Goal: Information Seeking & Learning: Check status

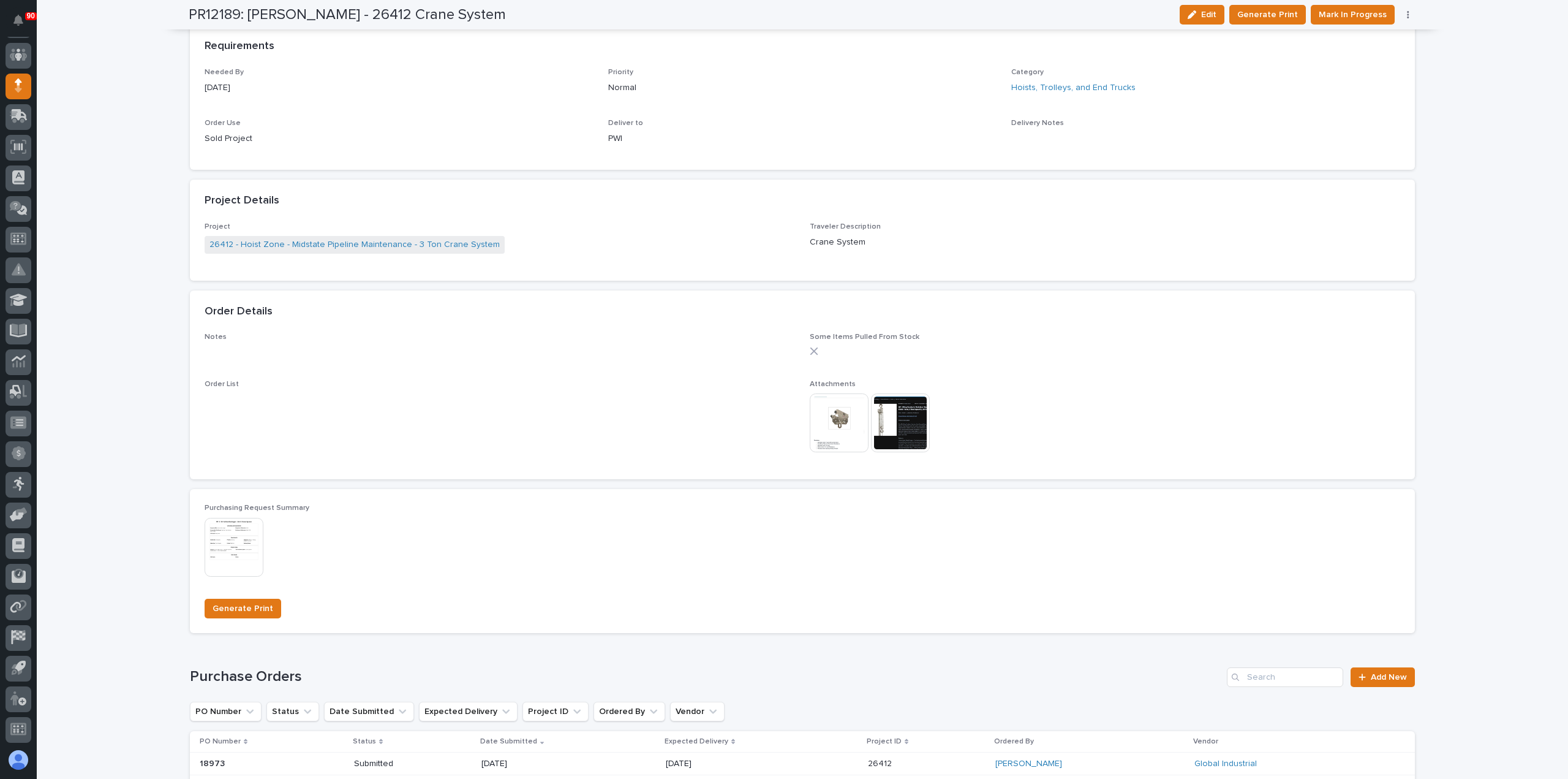
scroll to position [613, 0]
click at [1391, 674] on span "Add New" at bounding box center [1389, 676] width 36 height 8
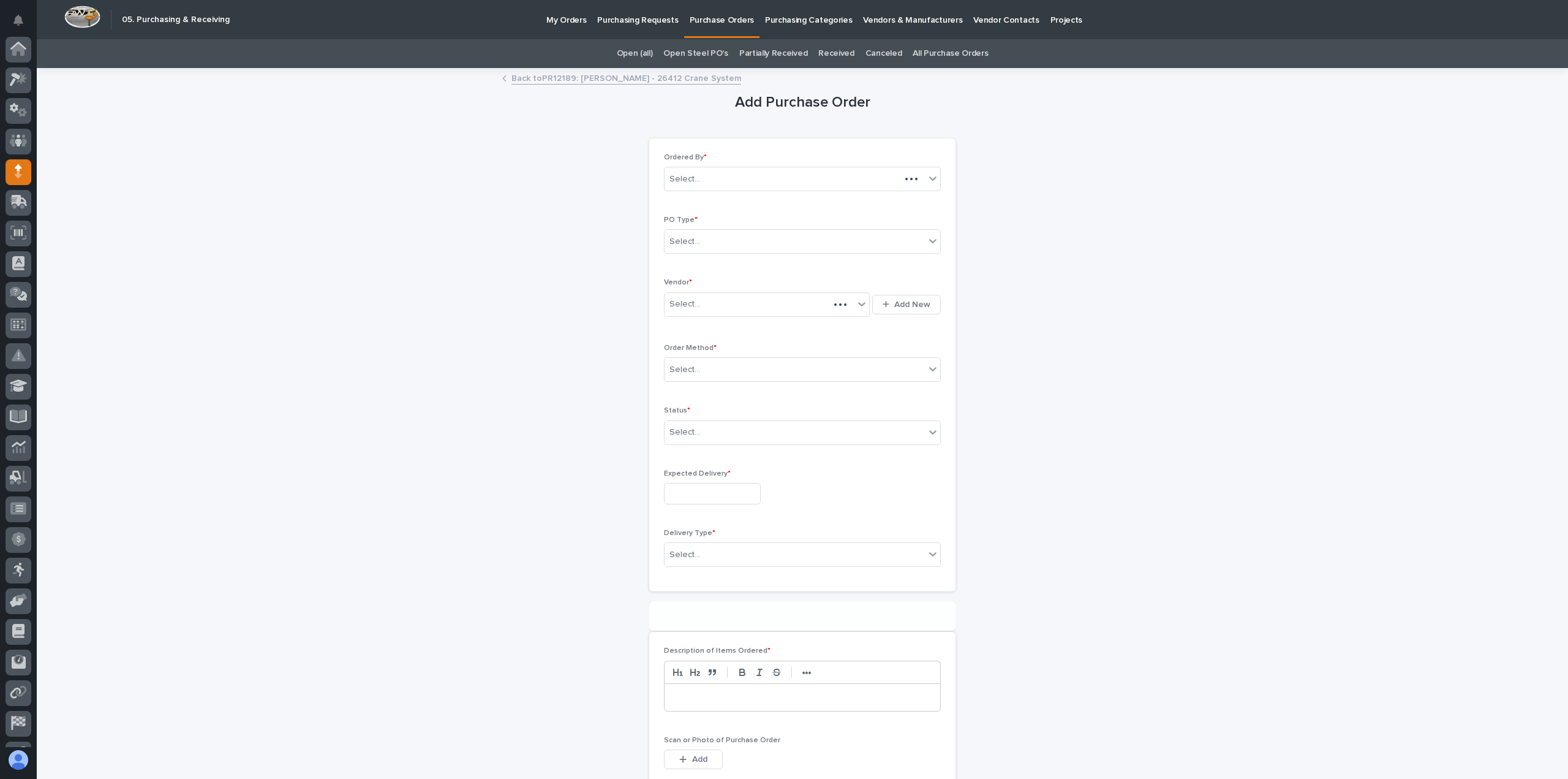
scroll to position [86, 0]
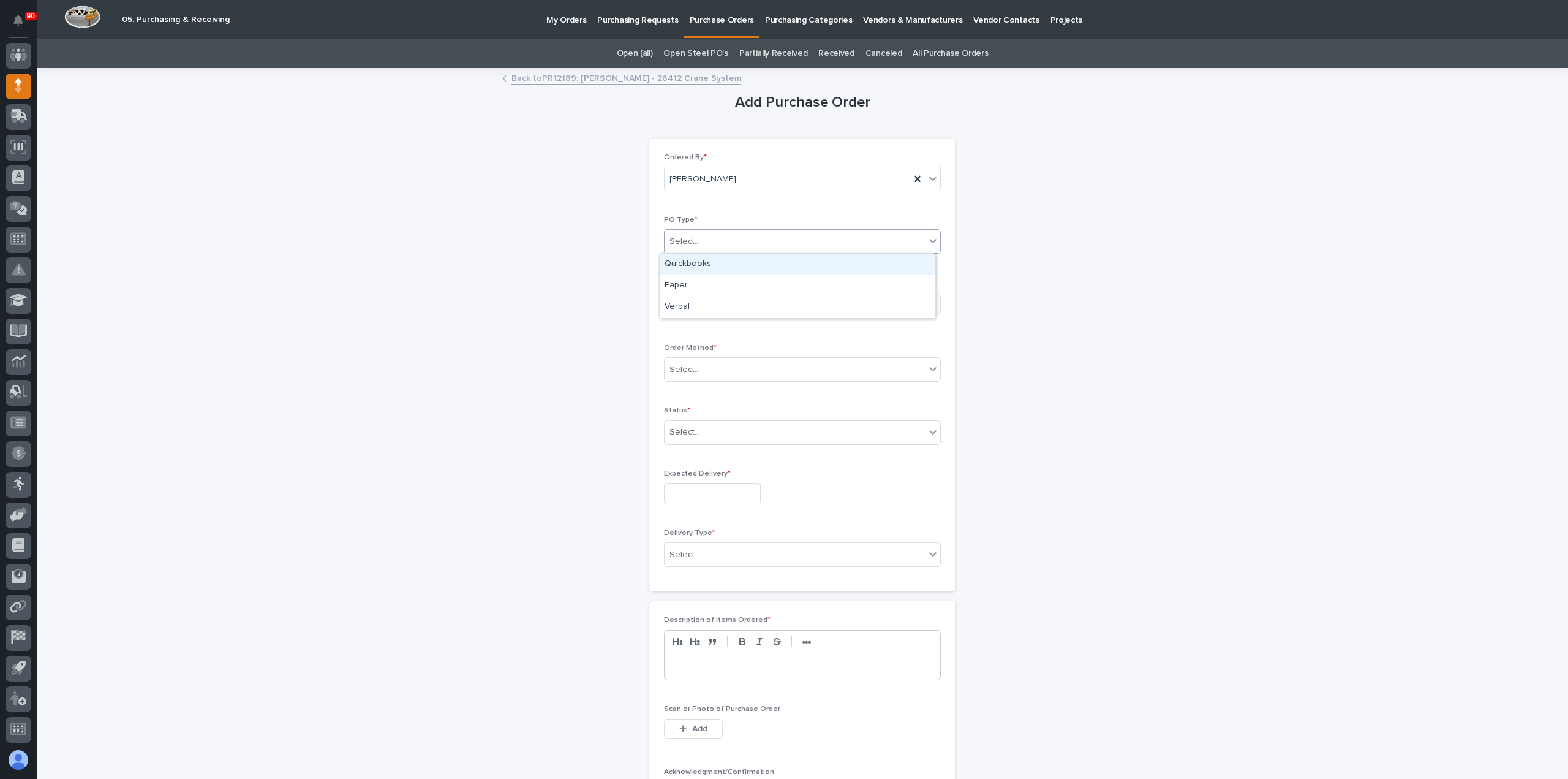
click at [779, 243] on div "Select..." at bounding box center [795, 241] width 260 height 20
drag, startPoint x: 729, startPoint y: 272, endPoint x: 706, endPoint y: 283, distance: 25.5
click at [706, 284] on div "Paper" at bounding box center [798, 285] width 275 height 21
click at [735, 301] on div "Select..." at bounding box center [759, 304] width 189 height 20
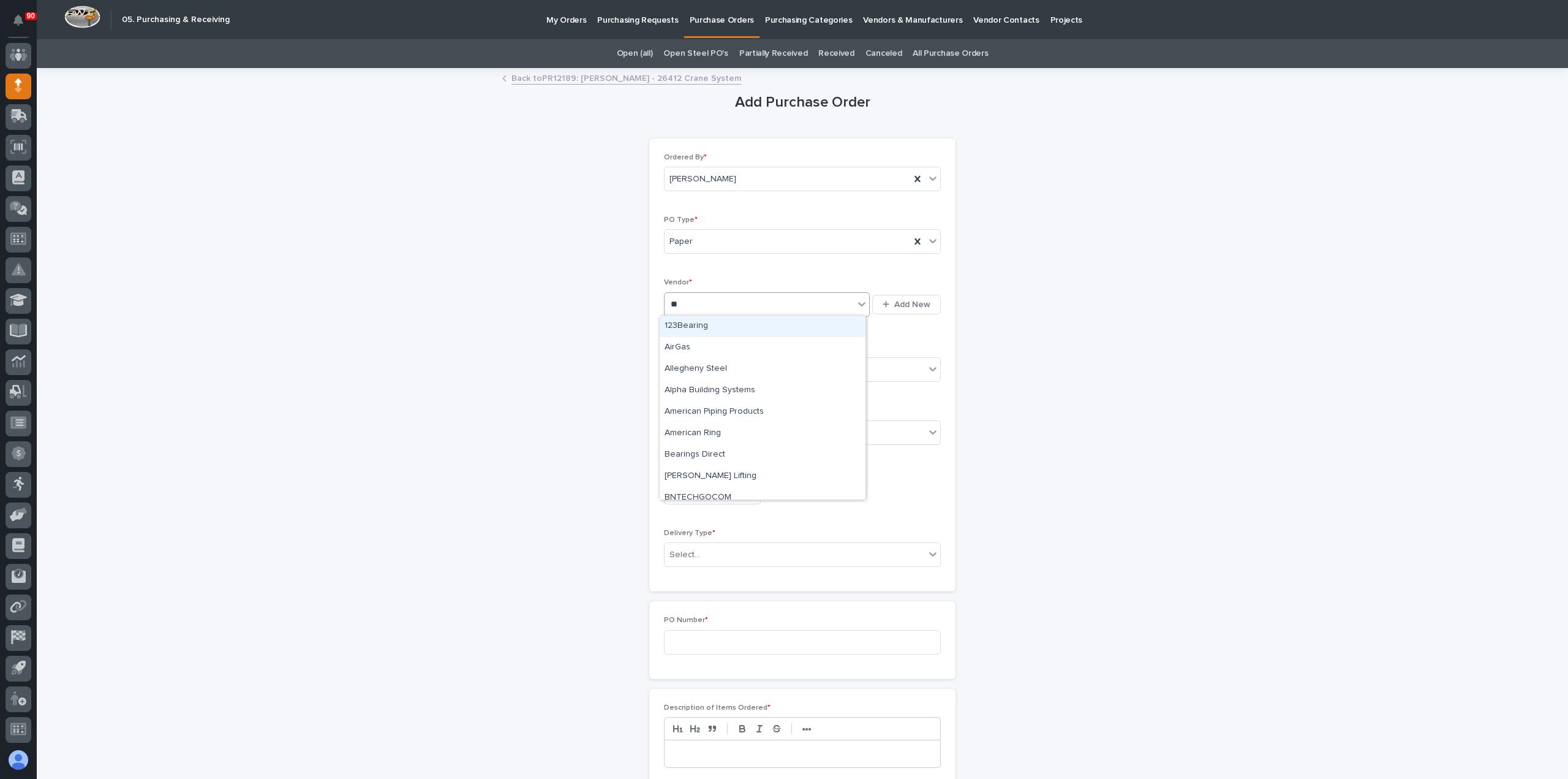
type input "***"
click at [722, 322] on div "Global Industrial" at bounding box center [763, 326] width 206 height 21
click at [733, 360] on div "Select..." at bounding box center [795, 369] width 260 height 20
click at [699, 407] on div "Email" at bounding box center [798, 413] width 275 height 21
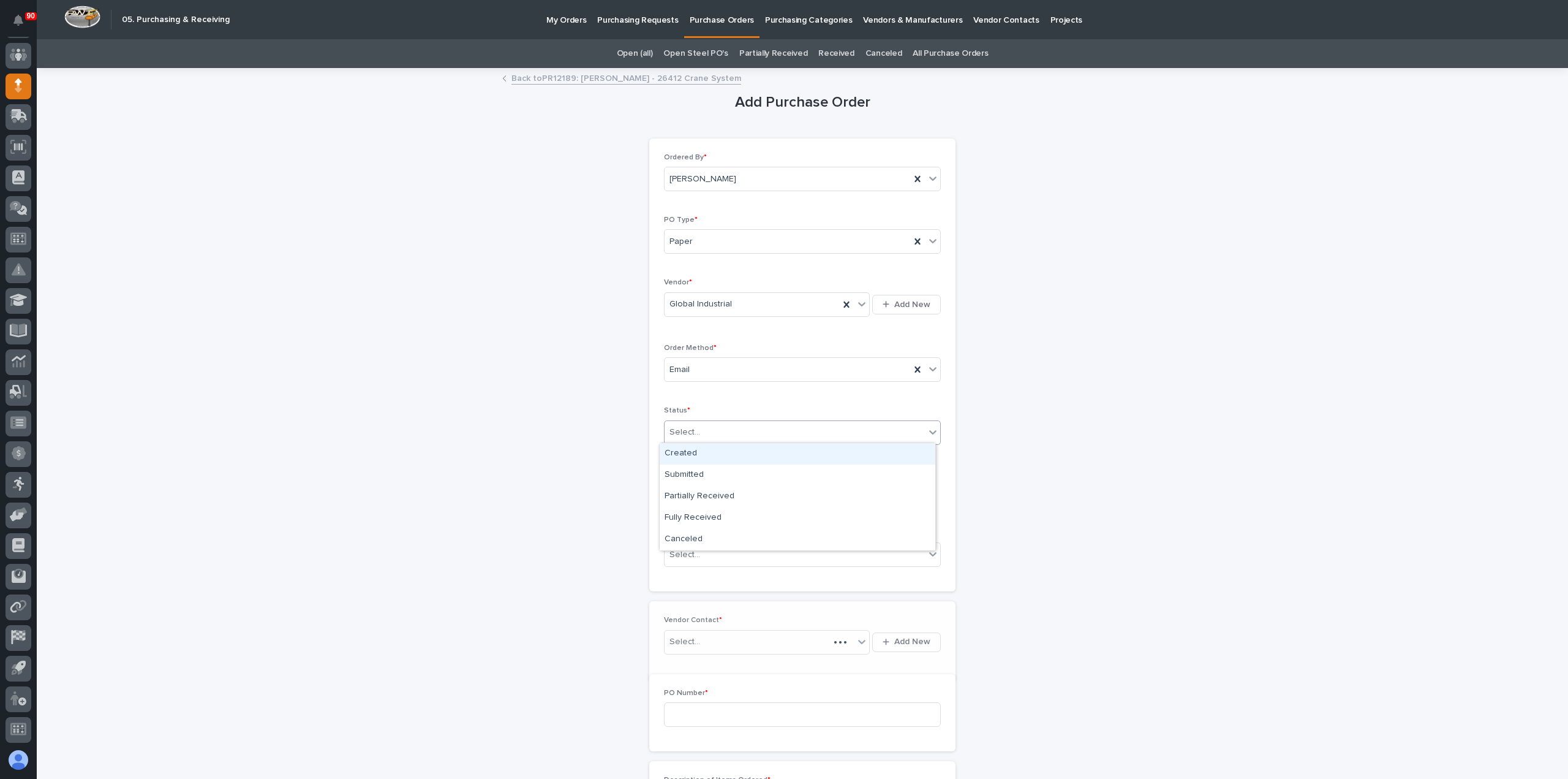
drag, startPoint x: 721, startPoint y: 425, endPoint x: 724, endPoint y: 434, distance: 9.5
click at [722, 429] on div "Select..." at bounding box center [795, 432] width 260 height 20
click at [708, 472] on div "Submitted" at bounding box center [798, 475] width 275 height 21
click at [723, 488] on input "text" at bounding box center [713, 494] width 97 height 21
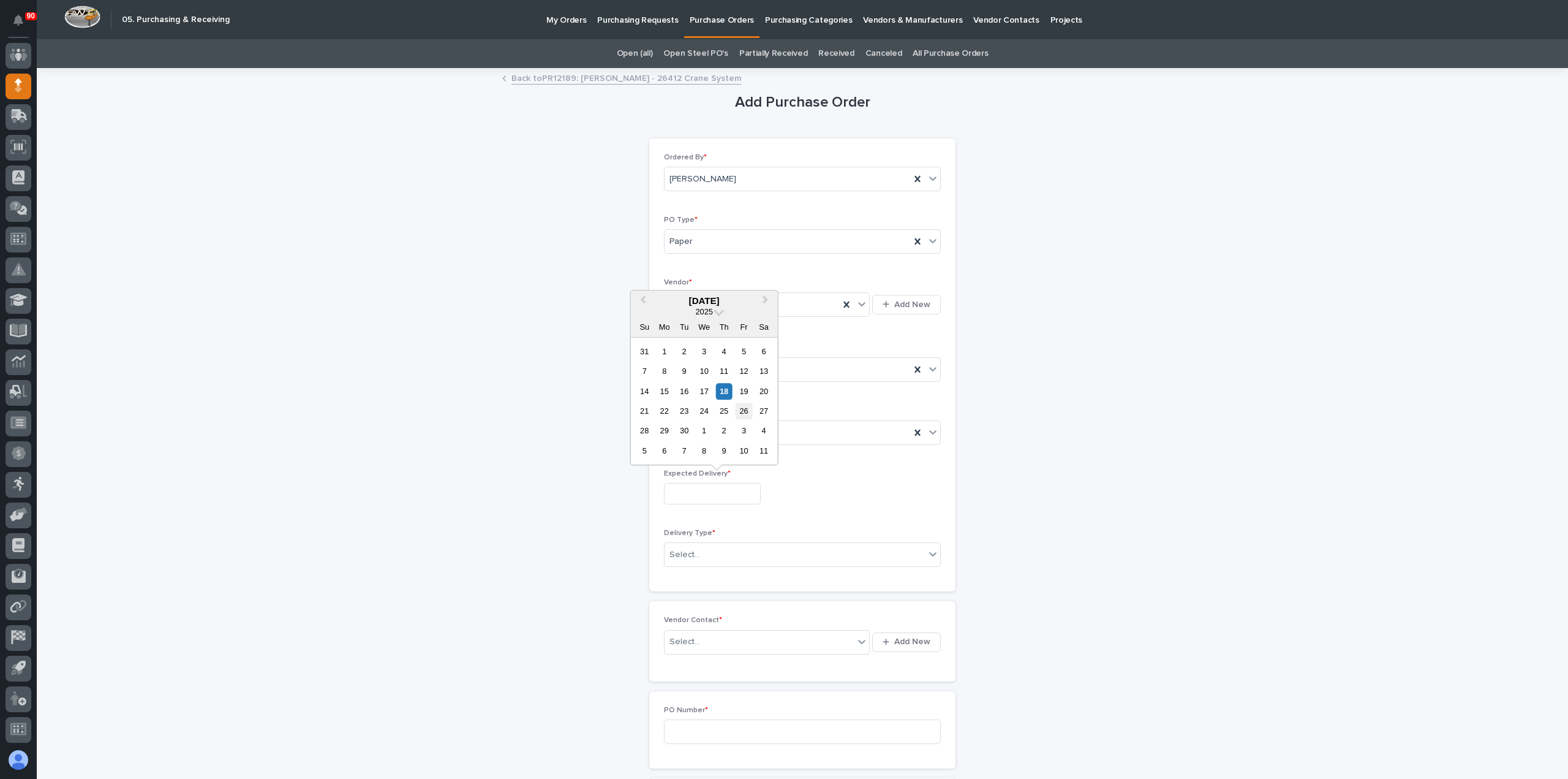
click at [741, 411] on div "26" at bounding box center [744, 411] width 17 height 17
type input "**********"
click at [763, 240] on div "Paper" at bounding box center [787, 241] width 246 height 20
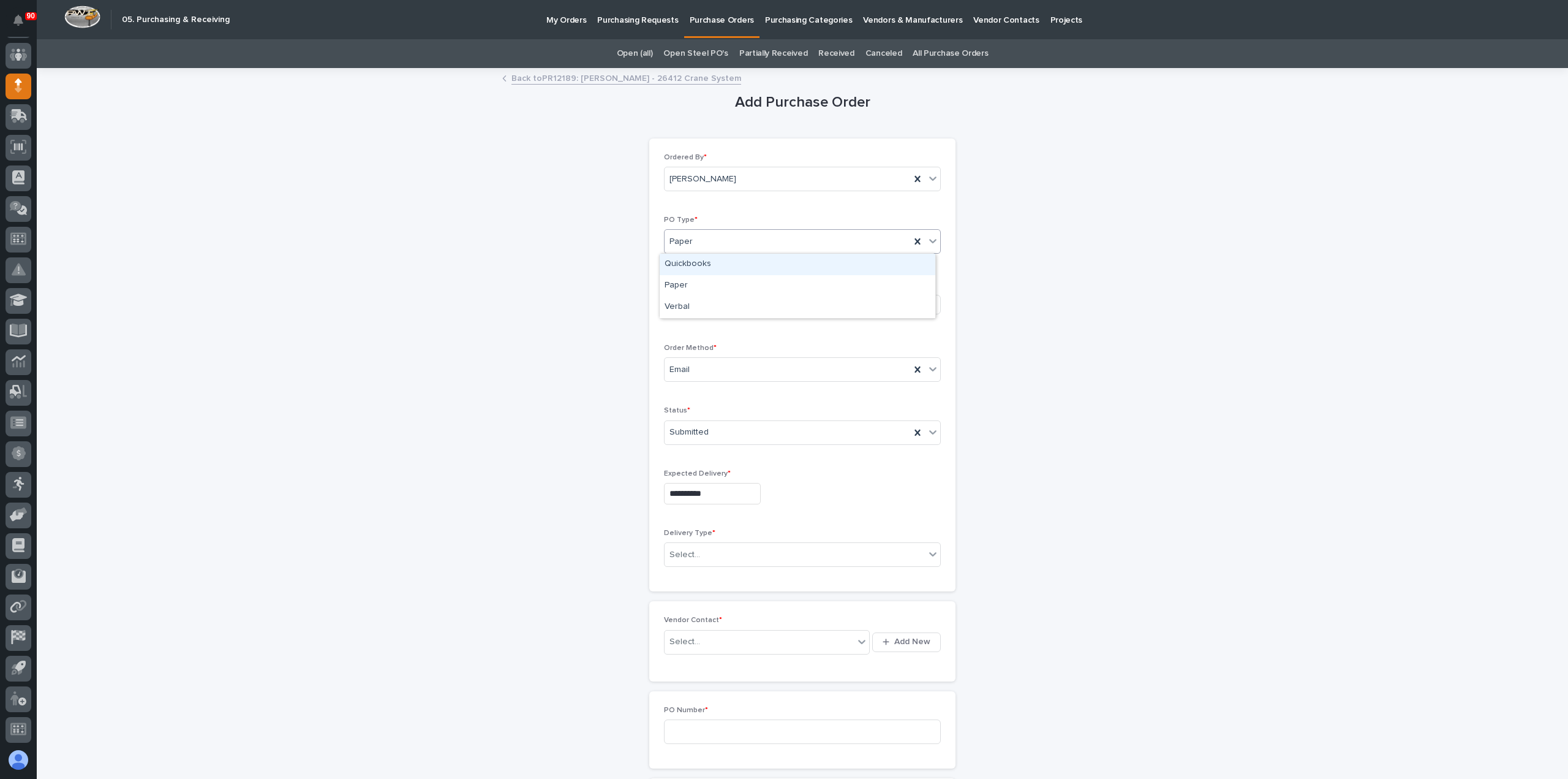
click at [778, 217] on p "PO Type *" at bounding box center [803, 220] width 277 height 8
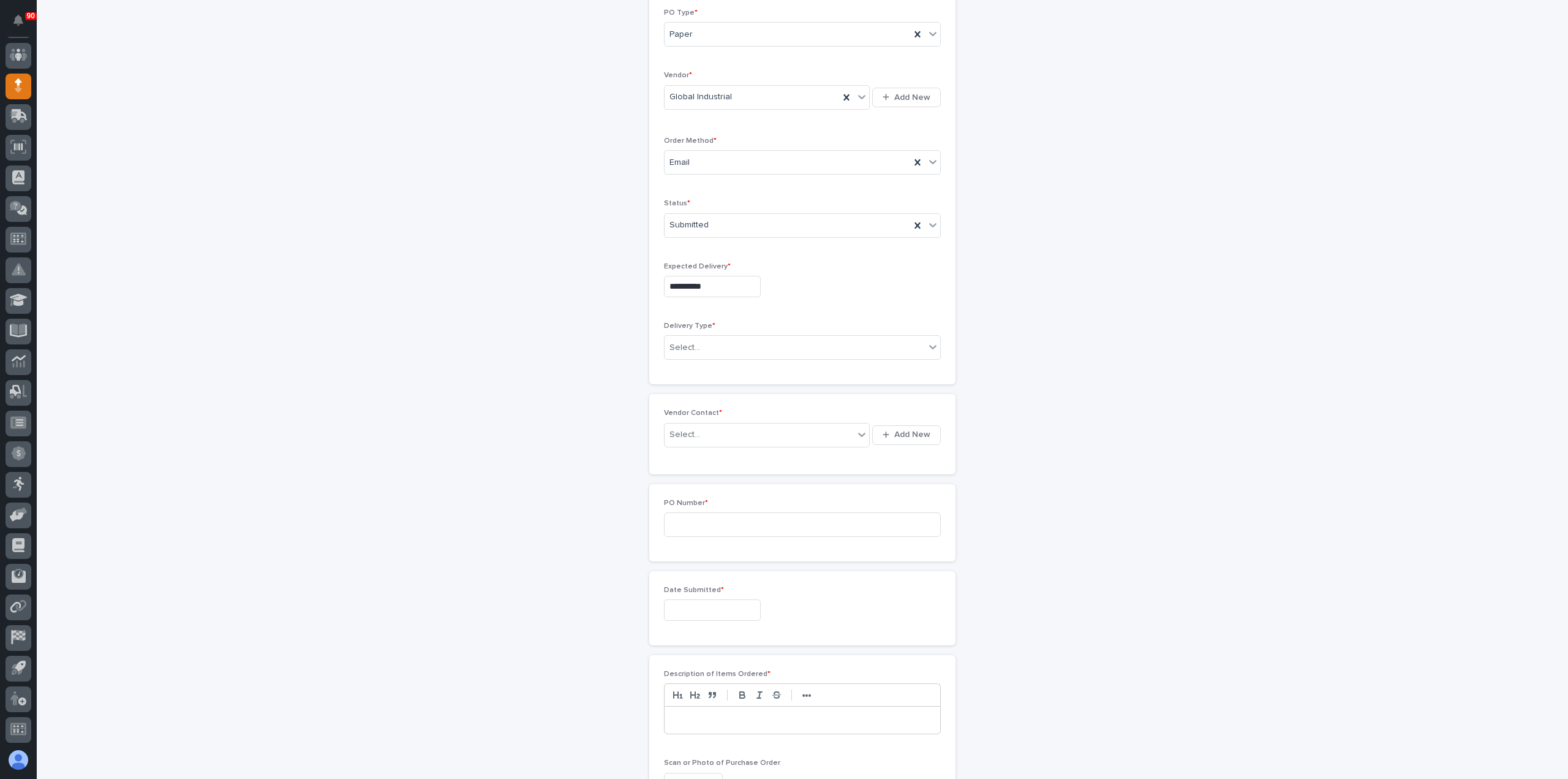
scroll to position [307, 0]
click at [732, 241] on div "Select..." at bounding box center [795, 248] width 260 height 20
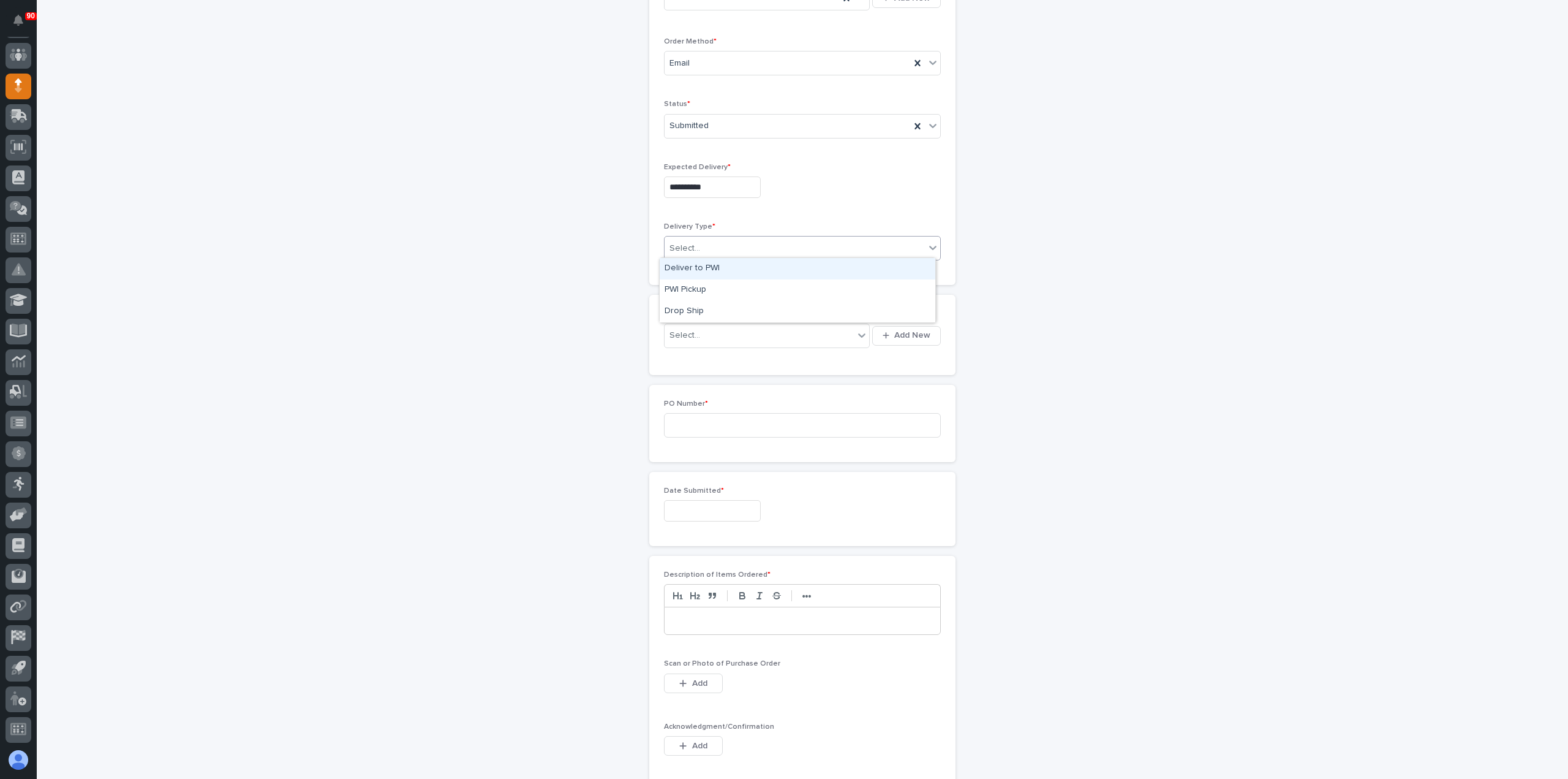
click at [709, 262] on div "Deliver to PWI" at bounding box center [798, 269] width 275 height 21
click at [729, 330] on div "Select..." at bounding box center [759, 335] width 189 height 20
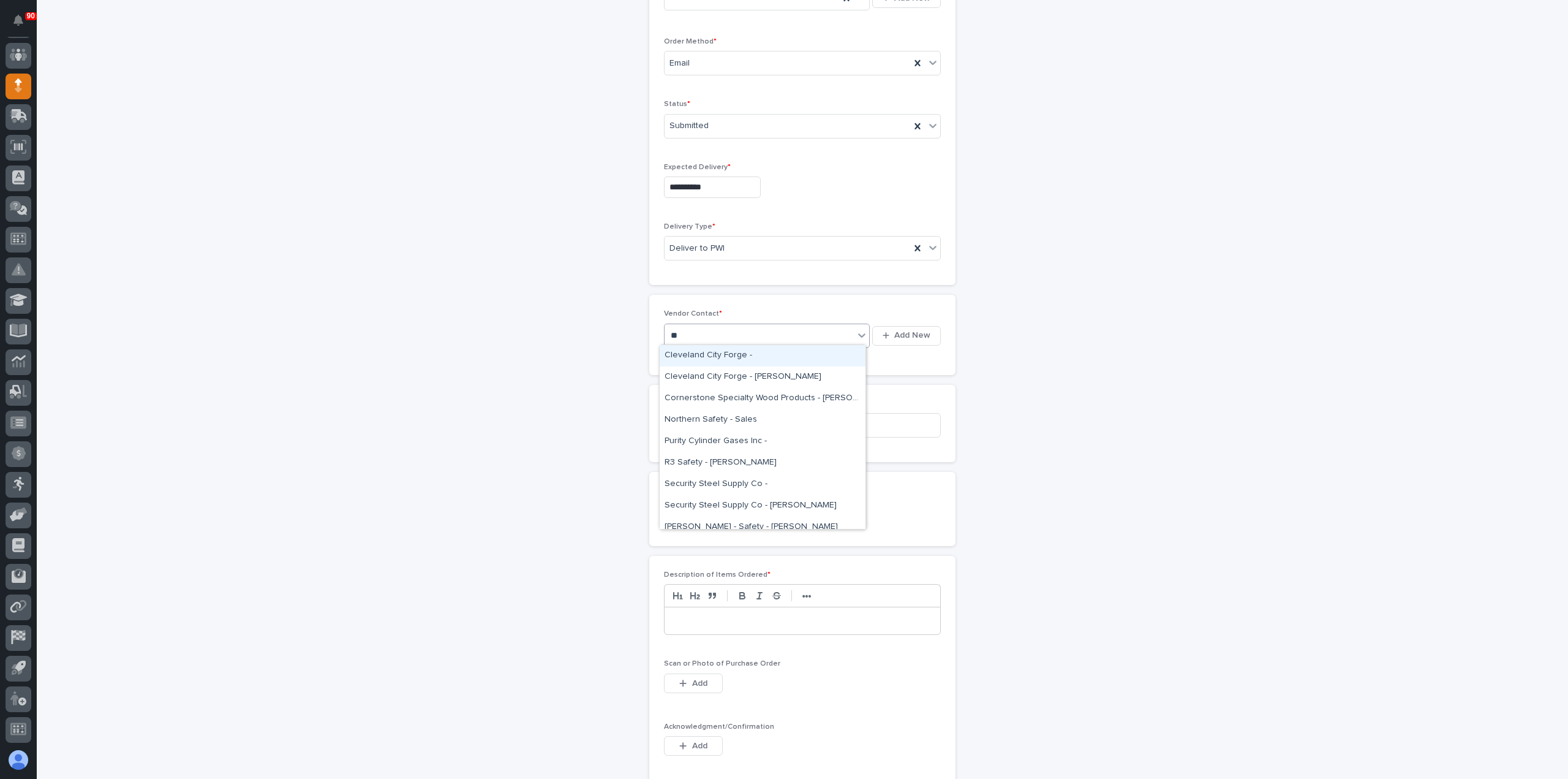
type input "*"
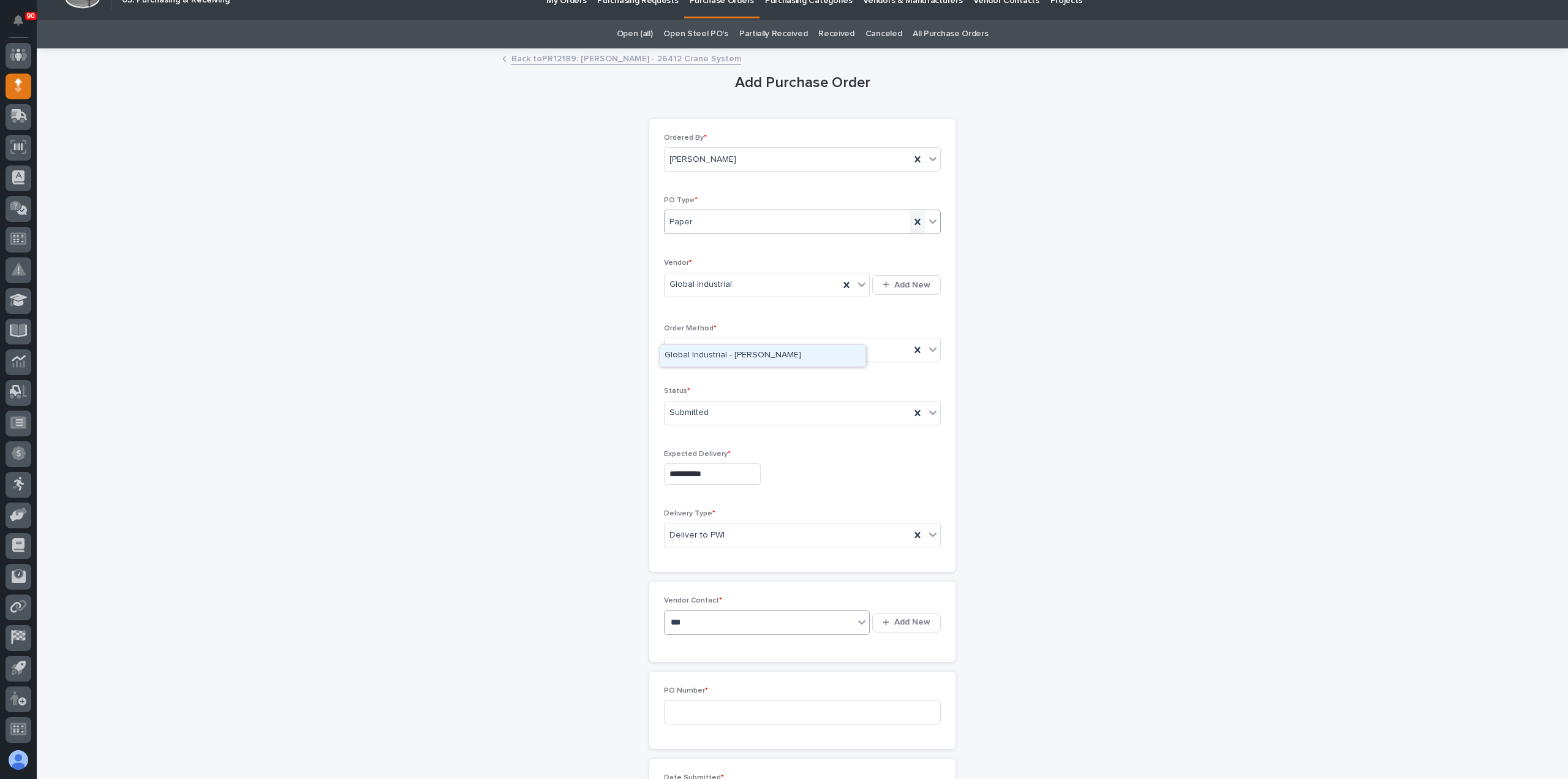
scroll to position [0, 0]
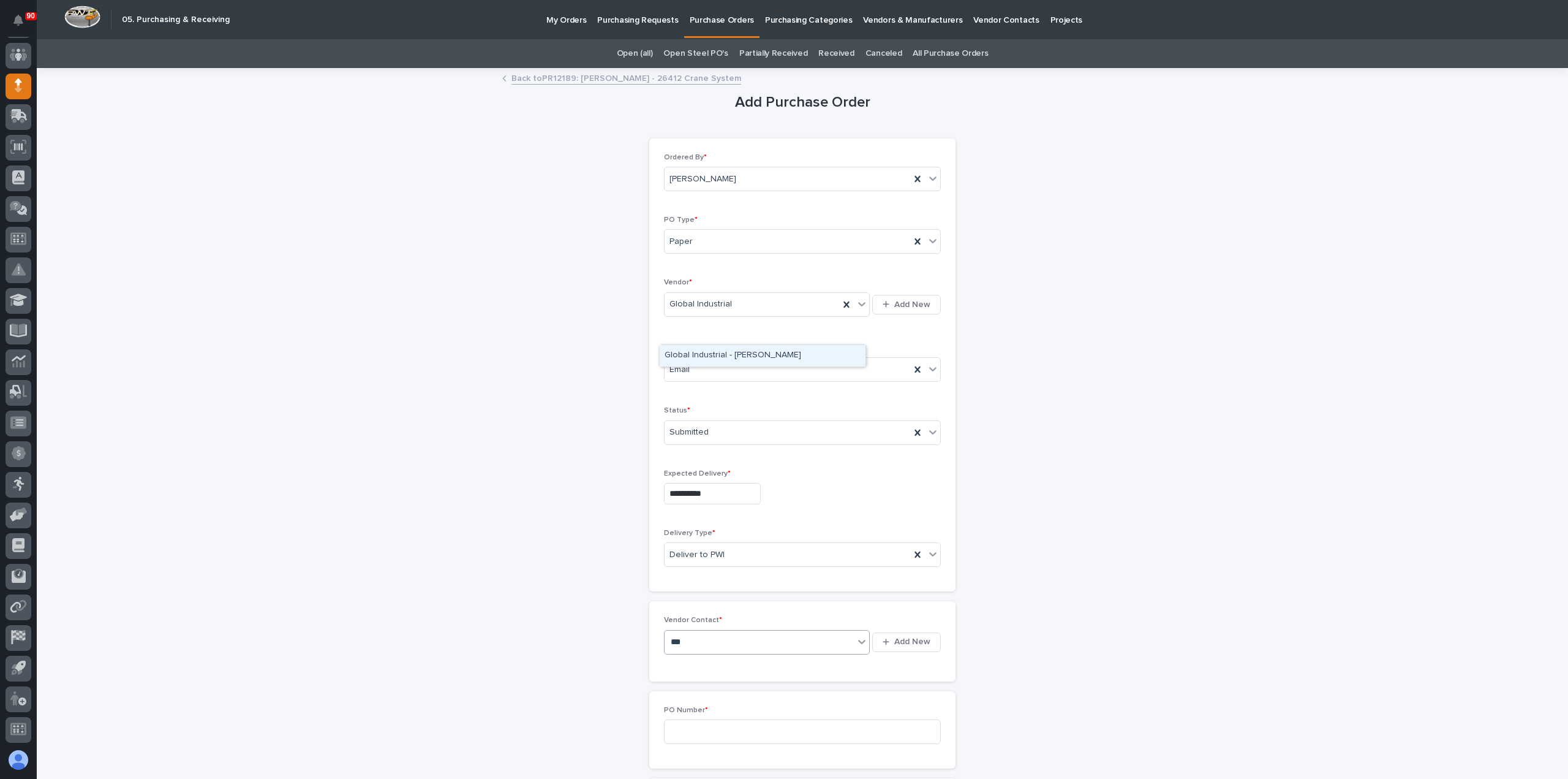
type input "***"
click at [664, 79] on link "Back to PR12189: Ashton Bontrager - 26412 Crane System" at bounding box center [627, 77] width 230 height 14
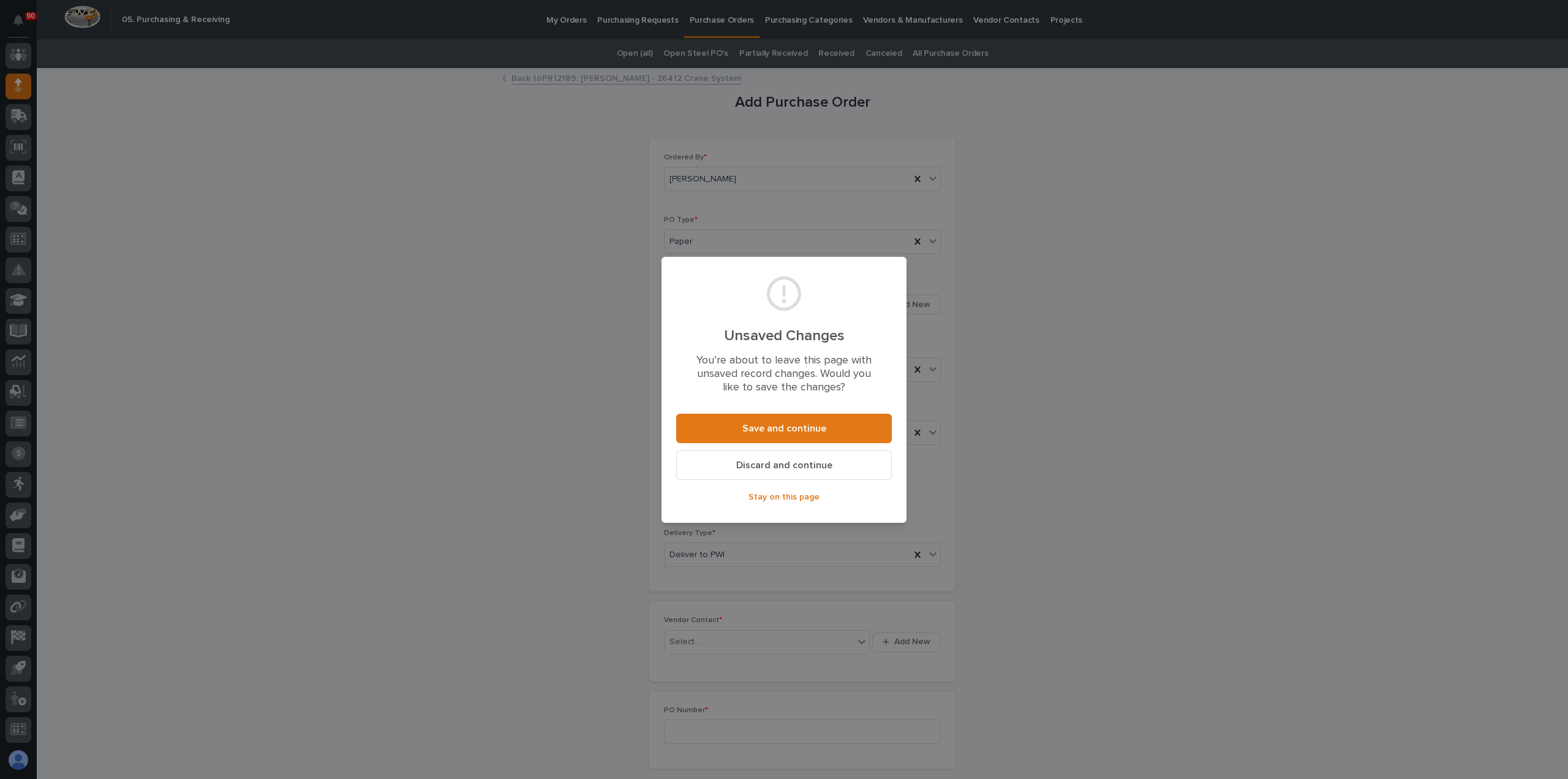
click at [792, 465] on span "Discard and continue" at bounding box center [784, 465] width 96 height 13
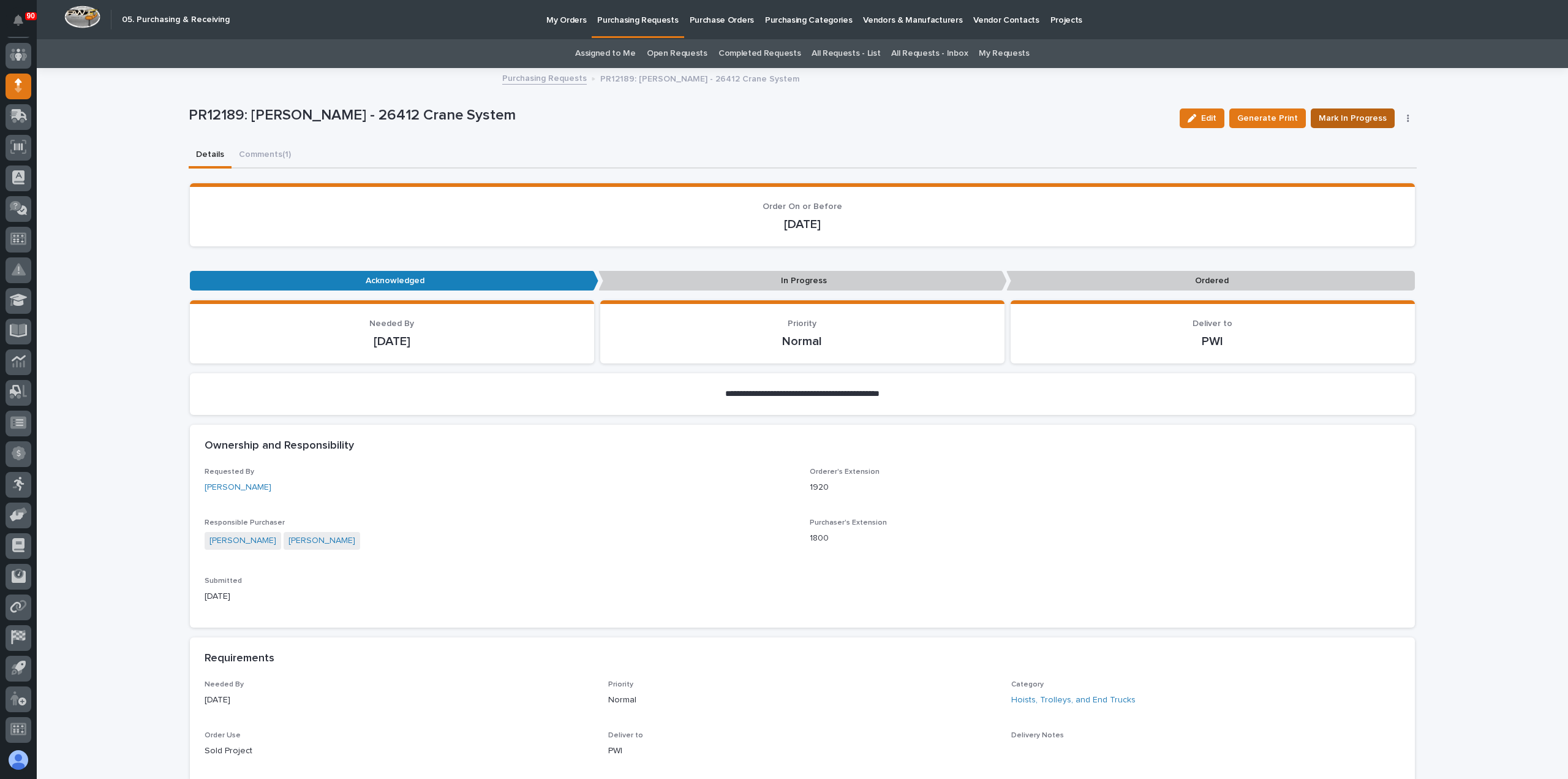
click at [1354, 113] on span "Mark In Progress" at bounding box center [1353, 118] width 68 height 14
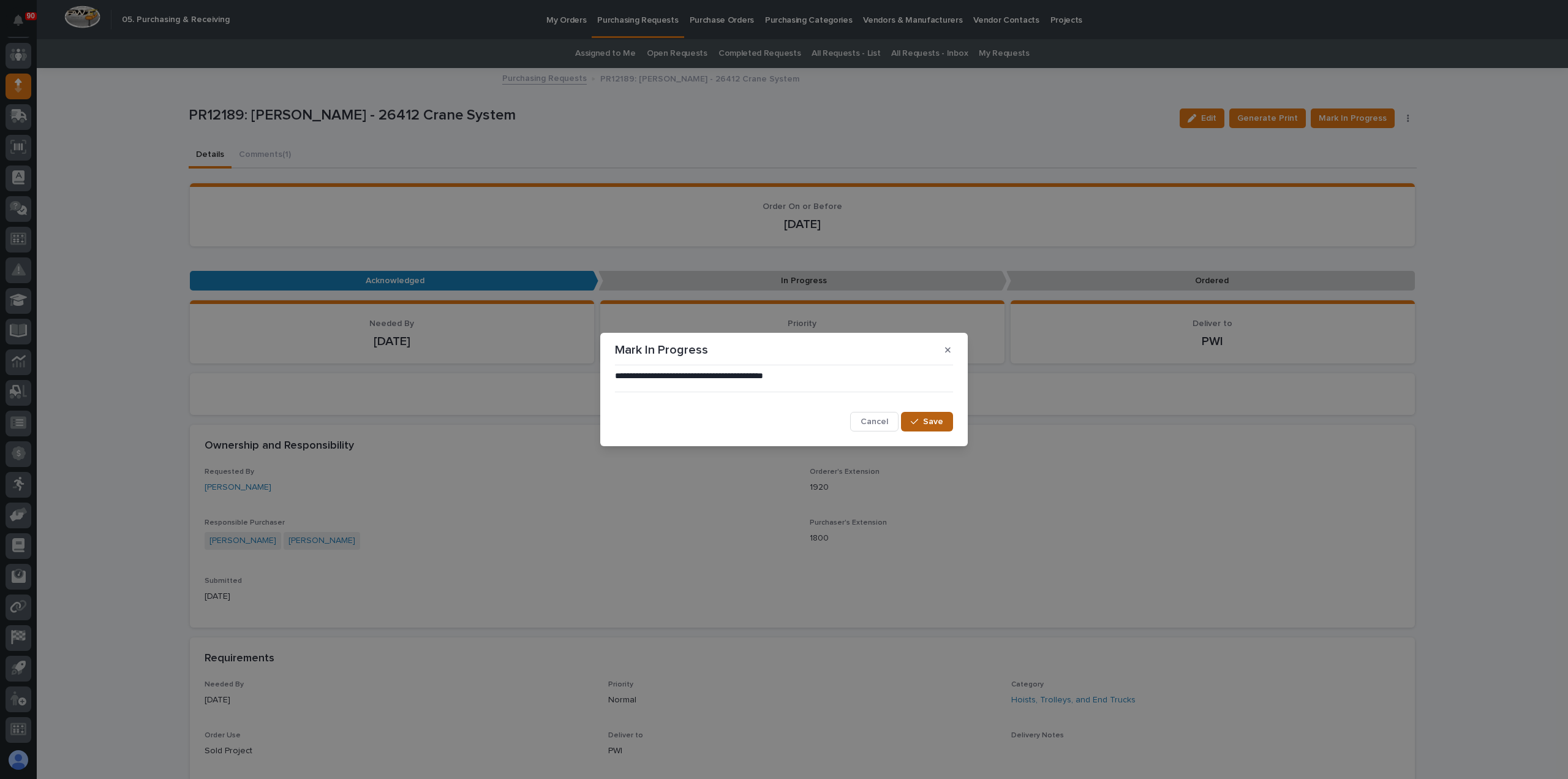
click at [930, 419] on span "Save" at bounding box center [933, 422] width 20 height 11
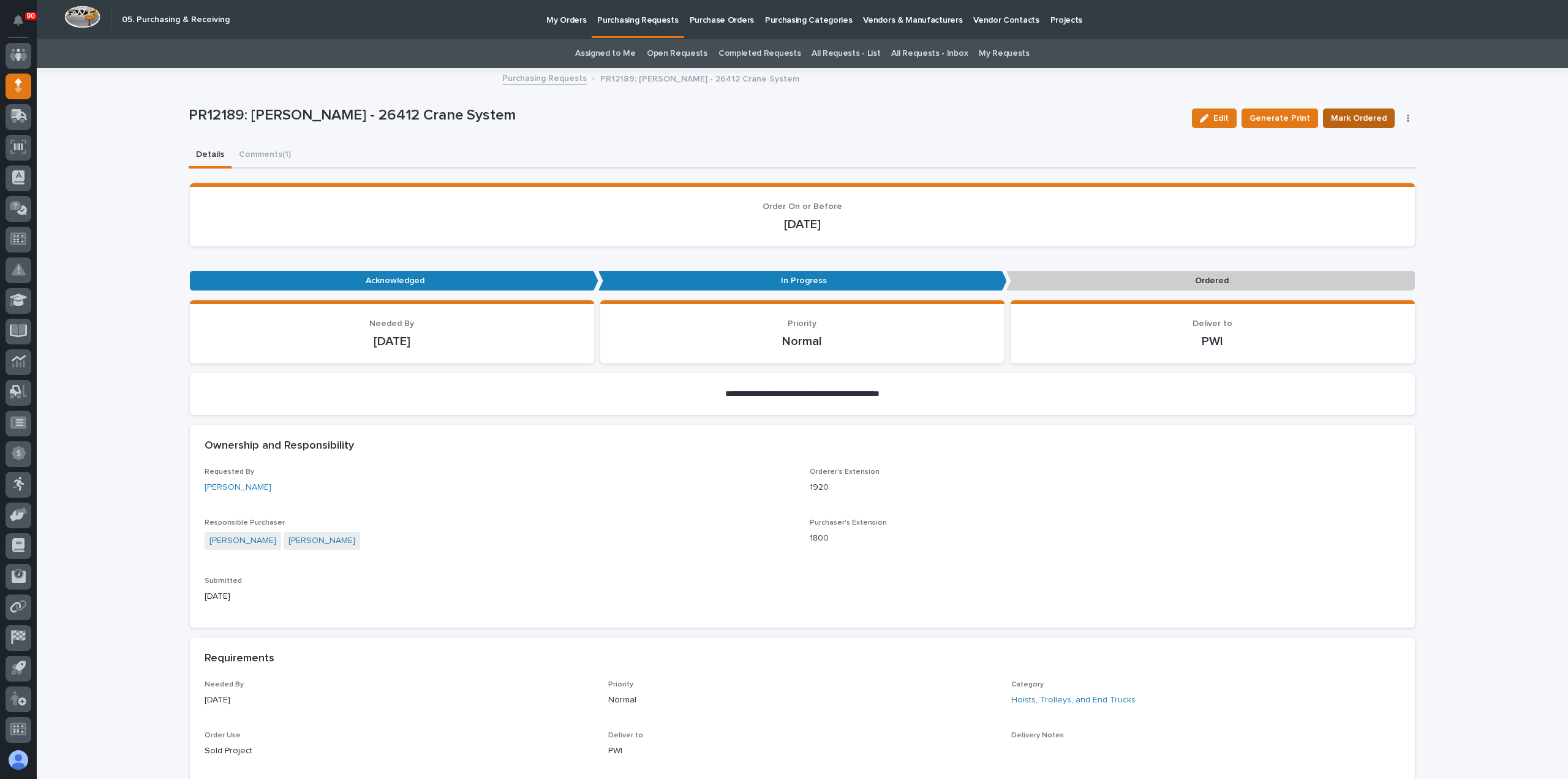
click at [1368, 117] on span "Mark Ordered" at bounding box center [1359, 118] width 56 height 14
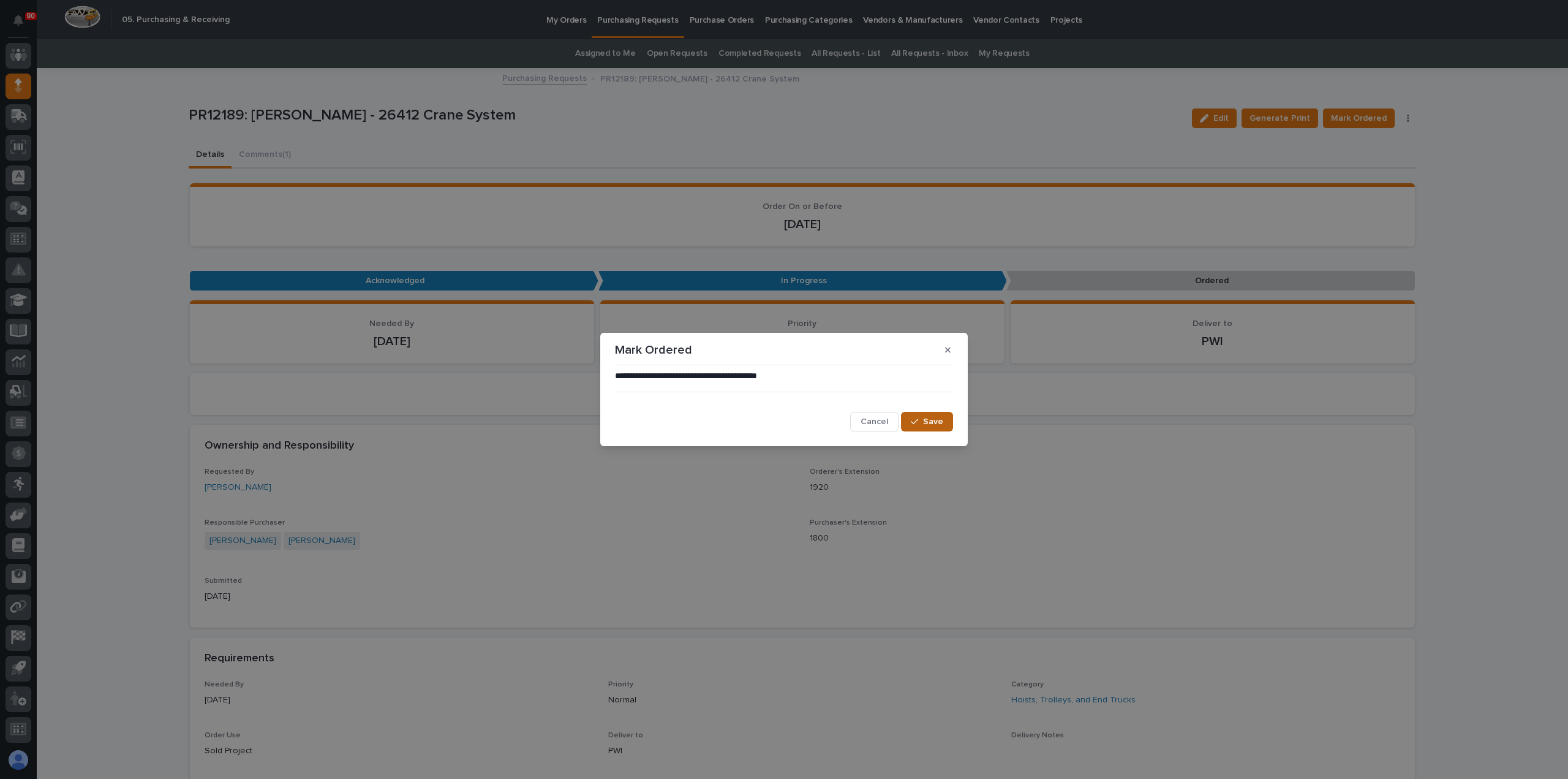
click at [925, 418] on span "Save" at bounding box center [933, 422] width 20 height 11
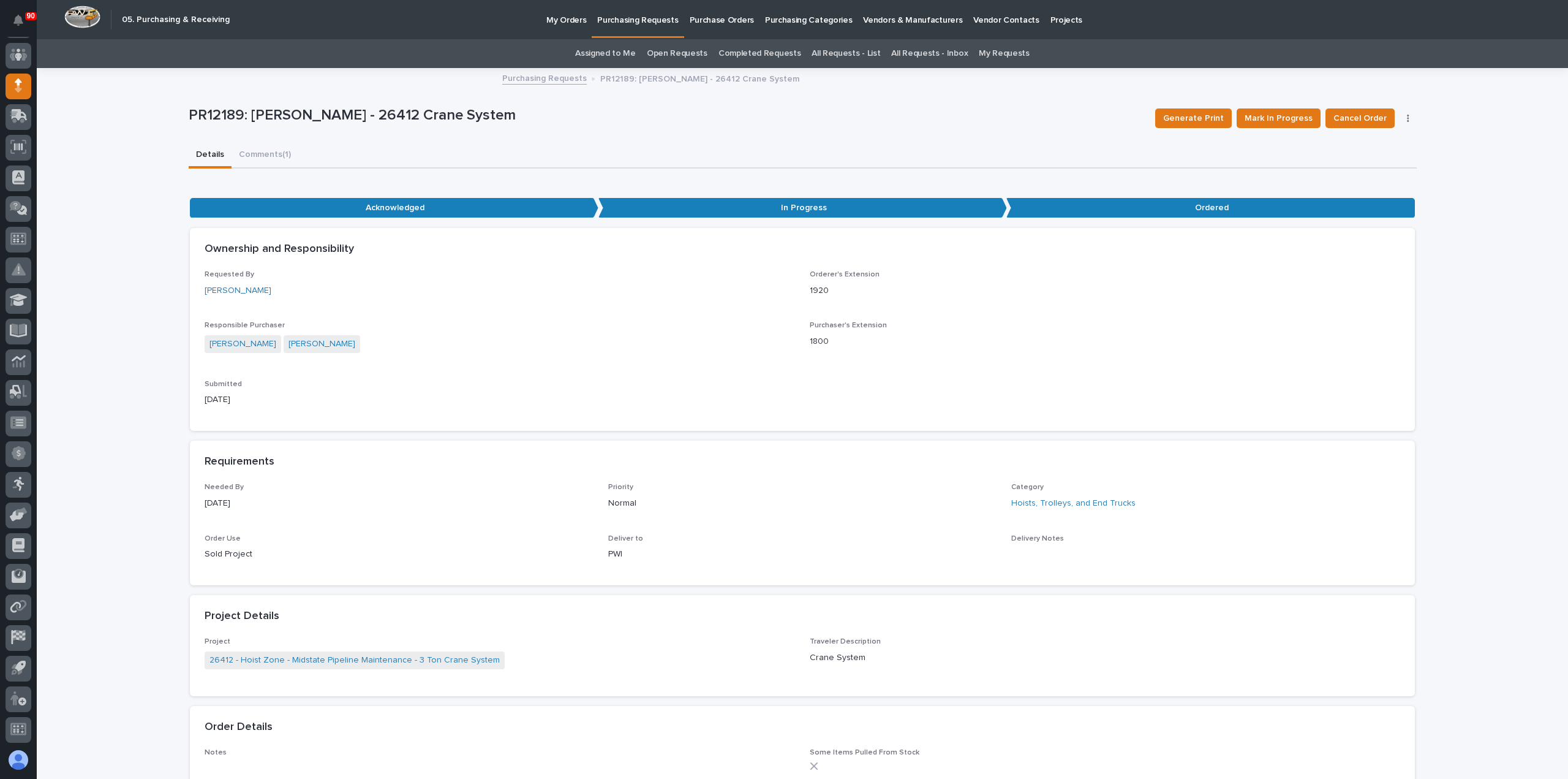
click at [631, 19] on p "Purchasing Requests" at bounding box center [637, 13] width 81 height 26
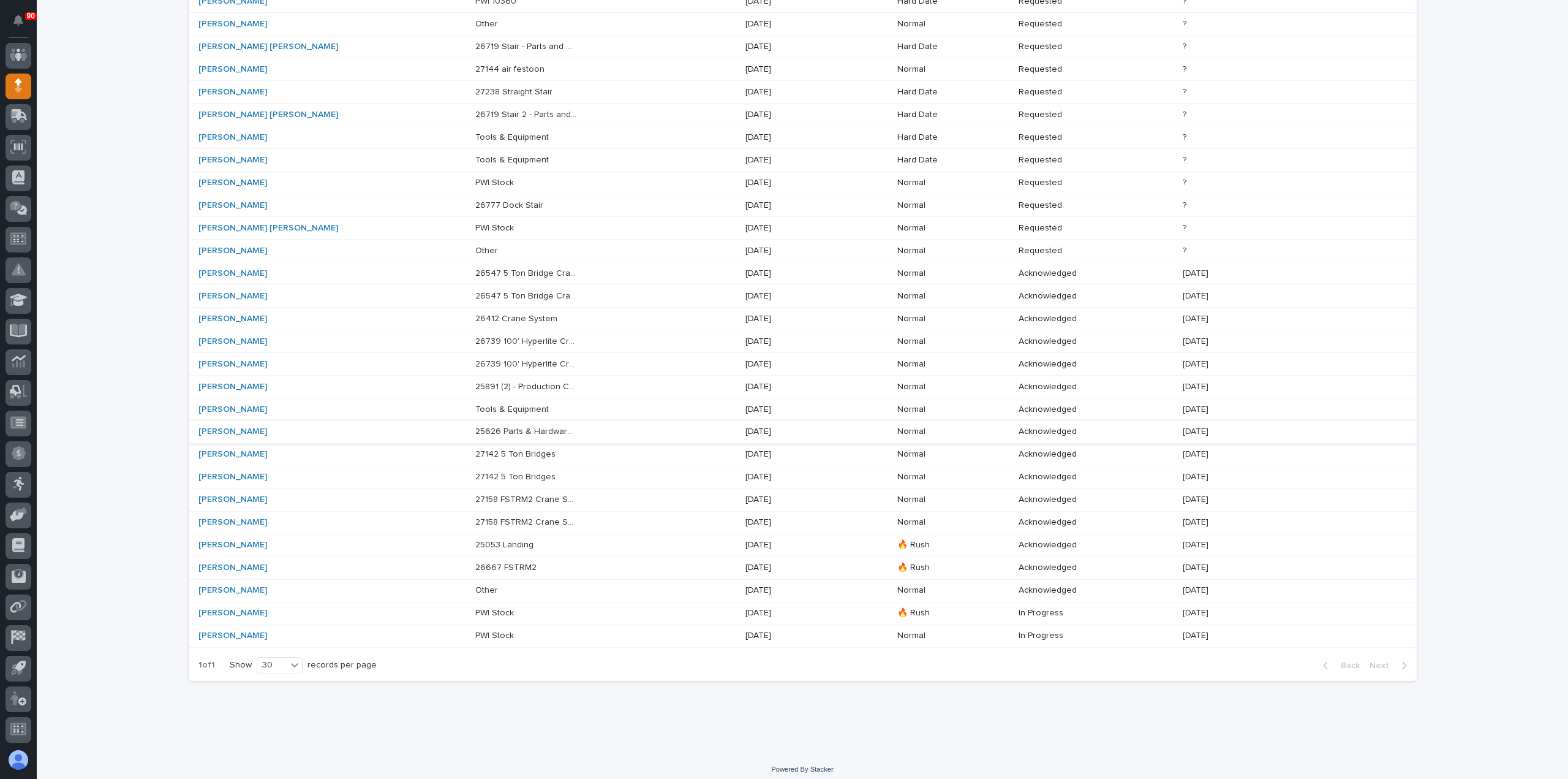
scroll to position [190, 0]
click at [475, 560] on p "26667 FSTRM2" at bounding box center [507, 565] width 64 height 13
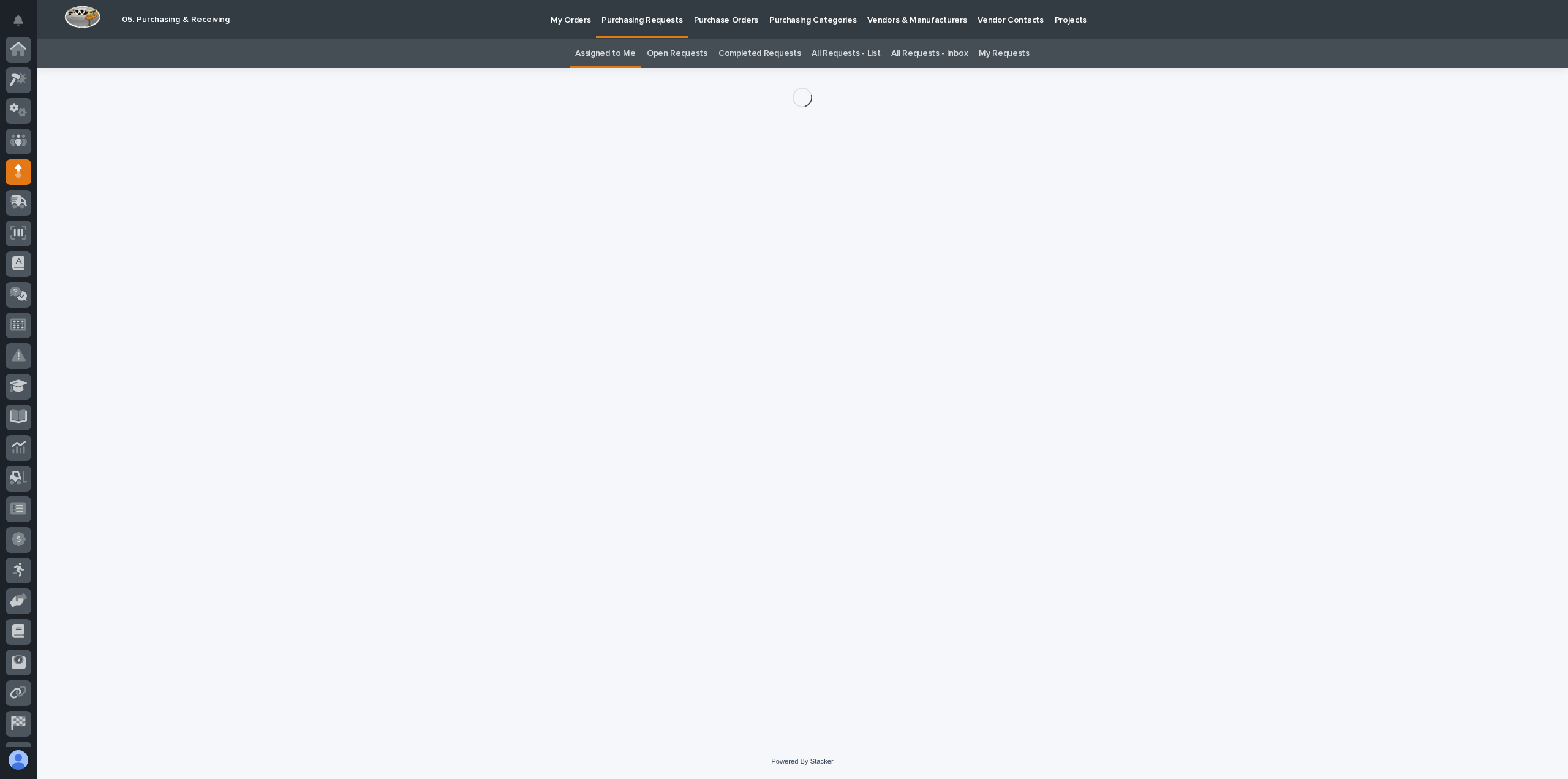
scroll to position [86, 0]
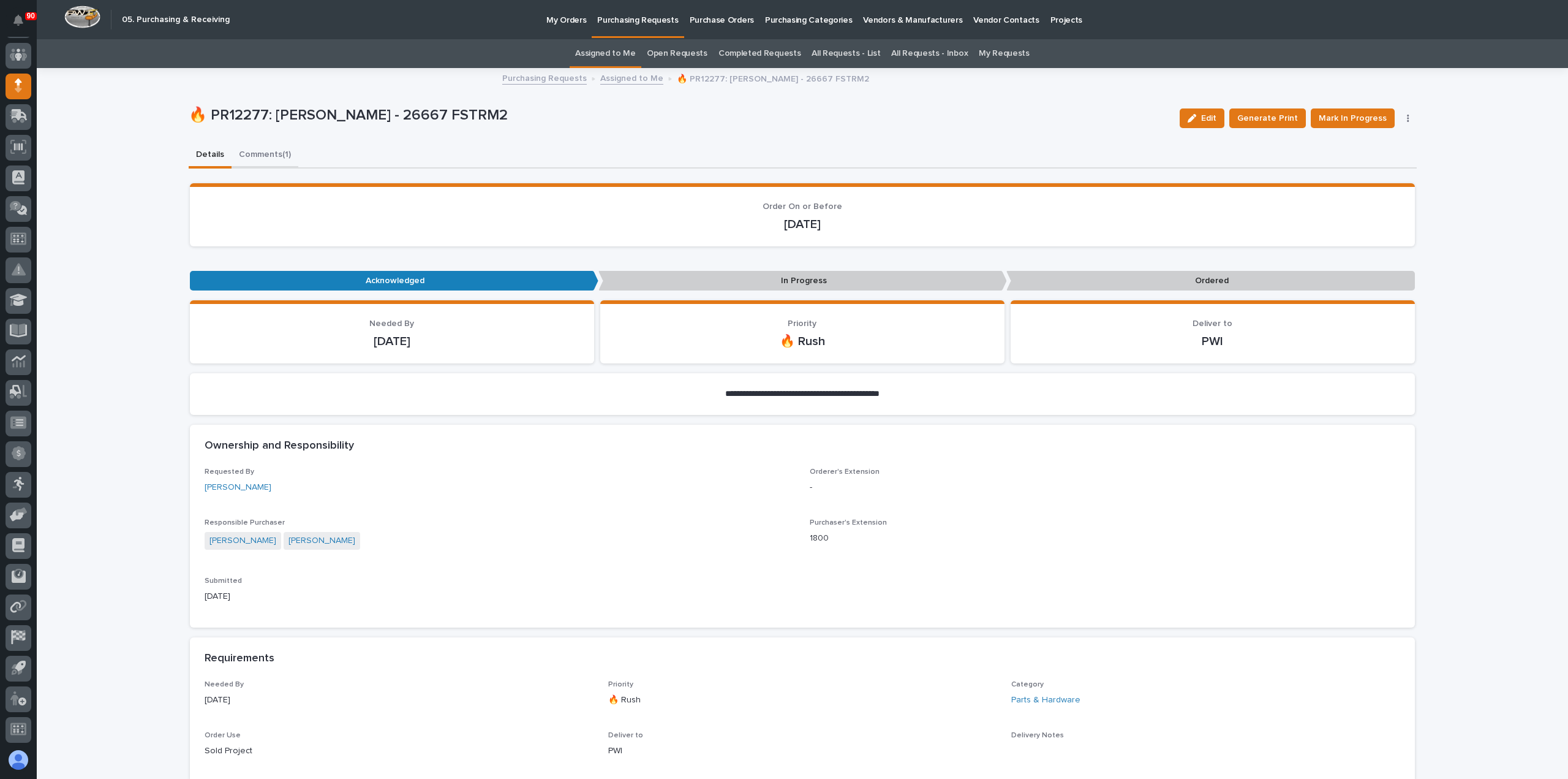
click at [259, 153] on button "Comments (1)" at bounding box center [265, 156] width 67 height 26
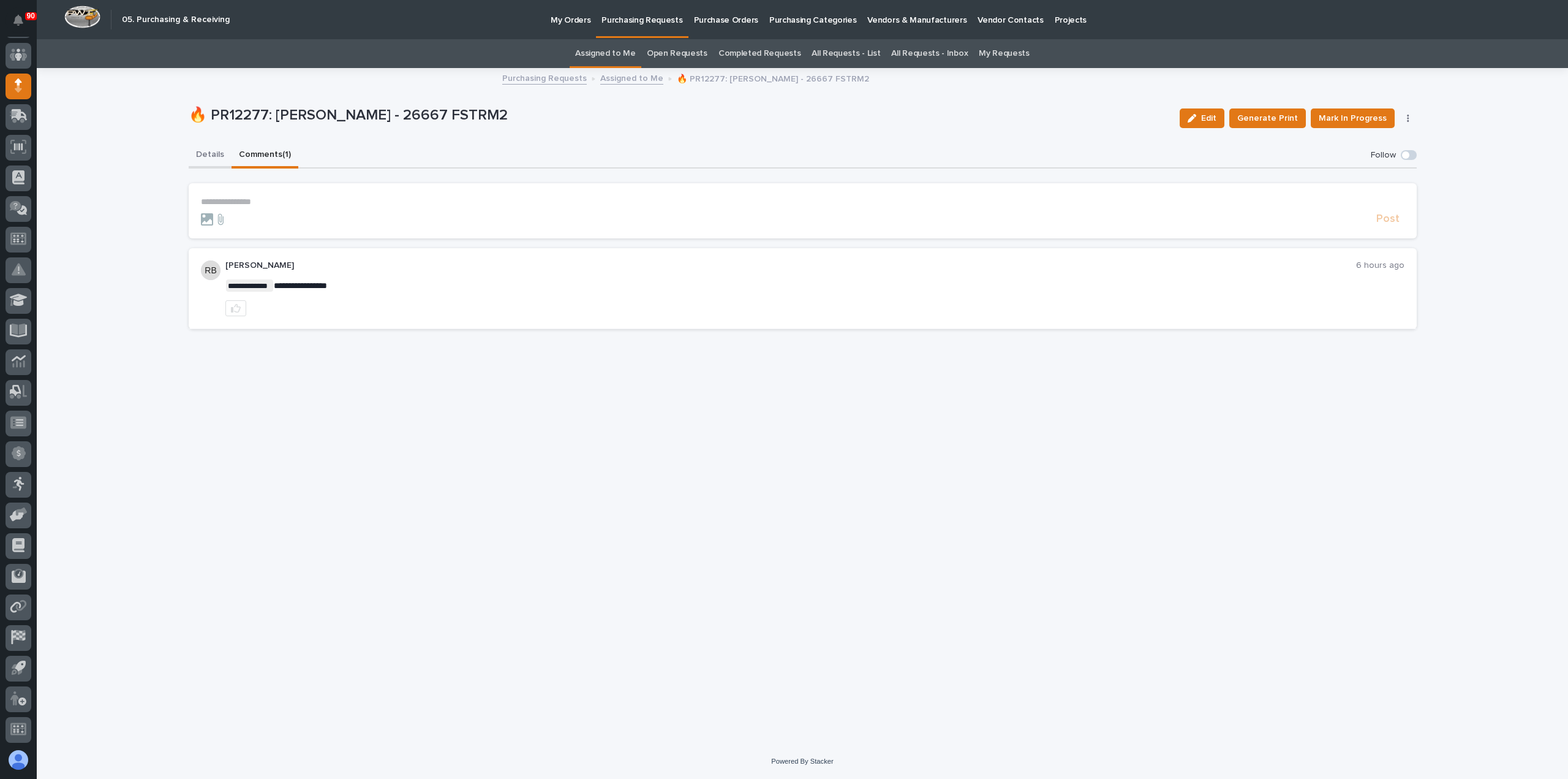
click at [210, 153] on button "Details" at bounding box center [210, 156] width 43 height 26
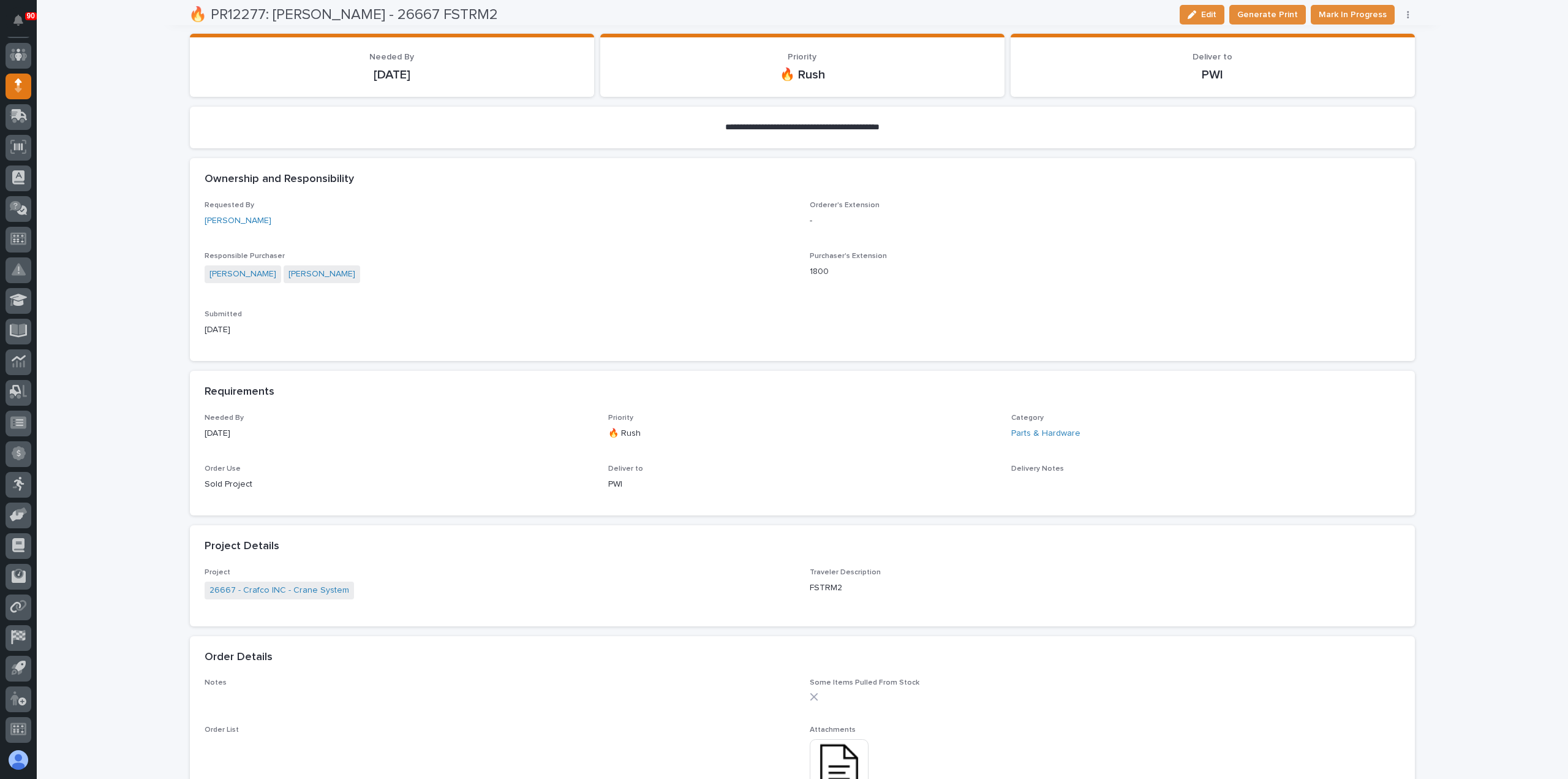
scroll to position [368, 0]
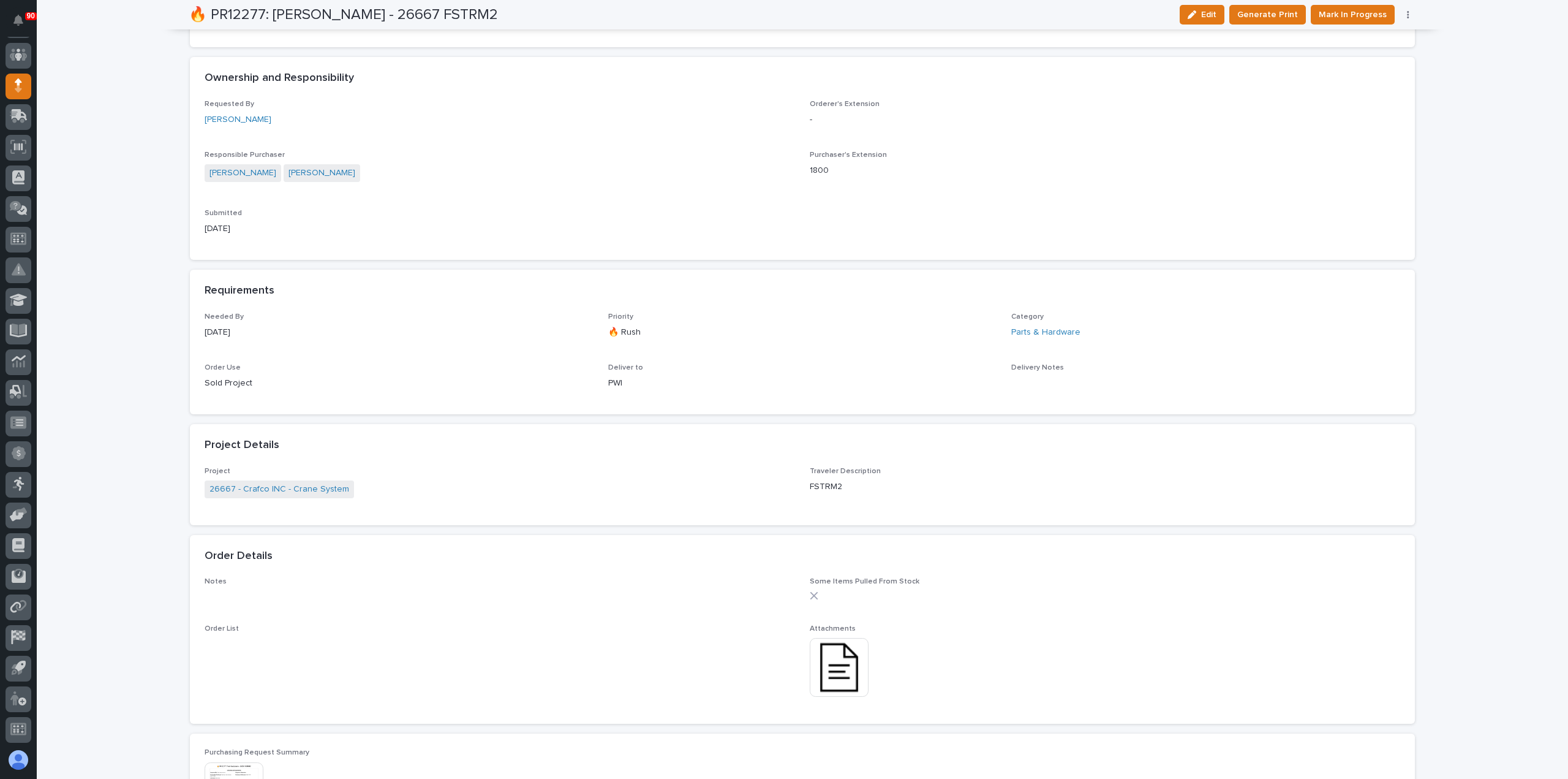
click at [828, 664] on img at bounding box center [839, 668] width 59 height 59
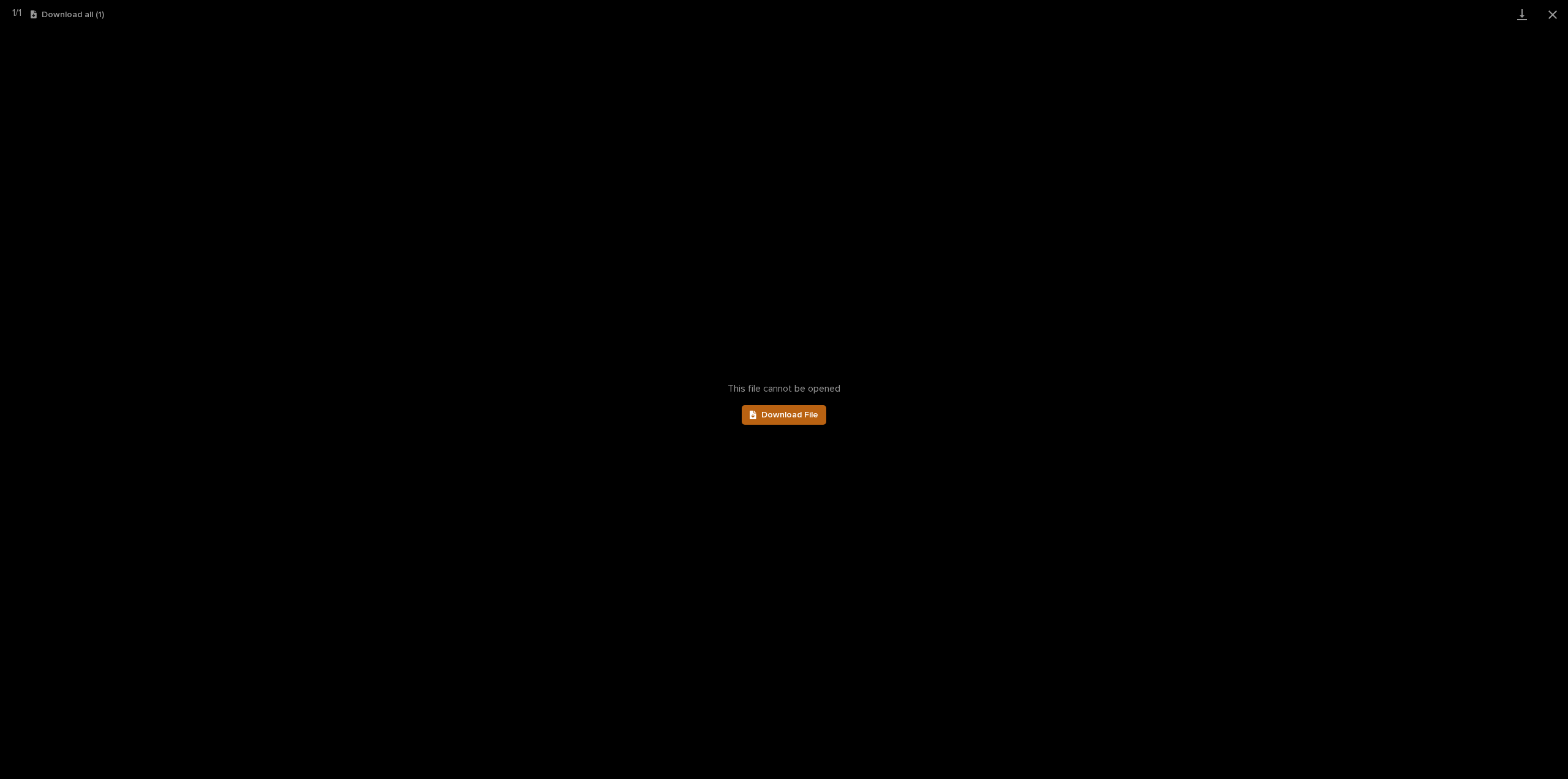
click at [795, 412] on span "Download File" at bounding box center [789, 414] width 57 height 8
click at [1548, 8] on button "Close gallery" at bounding box center [1553, 14] width 30 height 29
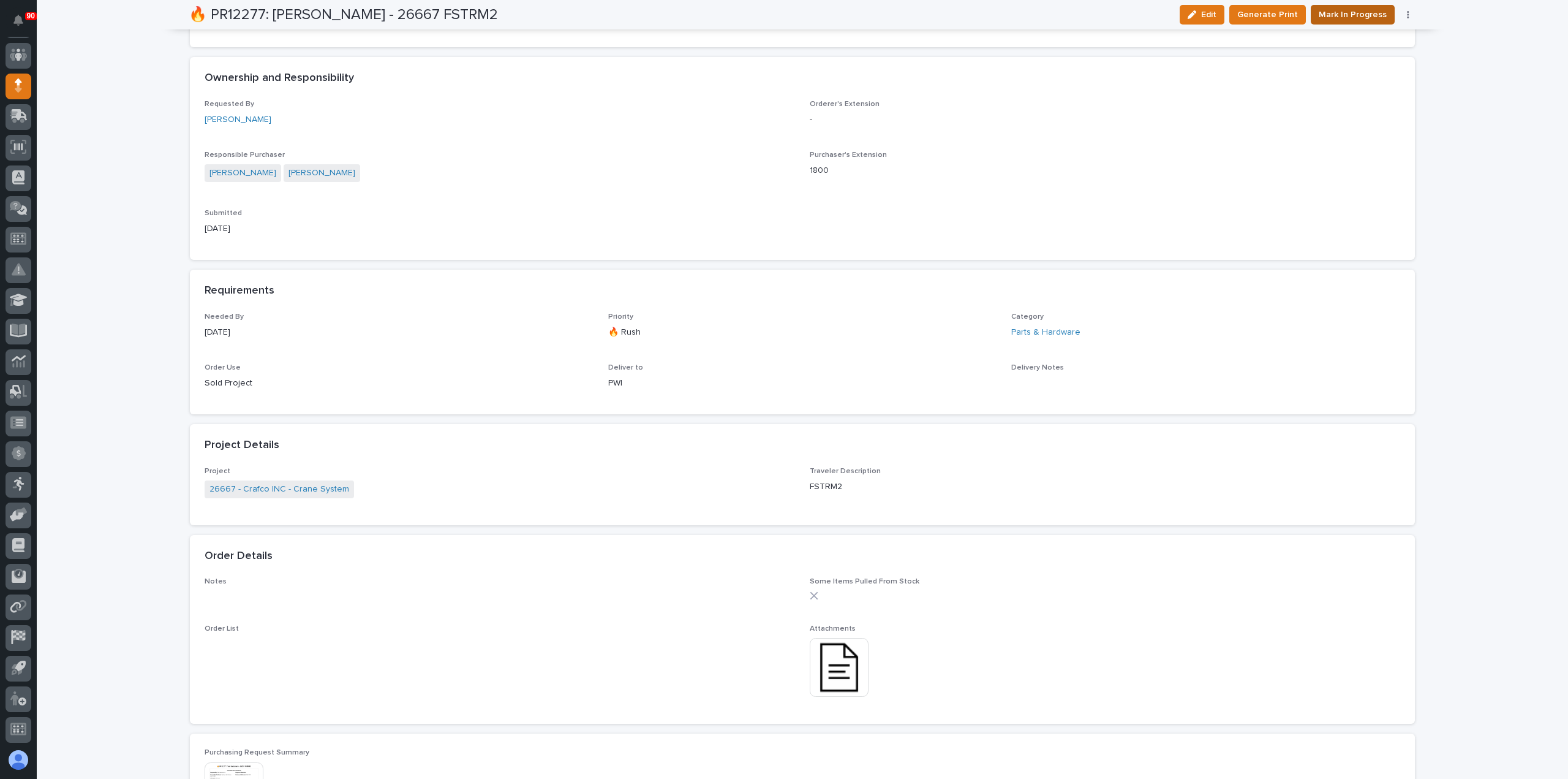
click at [1346, 11] on span "Mark In Progress" at bounding box center [1353, 14] width 68 height 14
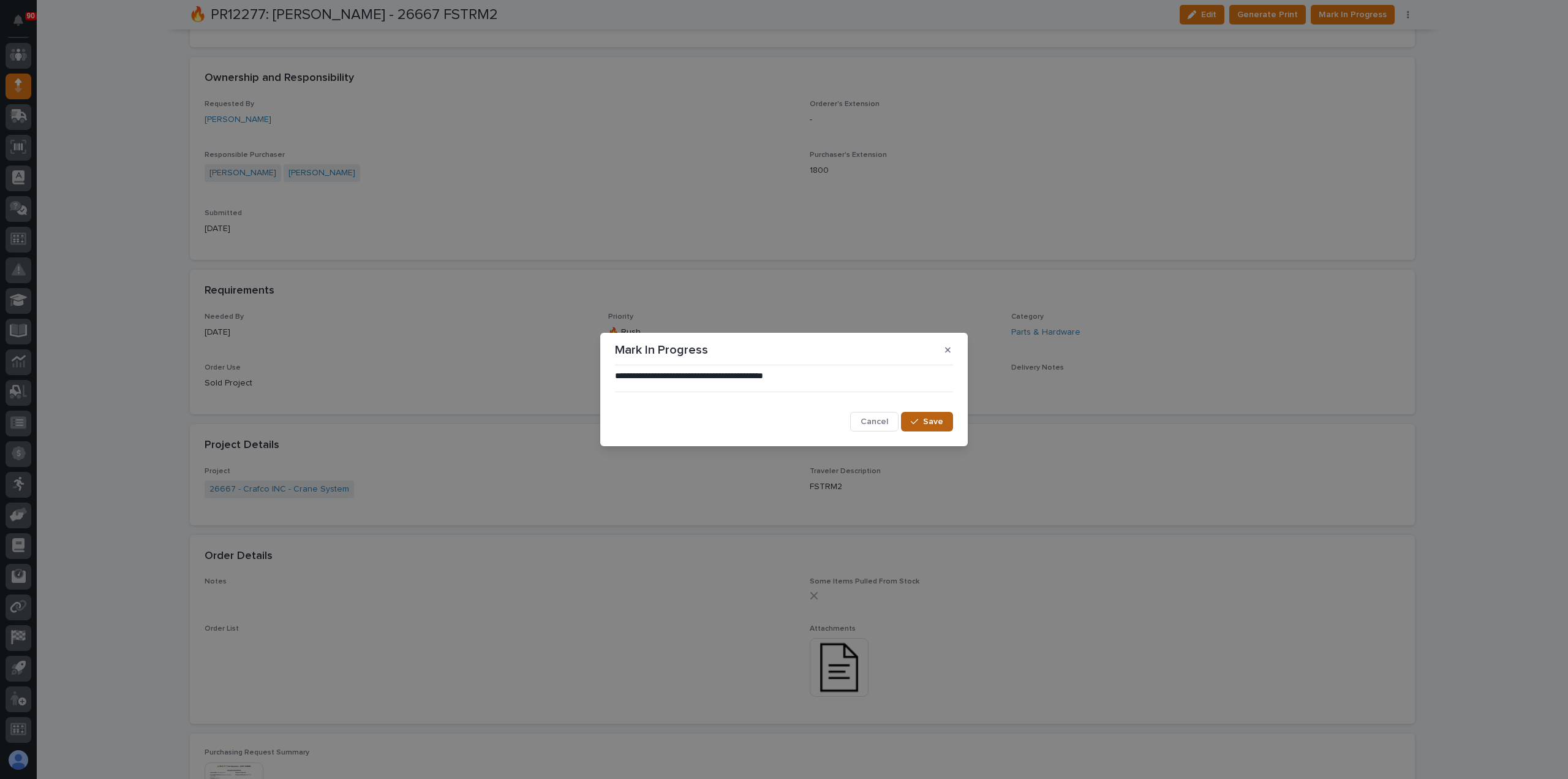
click at [926, 415] on button "Save" at bounding box center [927, 422] width 52 height 20
click at [1348, 13] on div "**********" at bounding box center [784, 389] width 1568 height 779
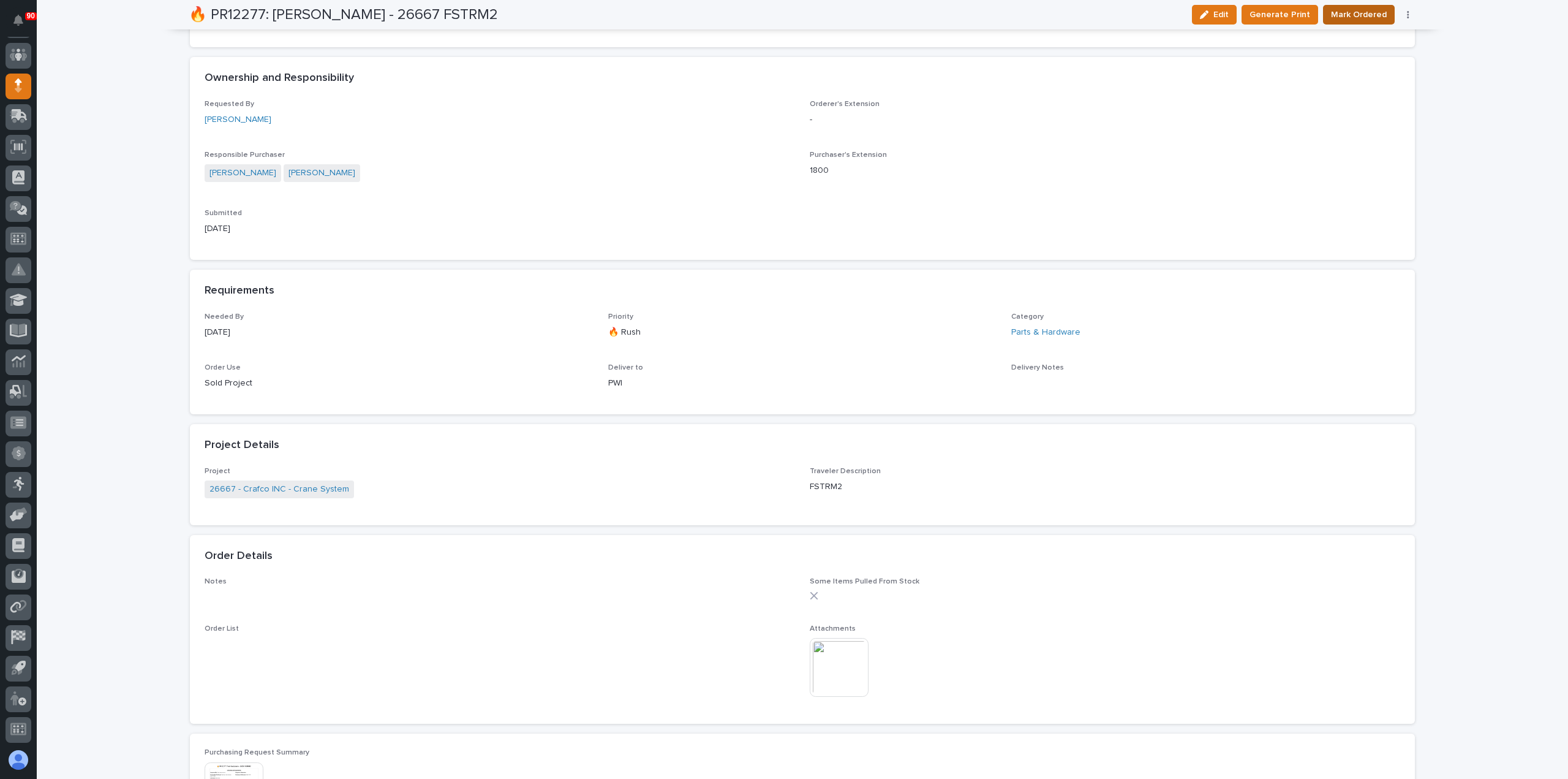
click at [1346, 13] on span "Mark Ordered" at bounding box center [1359, 14] width 56 height 14
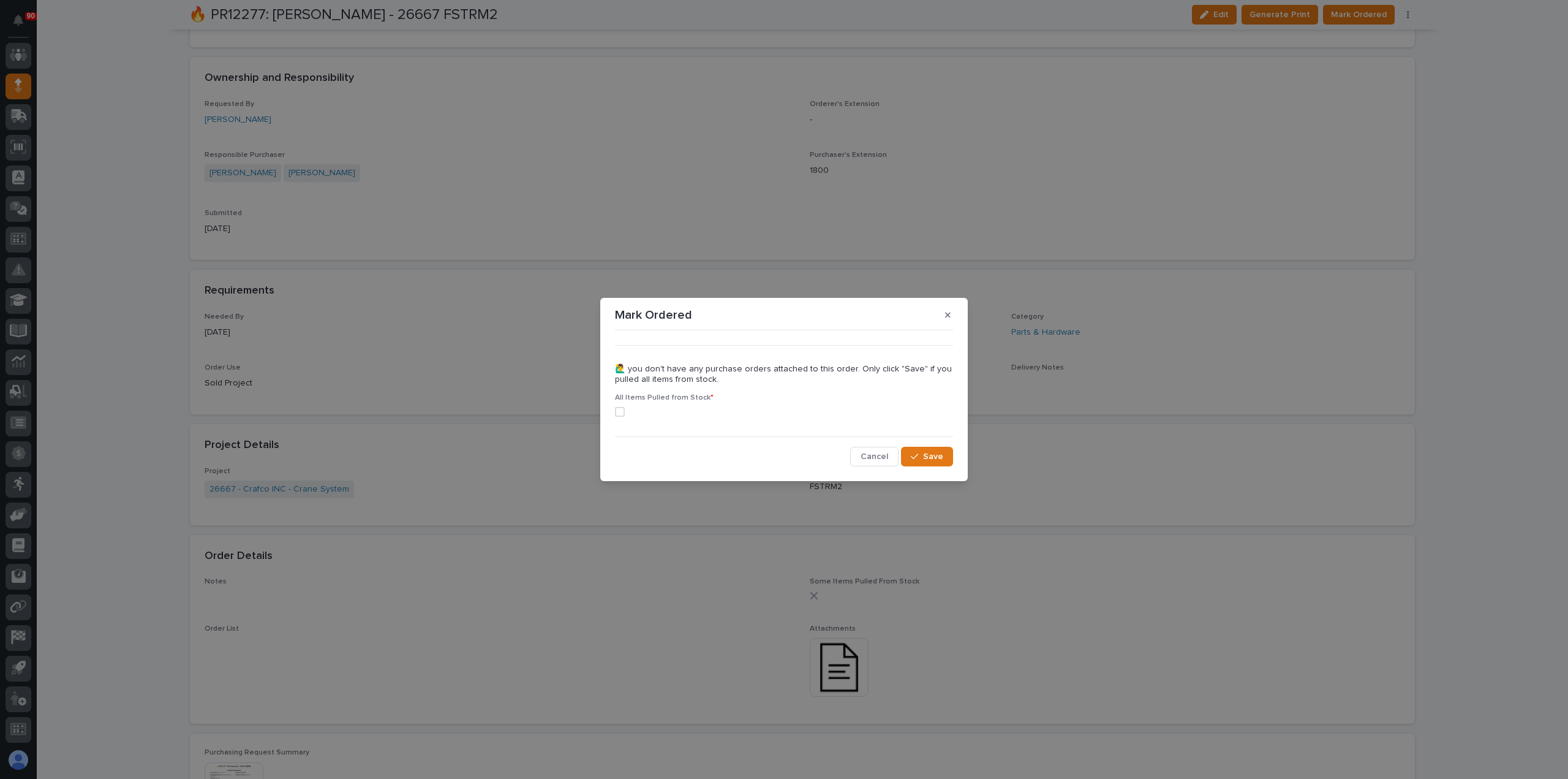
drag, startPoint x: 621, startPoint y: 410, endPoint x: 645, endPoint y: 416, distance: 24.7
click at [621, 410] on span at bounding box center [620, 412] width 10 height 10
click at [911, 455] on button "Save" at bounding box center [927, 456] width 52 height 20
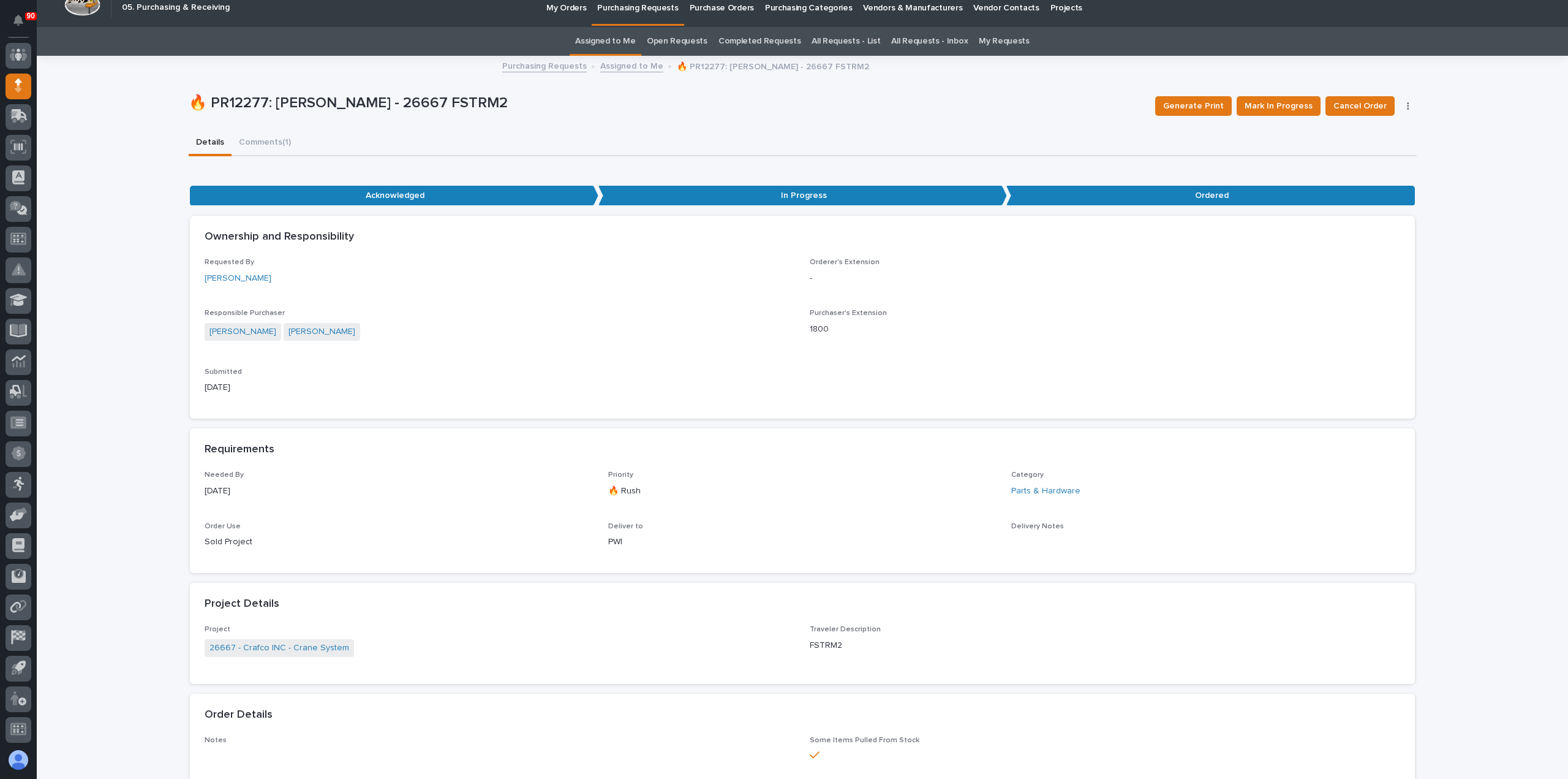
scroll to position [0, 0]
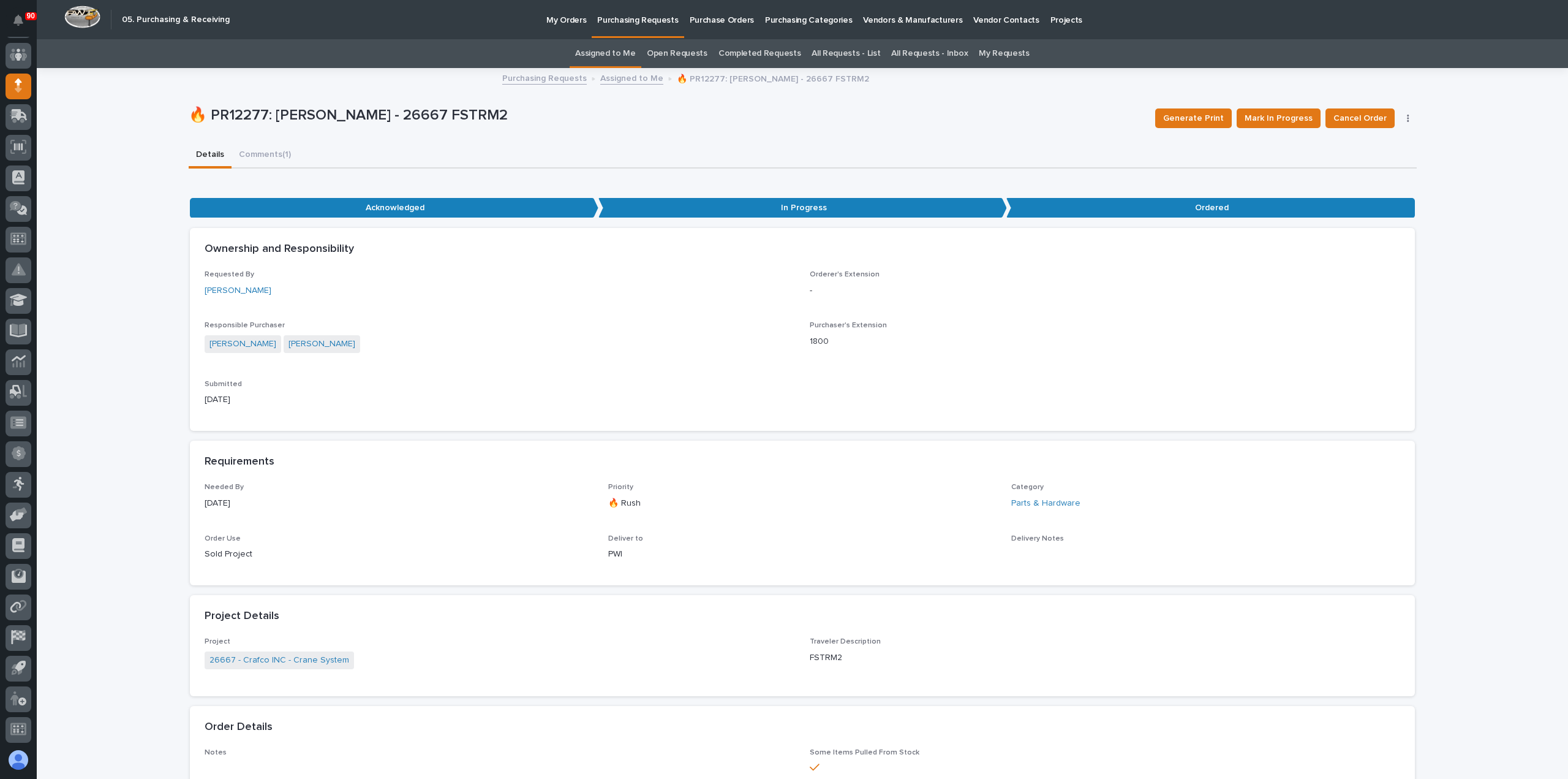
click at [644, 13] on p "Purchasing Requests" at bounding box center [637, 13] width 81 height 26
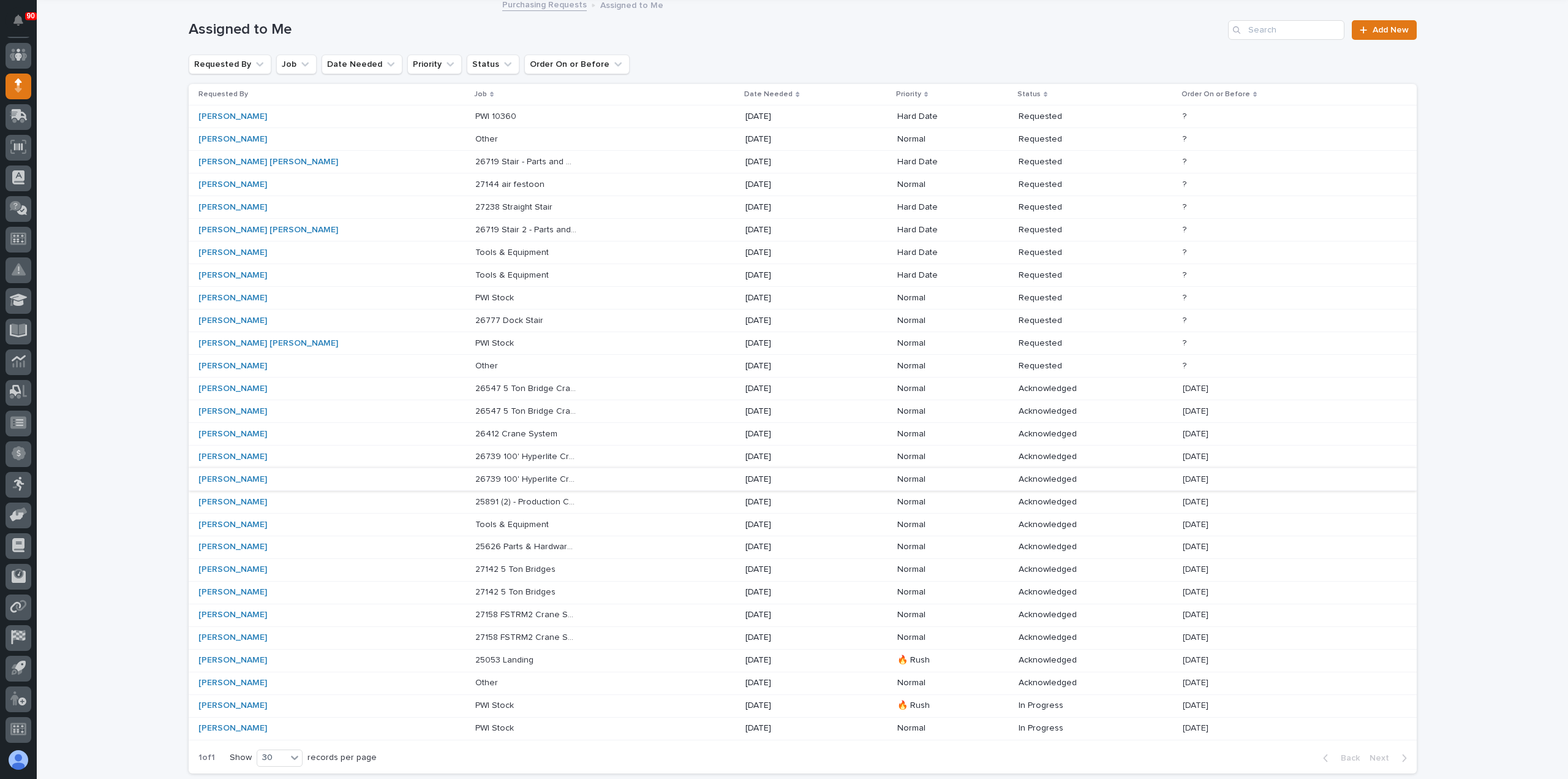
scroll to position [168, 0]
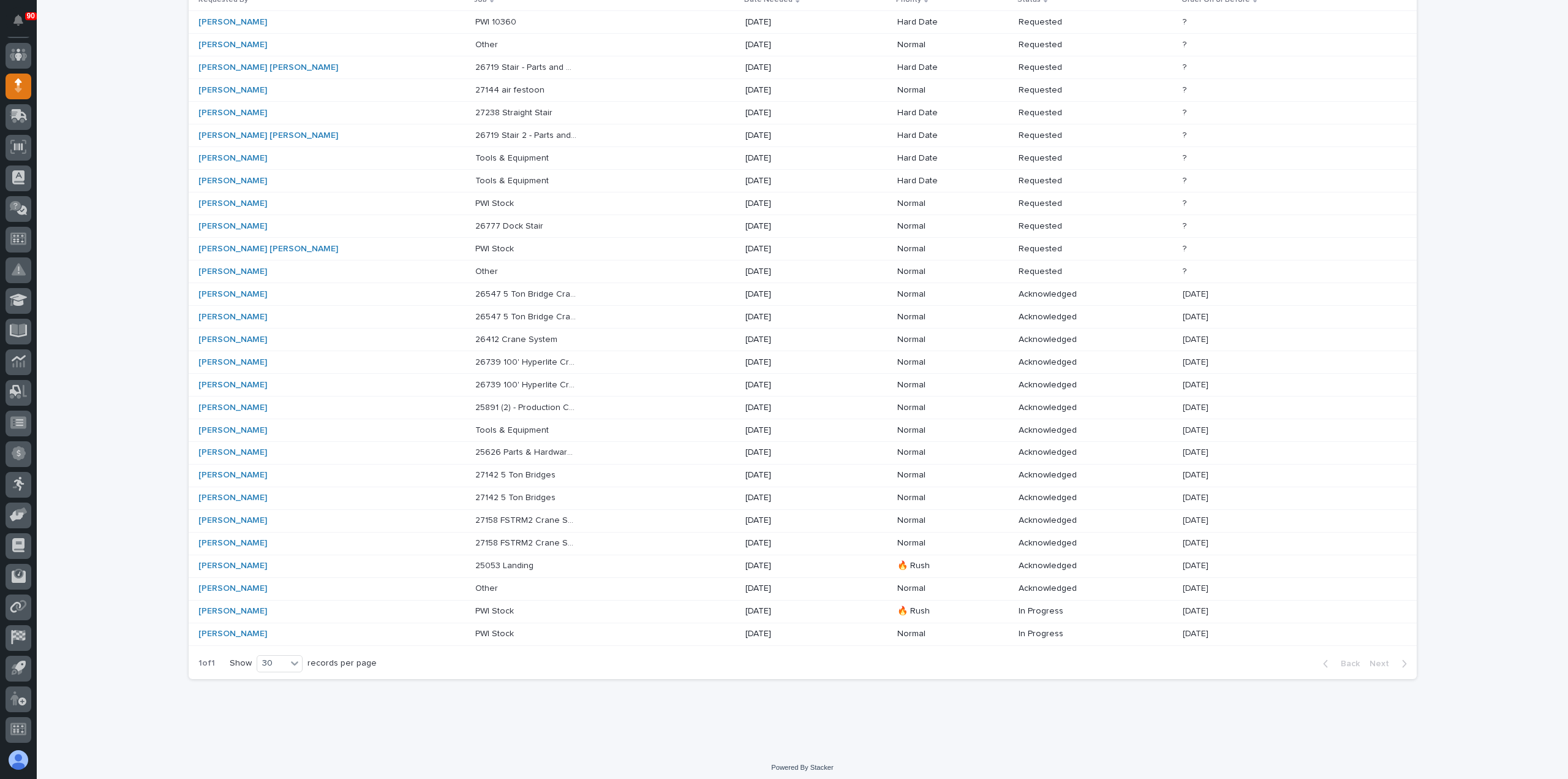
click at [475, 561] on p "25053 Landing" at bounding box center [506, 564] width 61 height 13
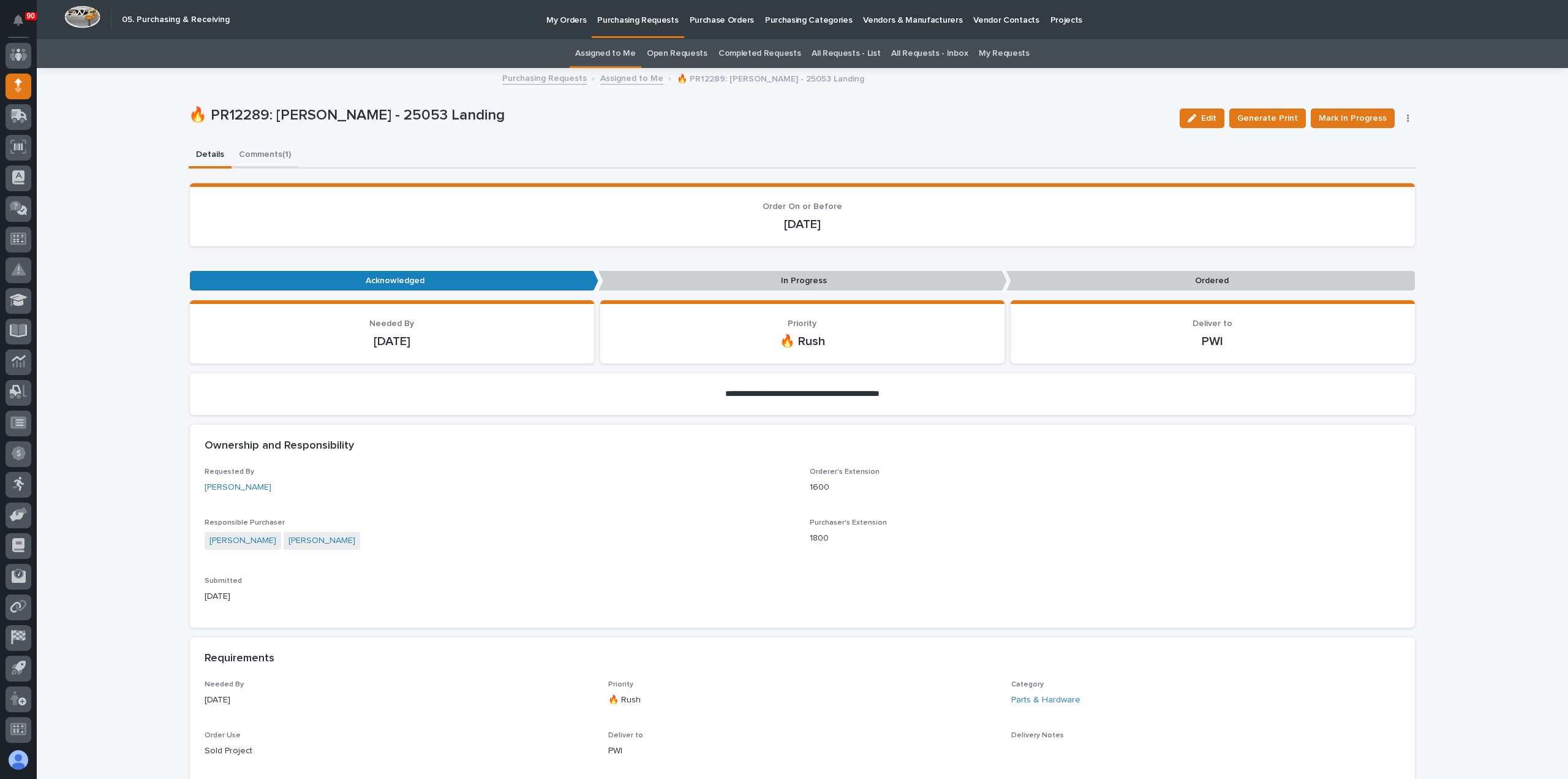
click at [254, 151] on button "Comments (1)" at bounding box center [265, 156] width 67 height 26
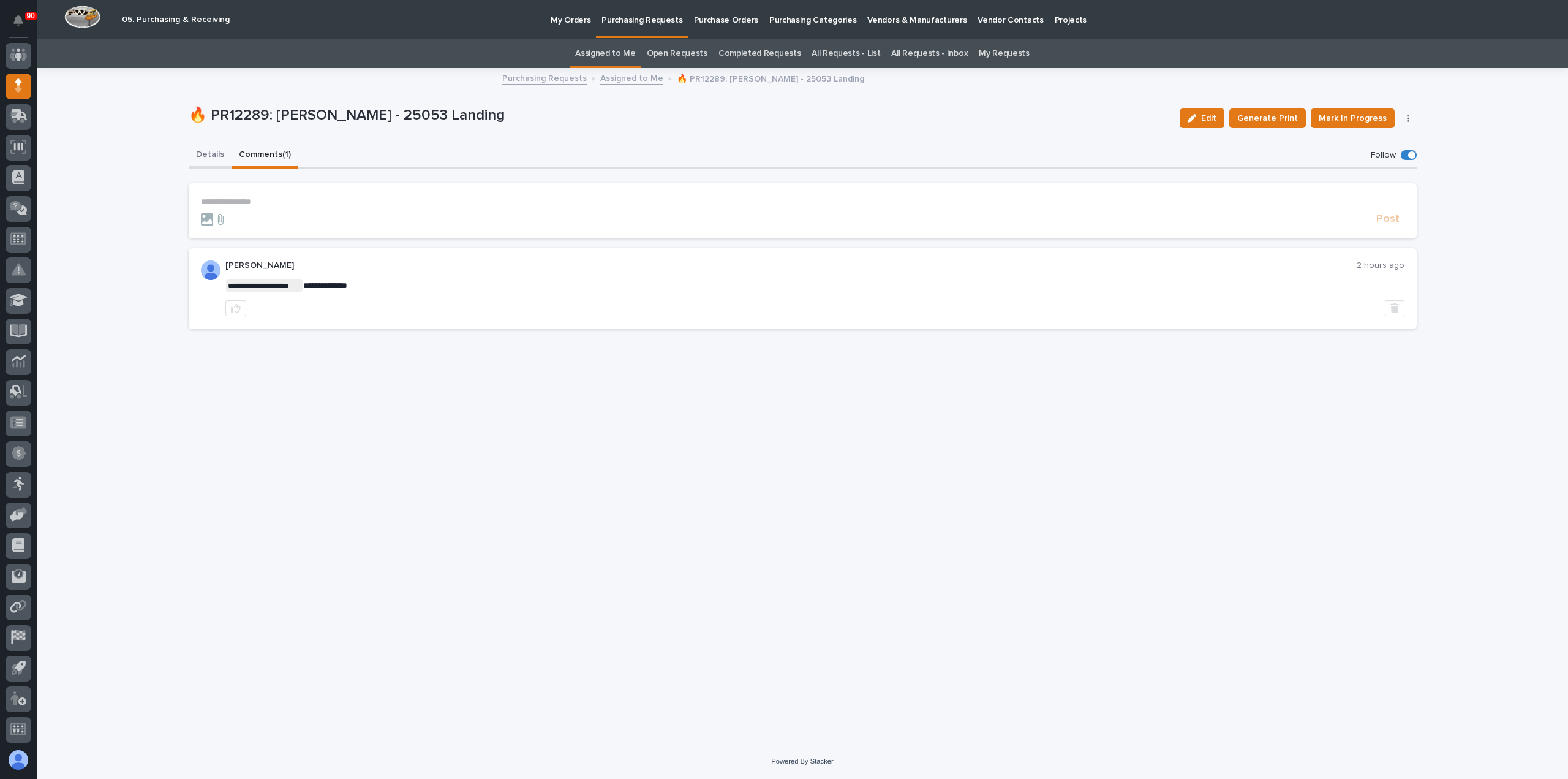
click at [211, 153] on button "Details" at bounding box center [210, 156] width 43 height 26
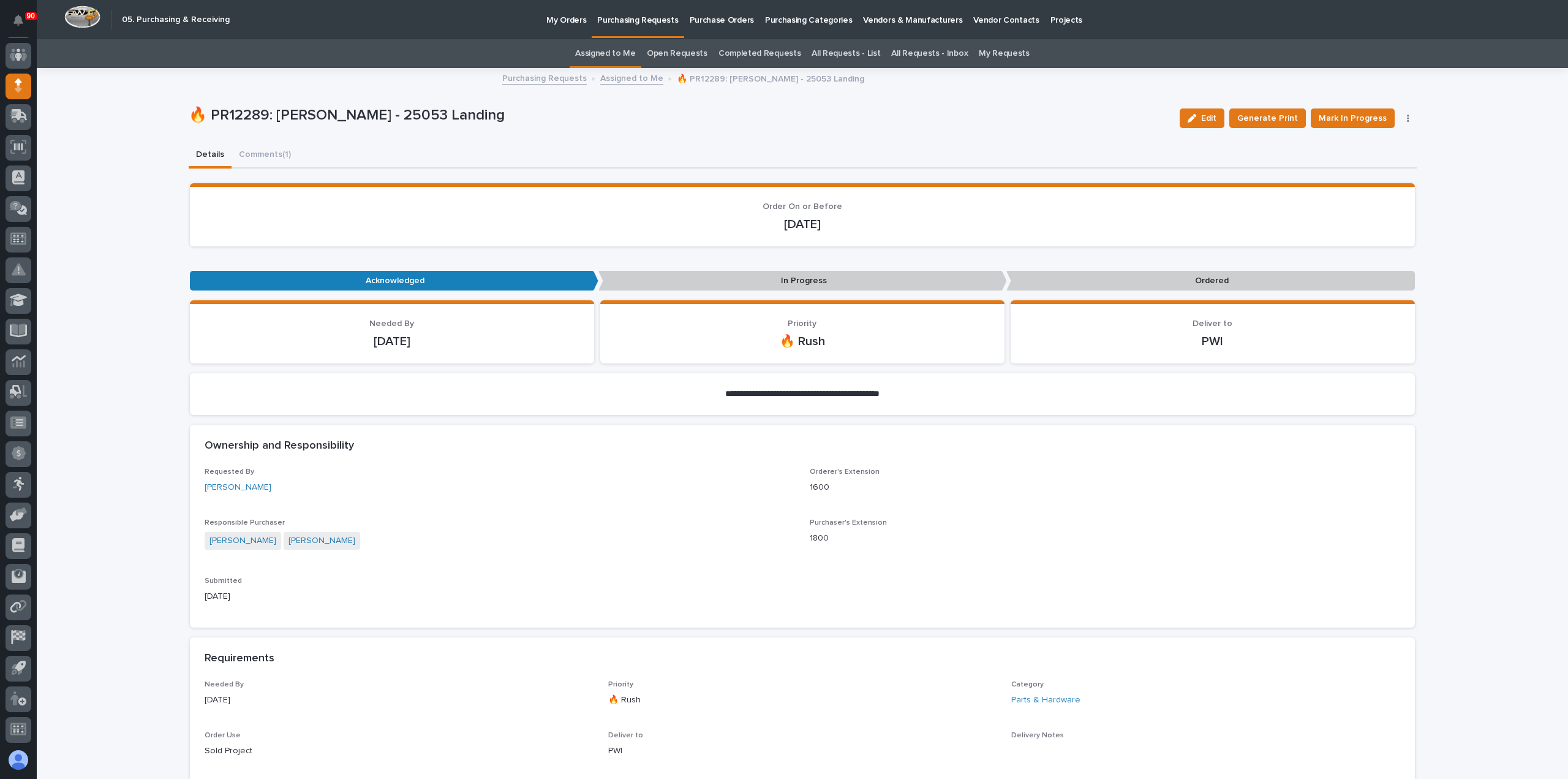
click at [638, 22] on p "Purchasing Requests" at bounding box center [637, 13] width 81 height 26
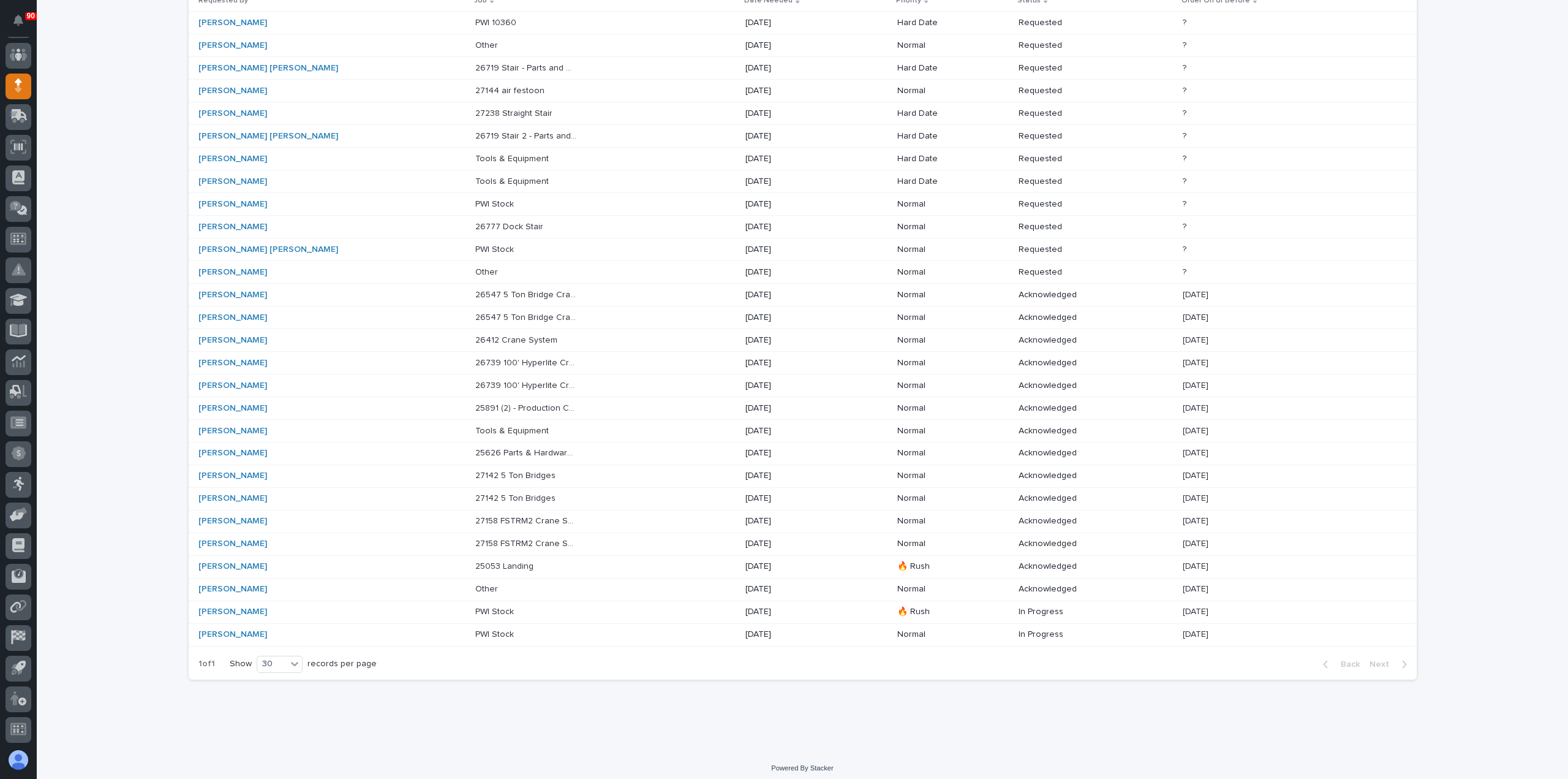
scroll to position [168, 0]
click at [490, 536] on p "27158 FSTRM2 Crane System" at bounding box center [527, 542] width 104 height 13
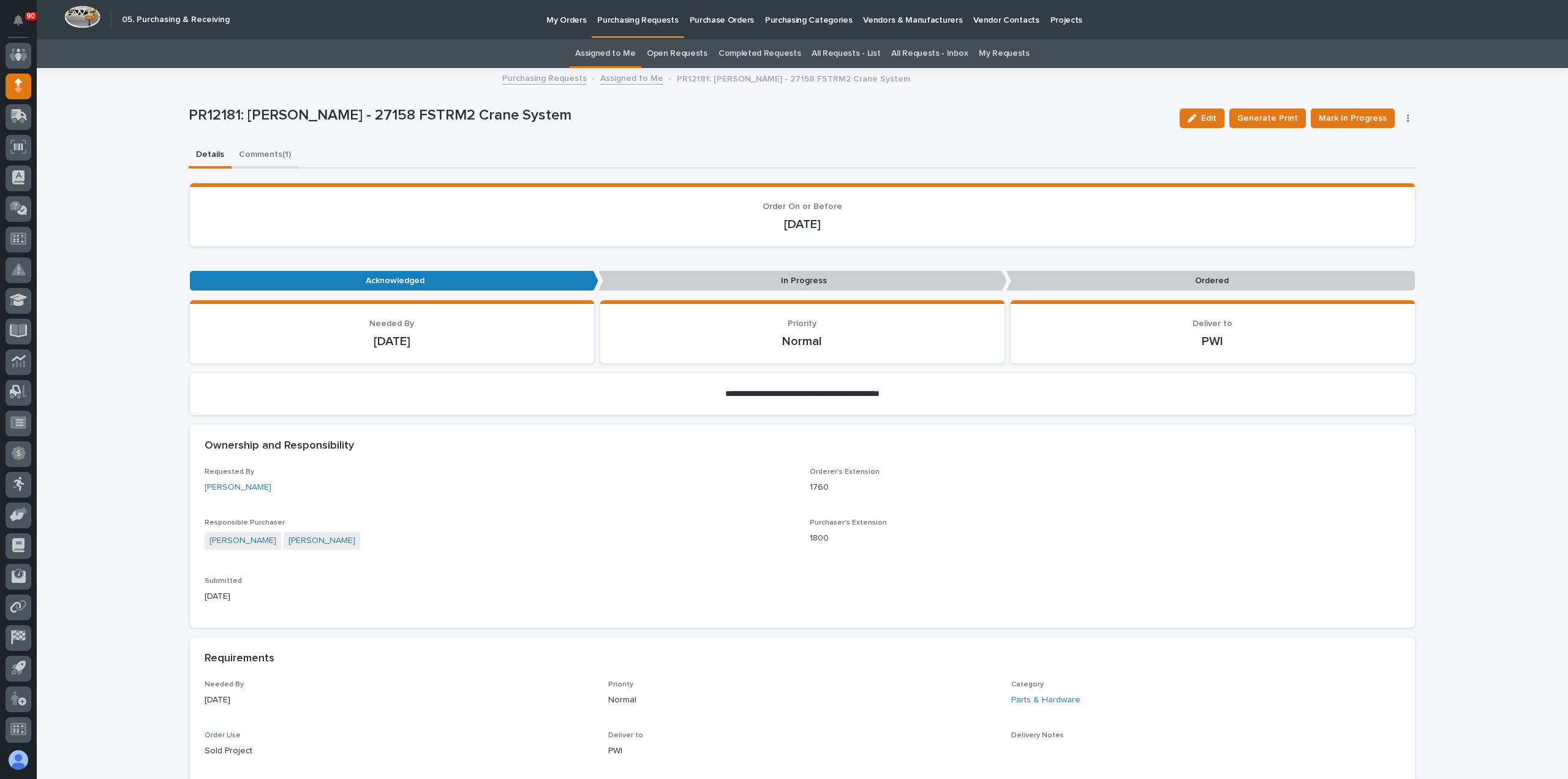
click at [256, 153] on button "Comments (1)" at bounding box center [265, 156] width 67 height 26
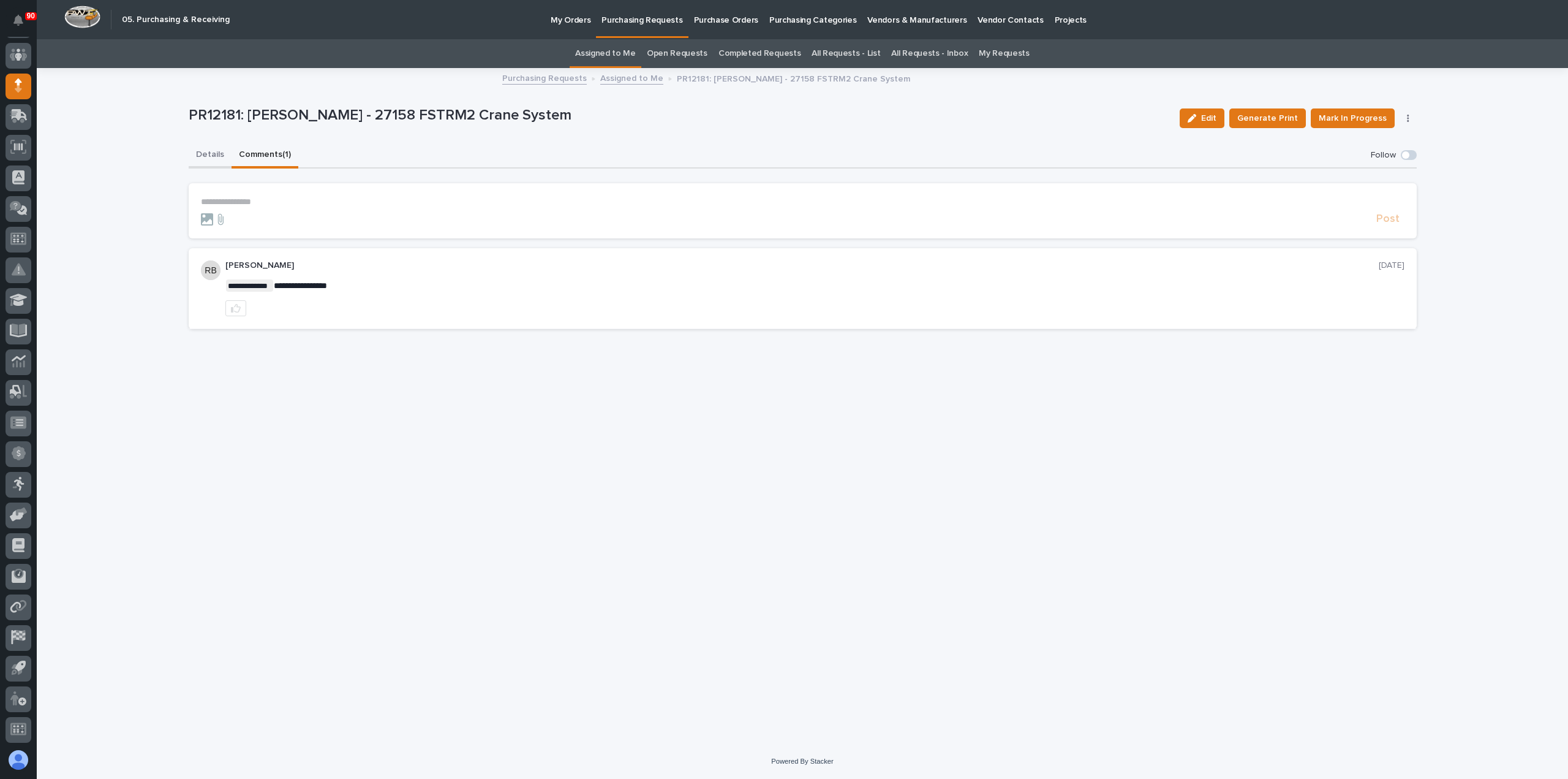
click at [203, 154] on button "Details" at bounding box center [210, 156] width 43 height 26
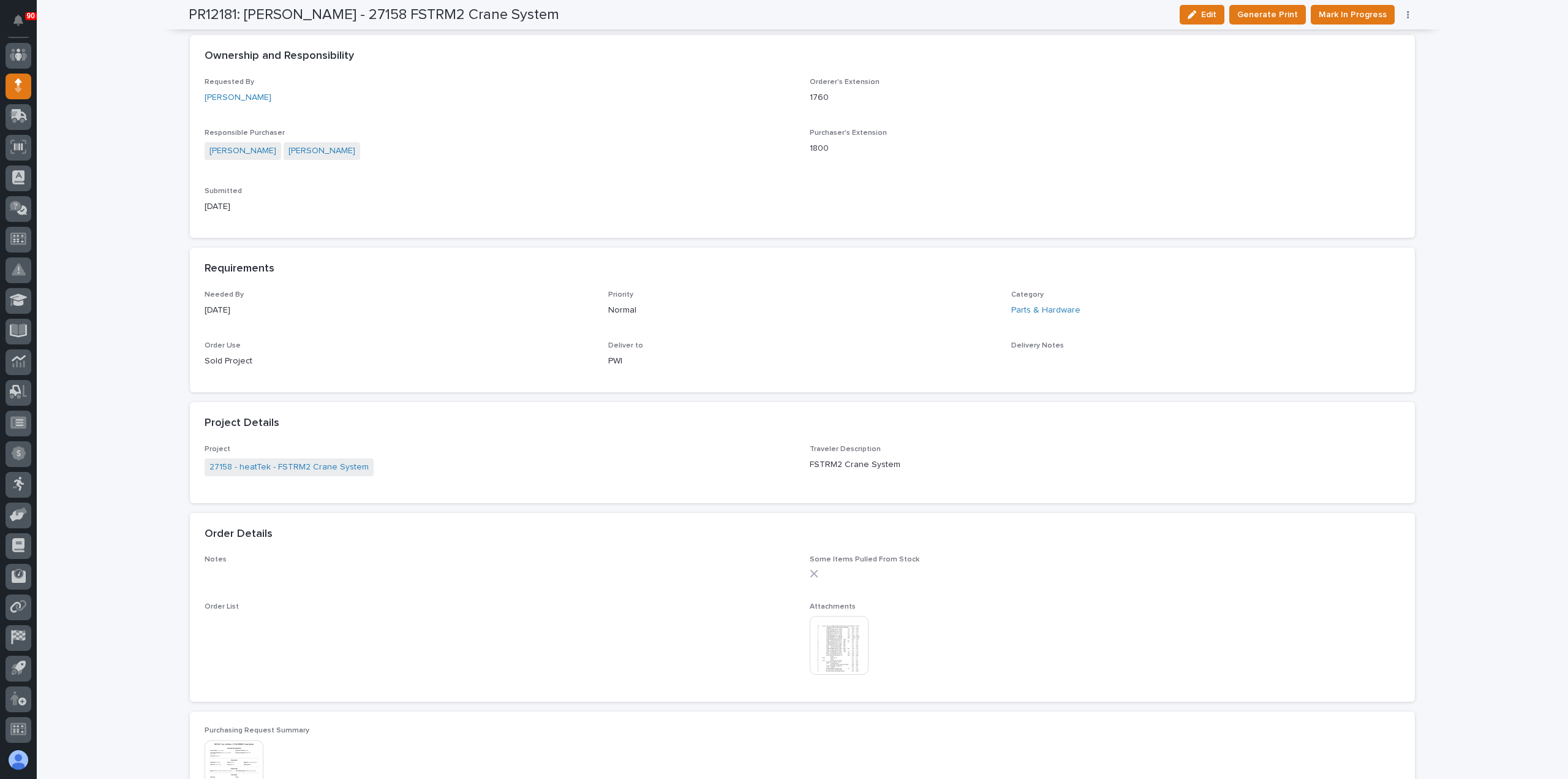
scroll to position [429, 0]
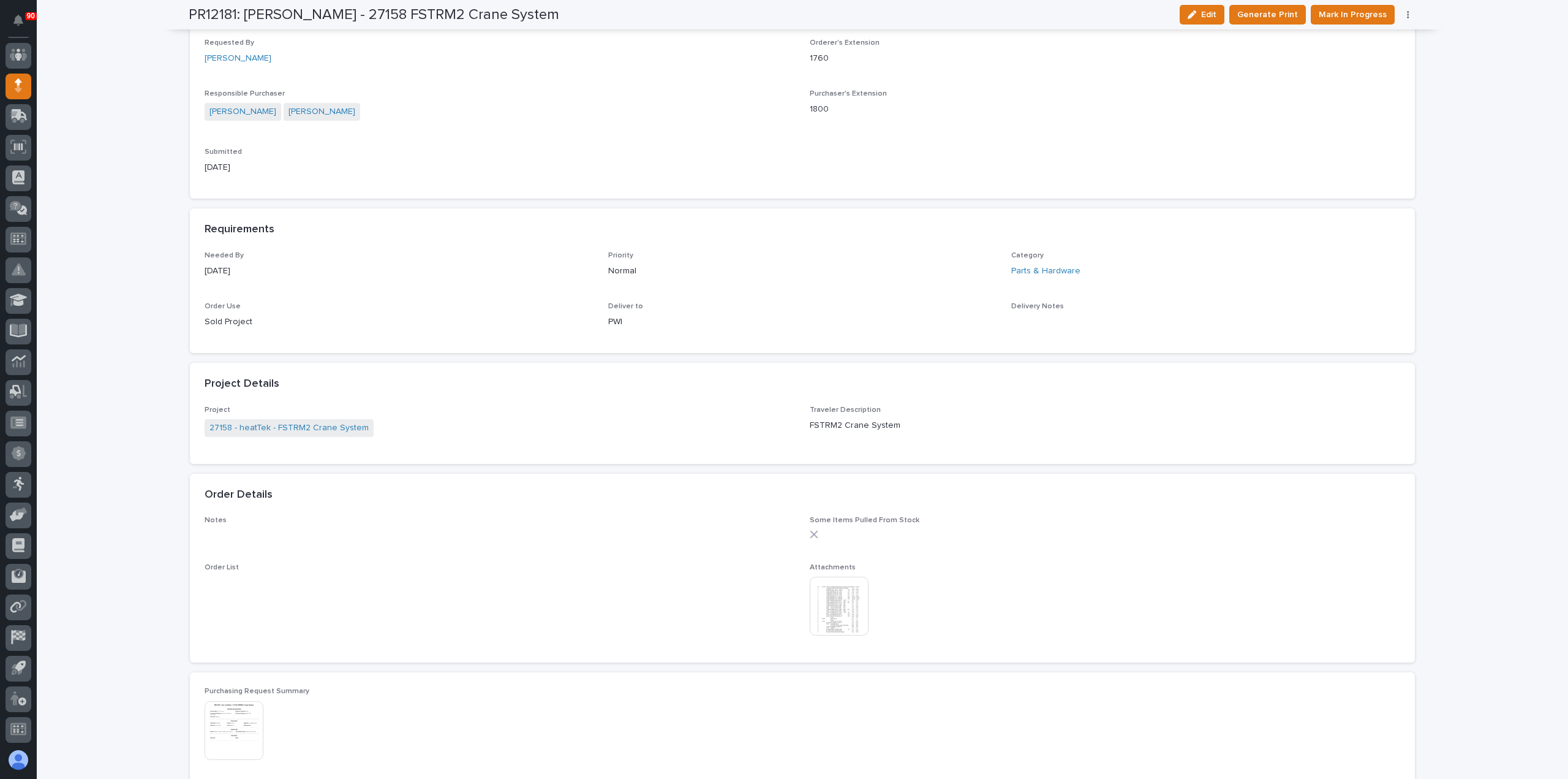
click at [840, 603] on img at bounding box center [839, 606] width 59 height 59
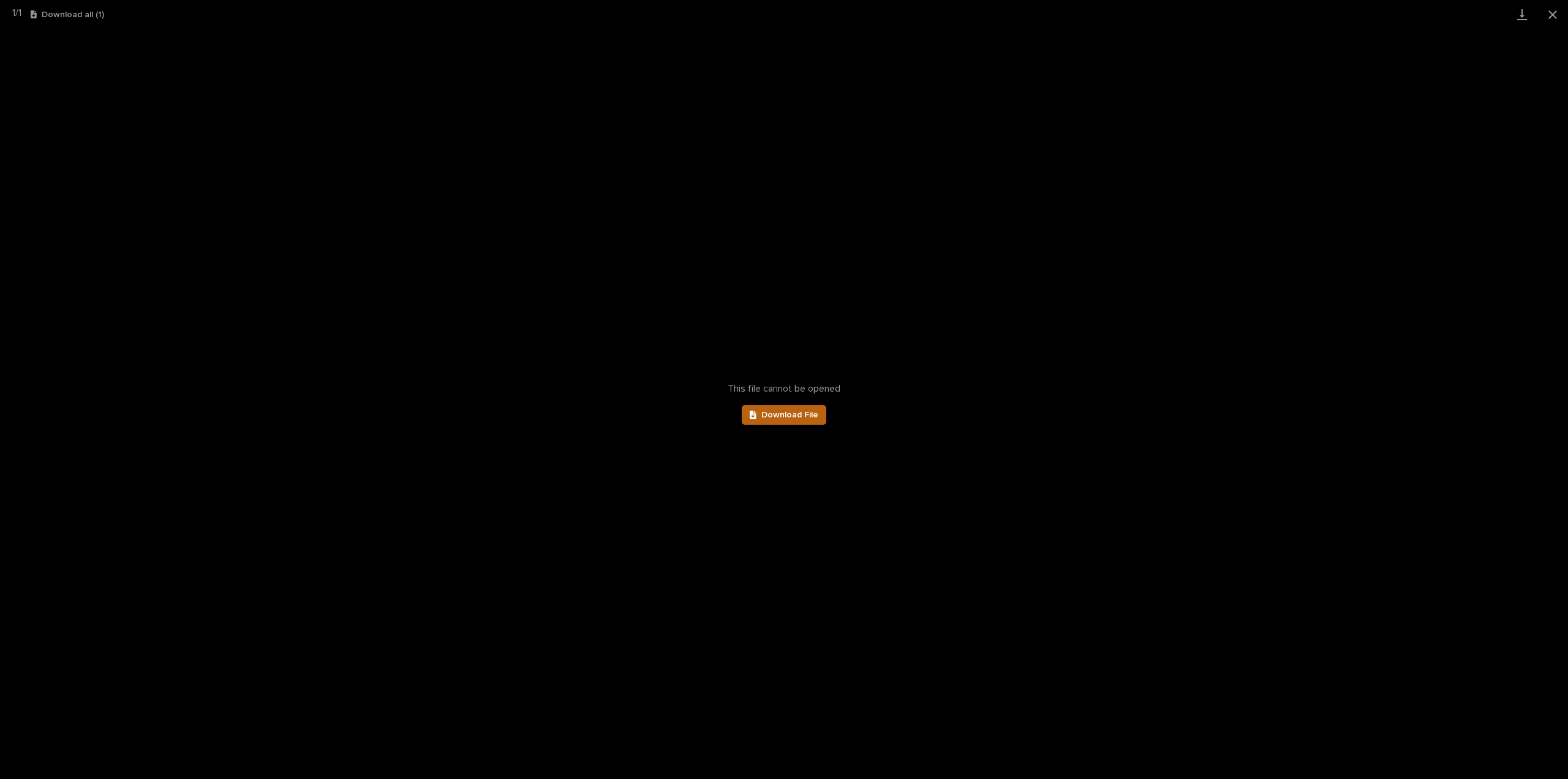
click at [803, 413] on span "Download File" at bounding box center [789, 414] width 57 height 8
click at [1552, 11] on button "Close gallery" at bounding box center [1553, 14] width 30 height 29
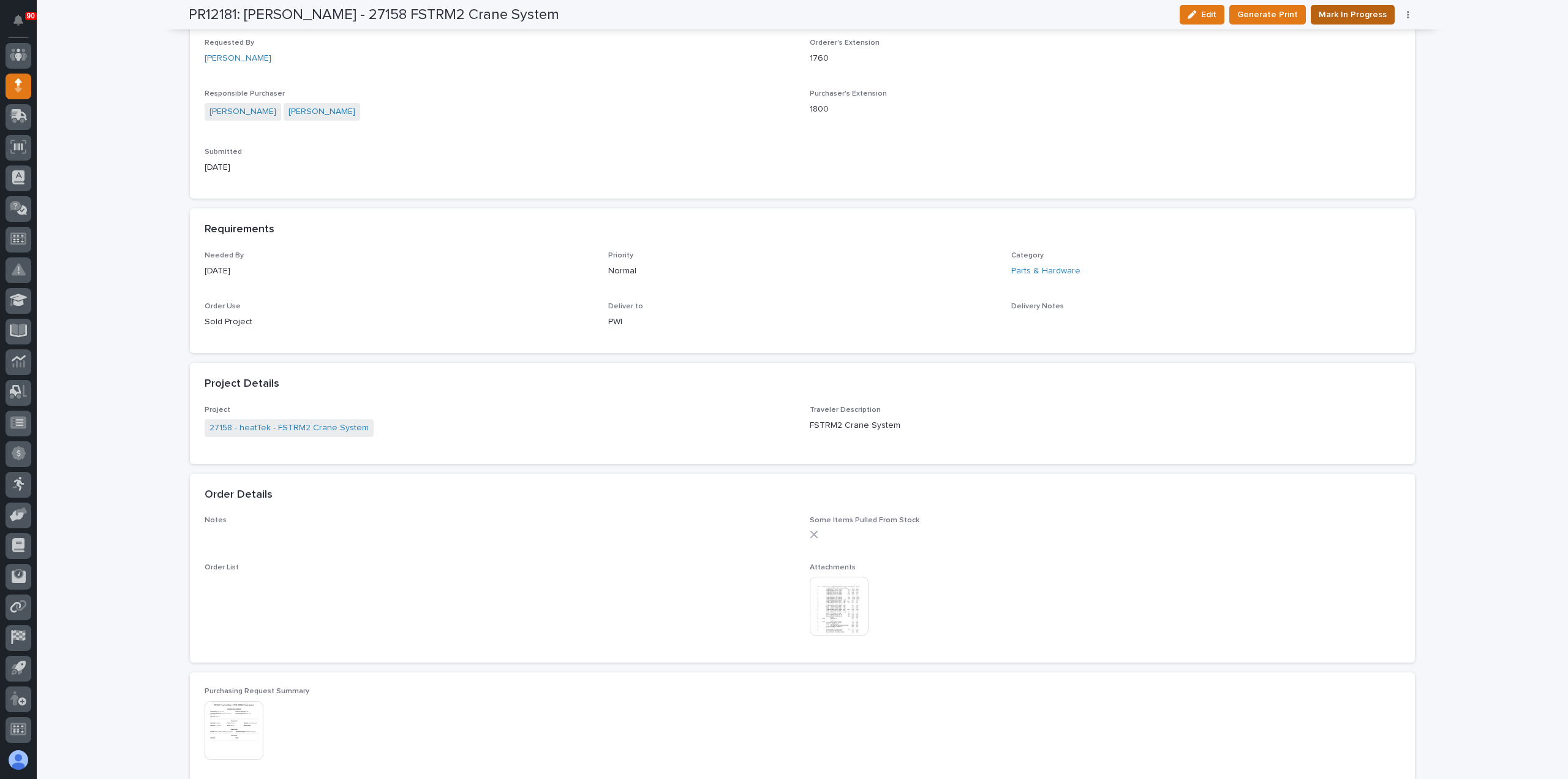
click at [1327, 17] on span "Mark In Progress" at bounding box center [1353, 14] width 68 height 14
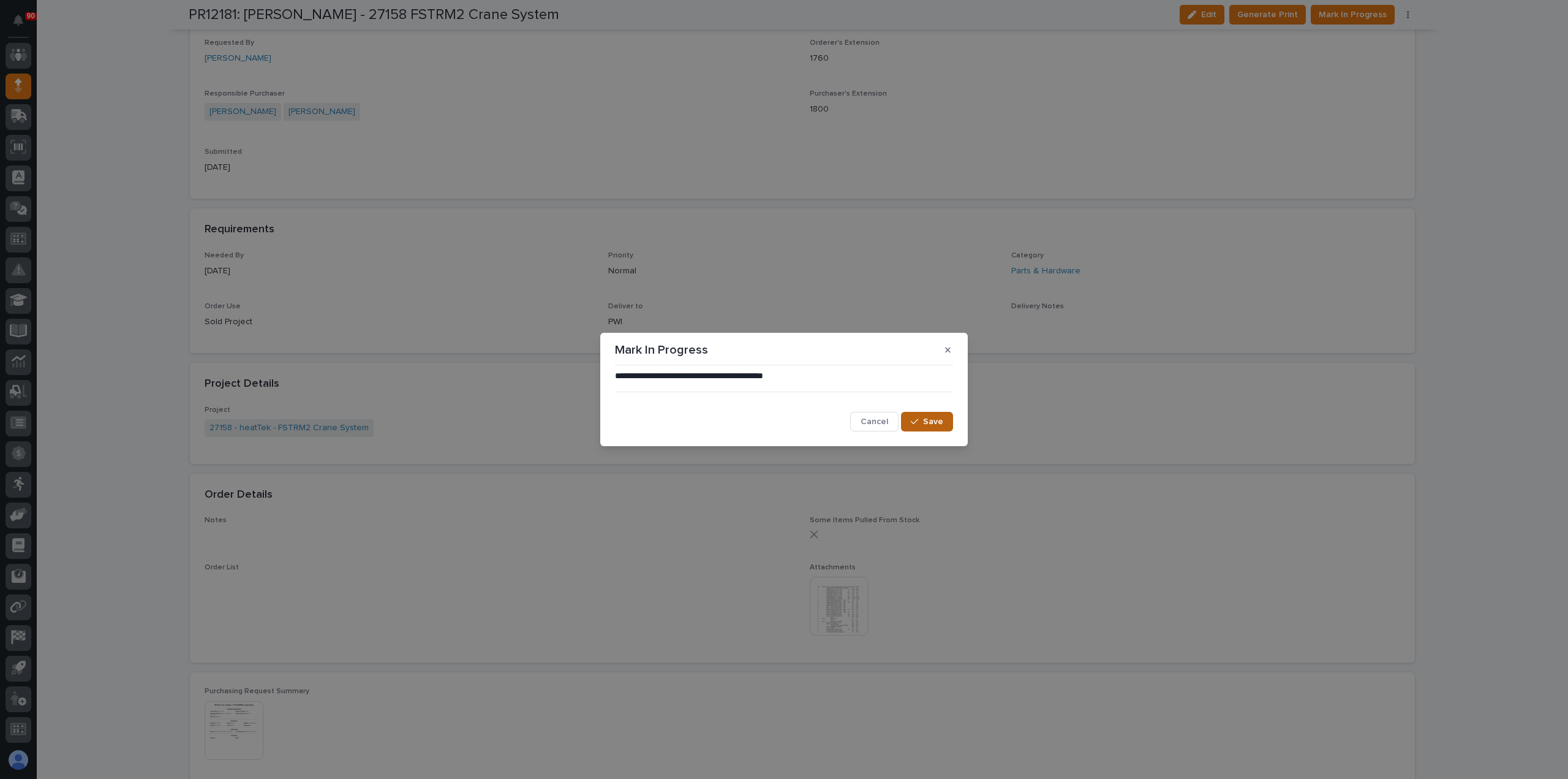
click at [941, 419] on span "Save" at bounding box center [933, 422] width 20 height 11
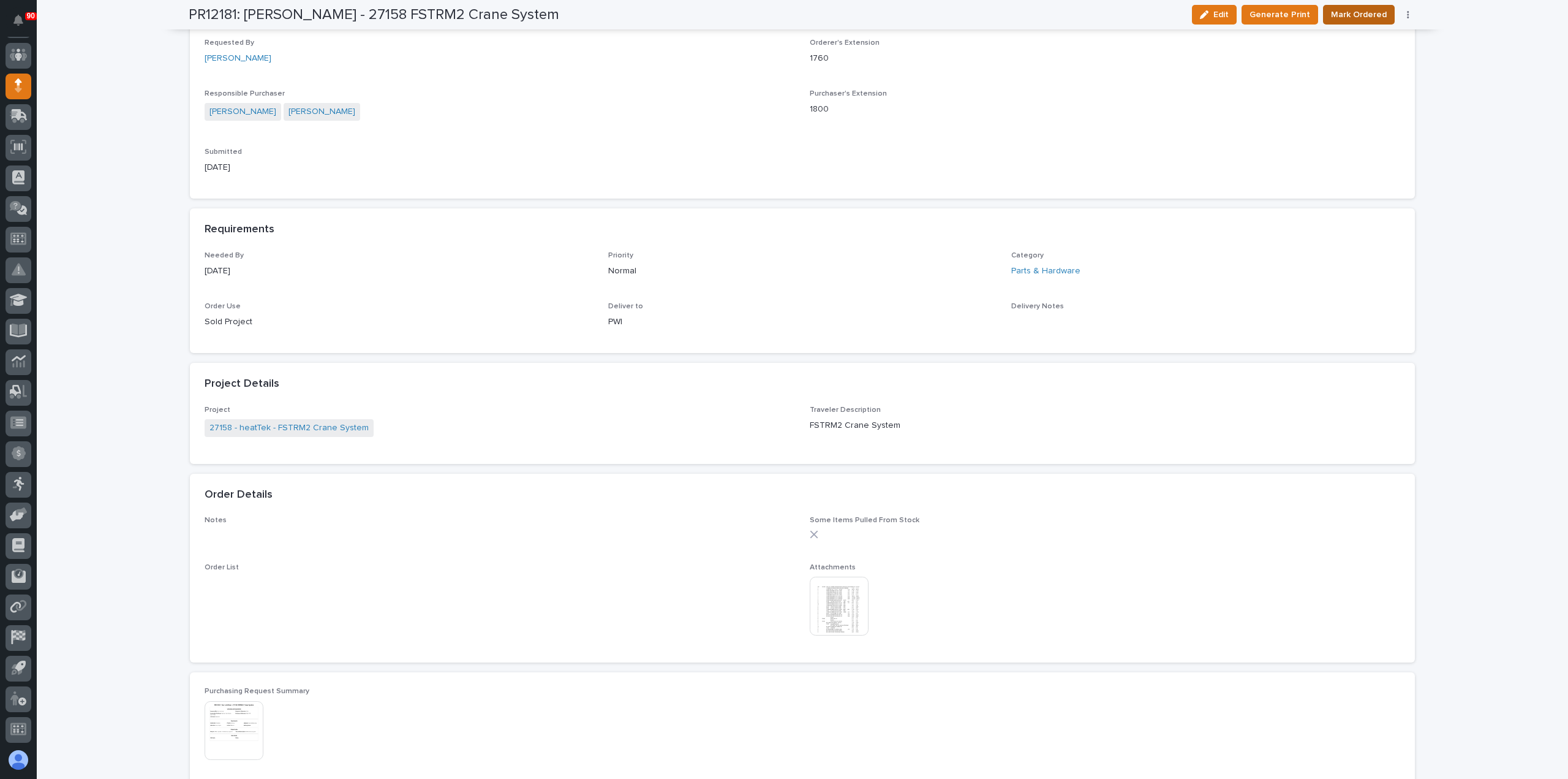
click at [1360, 14] on span "Mark Ordered" at bounding box center [1359, 14] width 56 height 14
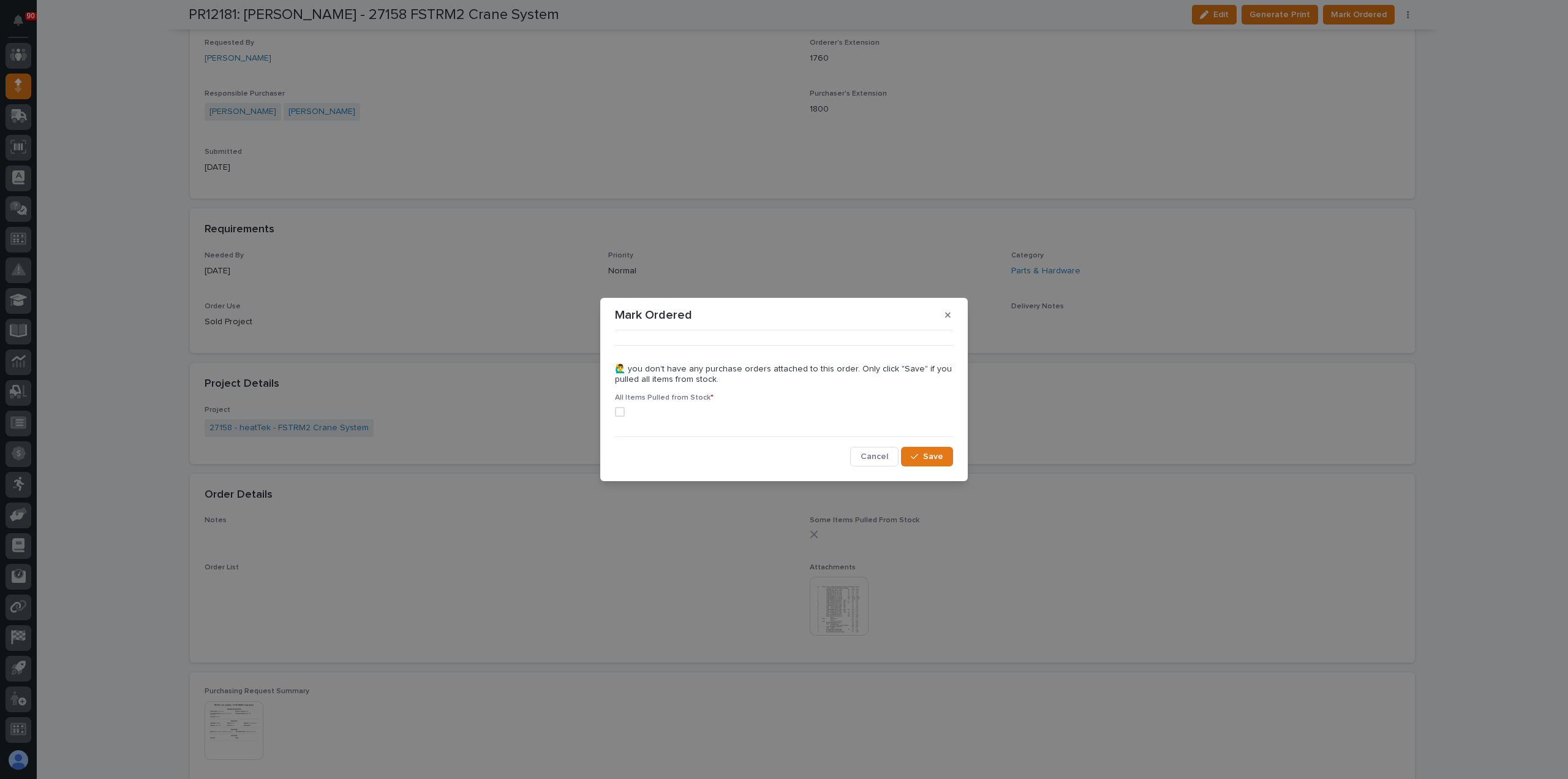
click at [618, 411] on span at bounding box center [620, 412] width 10 height 10
drag, startPoint x: 928, startPoint y: 459, endPoint x: 935, endPoint y: 446, distance: 14.8
click at [928, 459] on span "Save" at bounding box center [933, 456] width 20 height 11
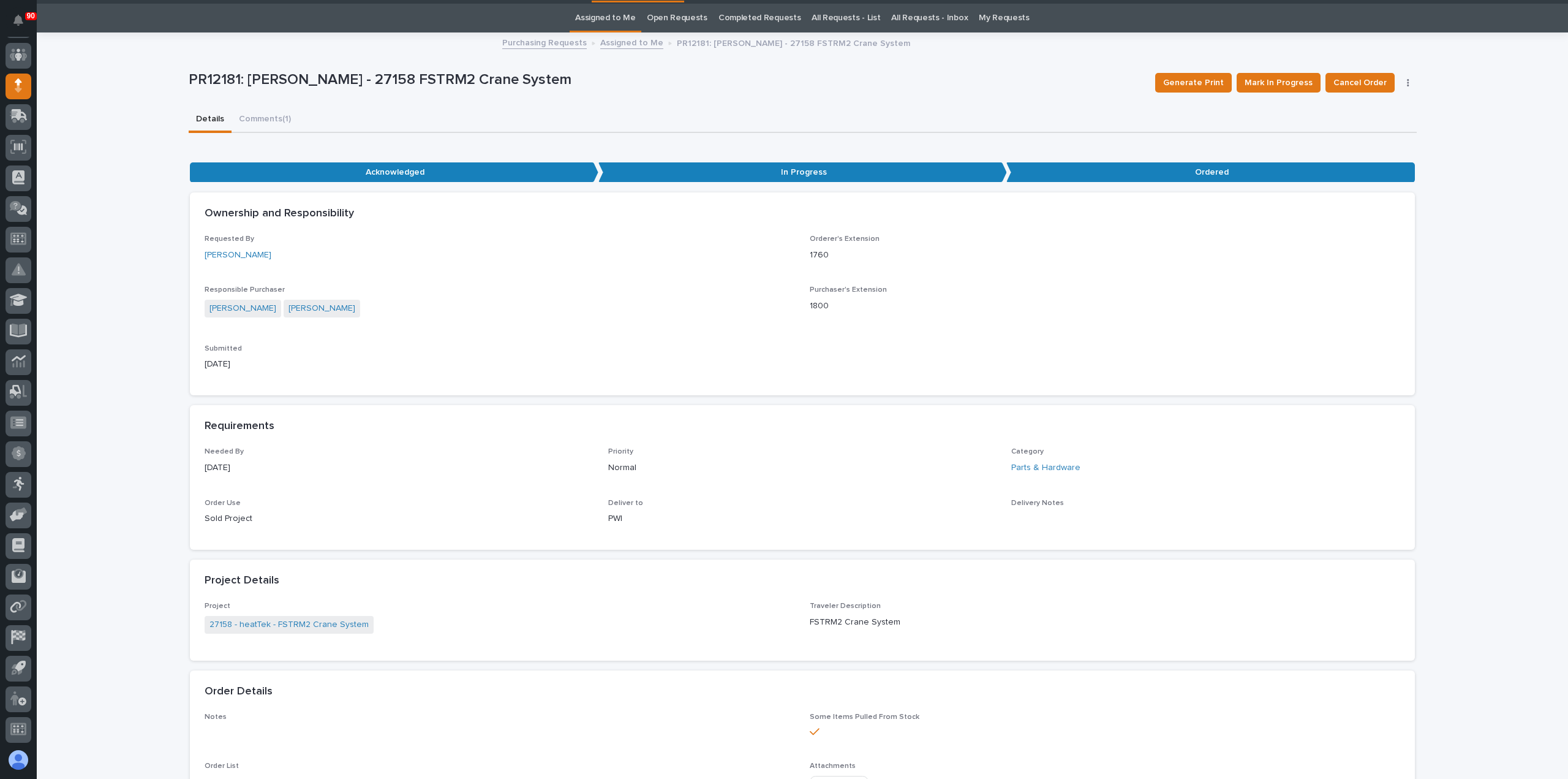
scroll to position [0, 0]
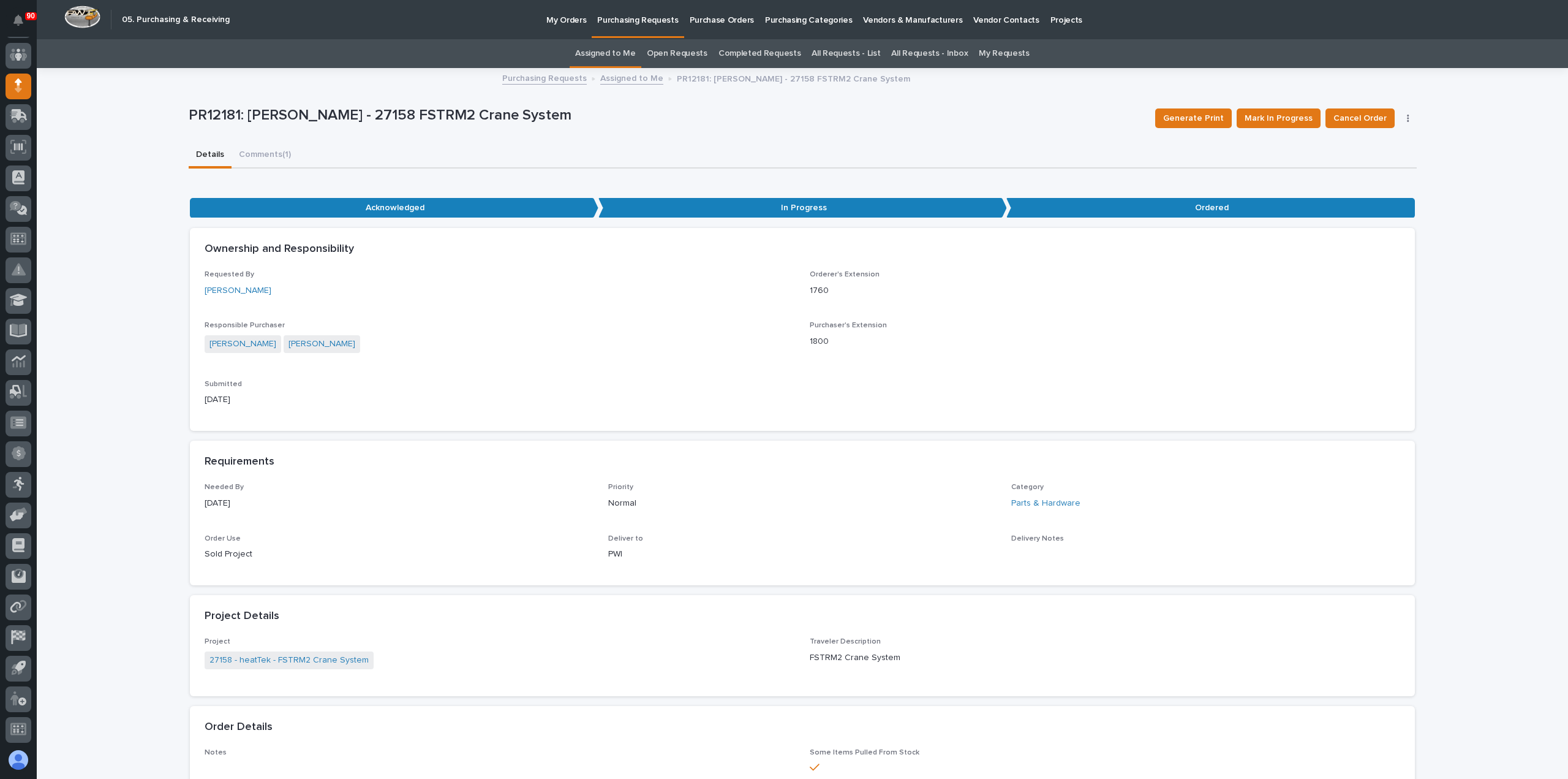
click at [632, 19] on p "Purchasing Requests" at bounding box center [637, 13] width 81 height 26
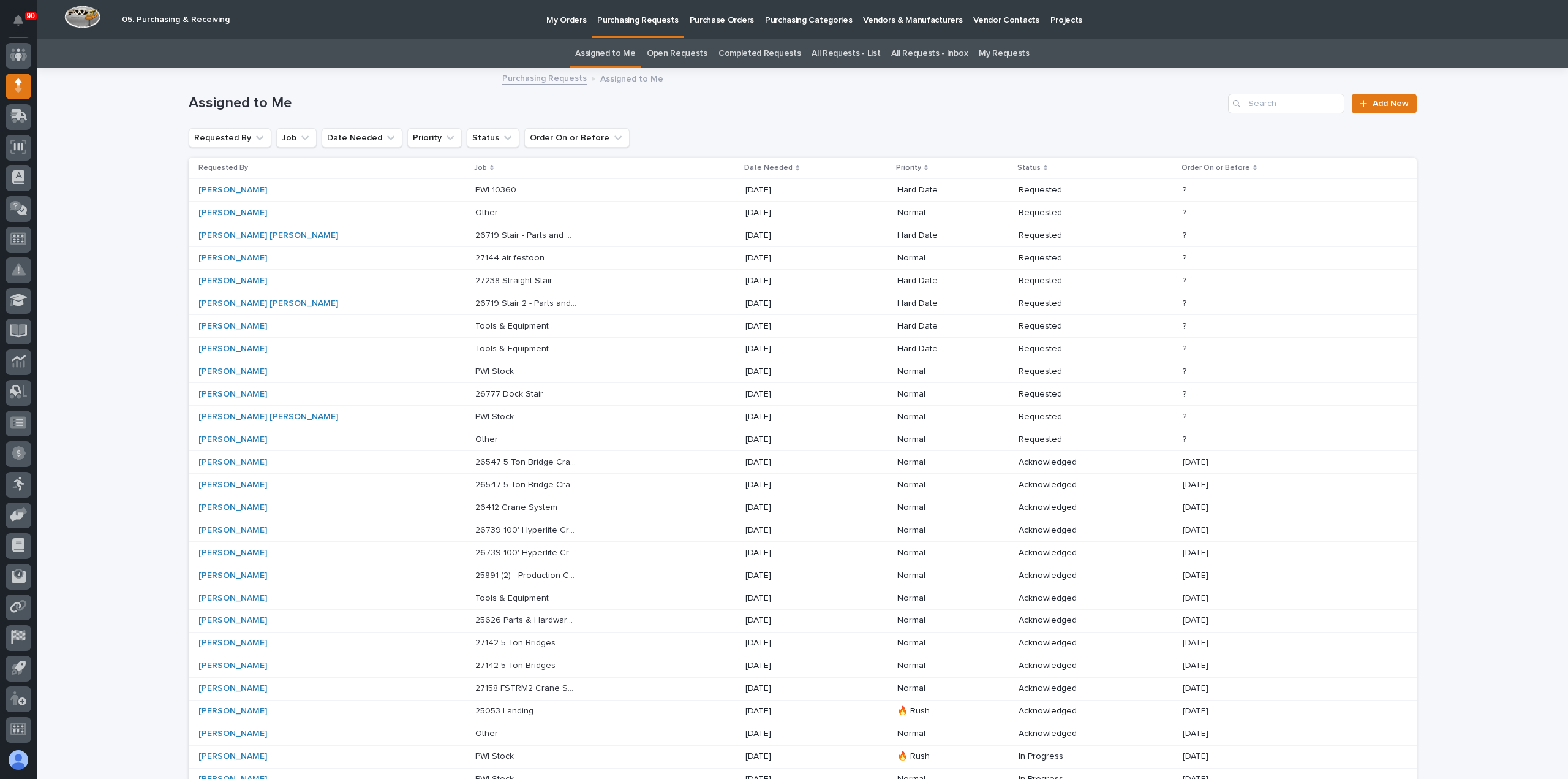
scroll to position [145, 0]
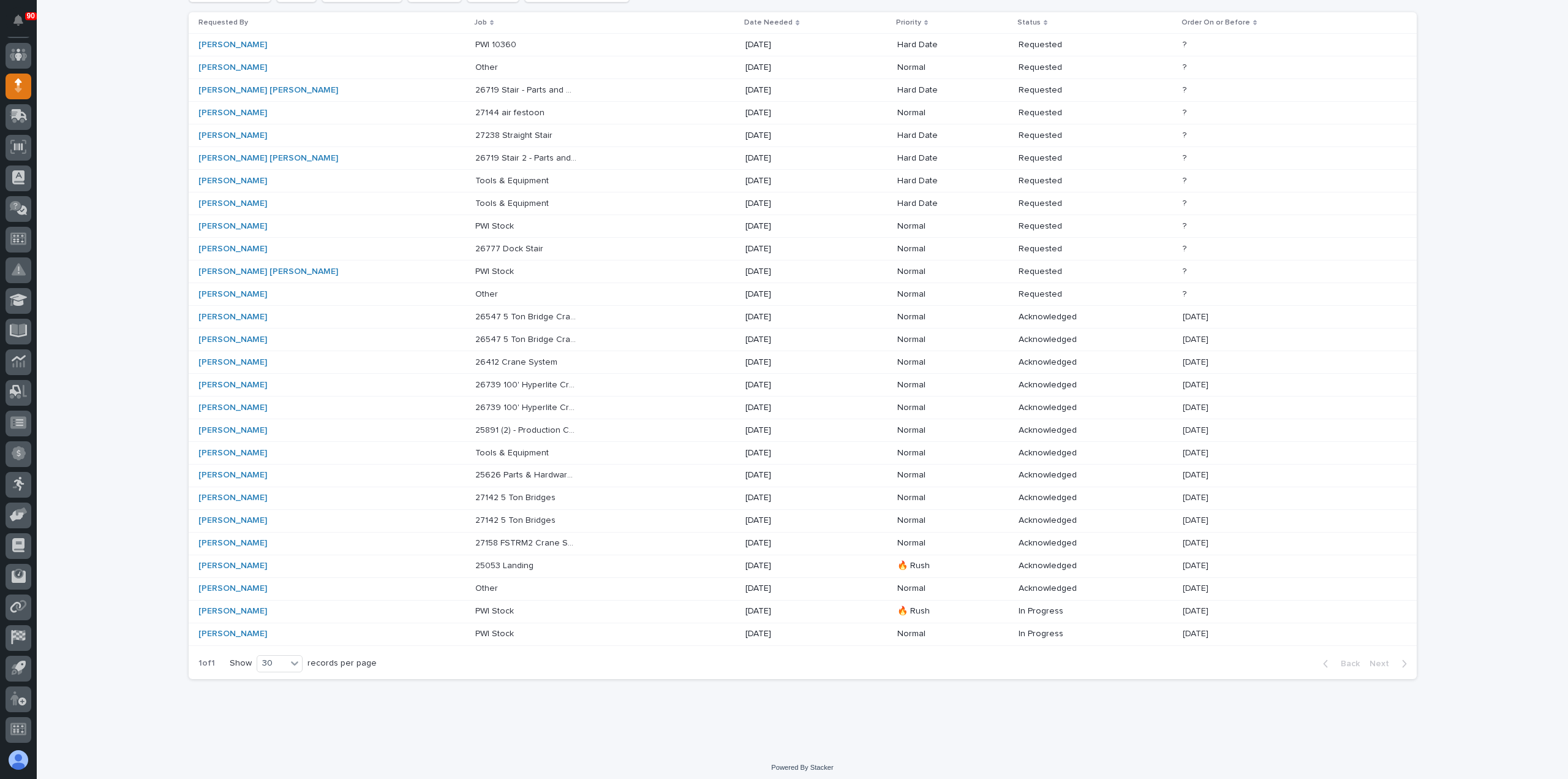
click at [475, 539] on p "27158 FSTRM2 Crane System" at bounding box center [527, 542] width 104 height 13
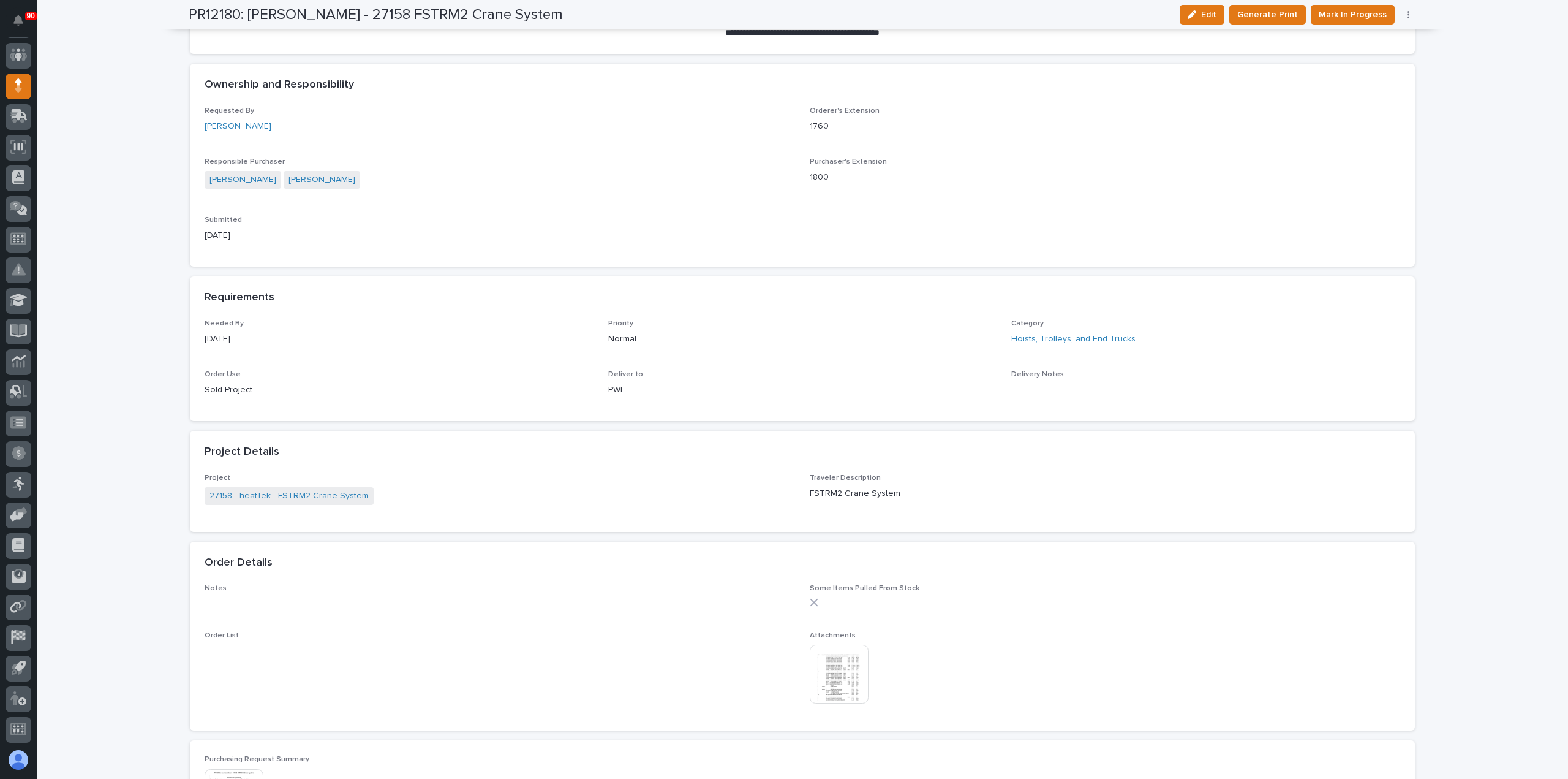
scroll to position [429, 0]
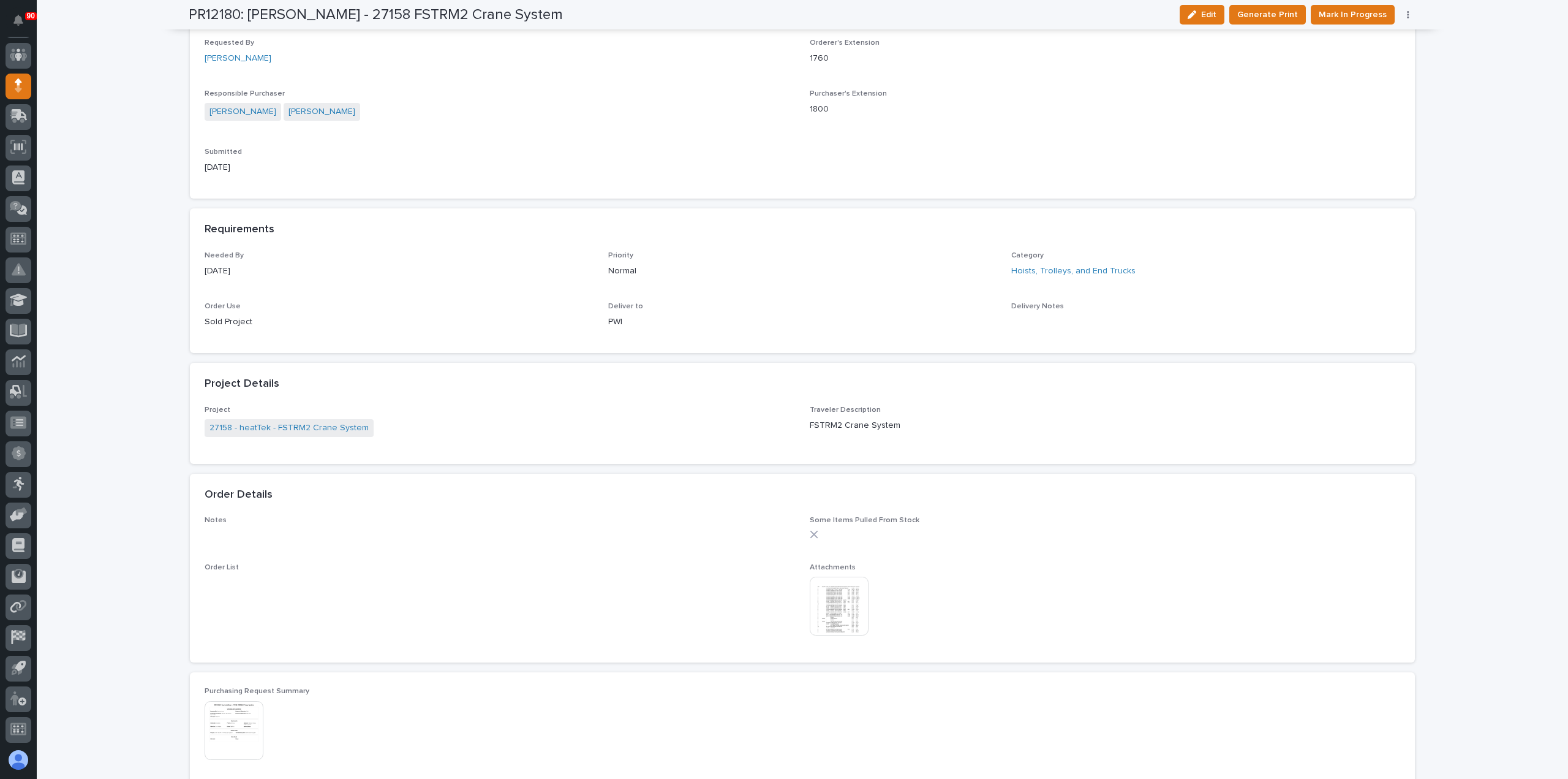
click at [832, 595] on img at bounding box center [839, 606] width 59 height 59
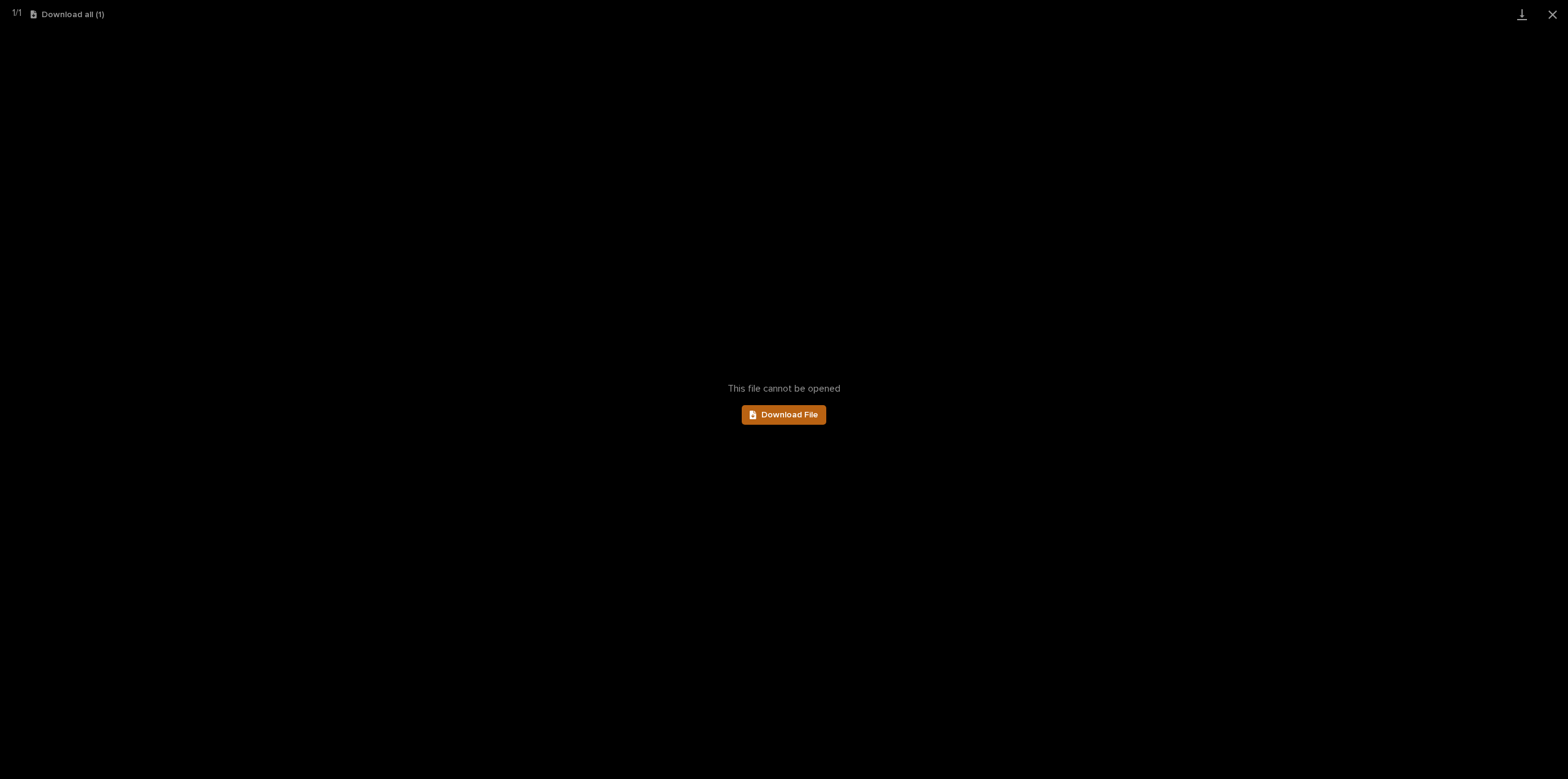
click at [809, 419] on link "Download File" at bounding box center [784, 415] width 85 height 20
click at [1553, 12] on button "Close gallery" at bounding box center [1553, 14] width 30 height 29
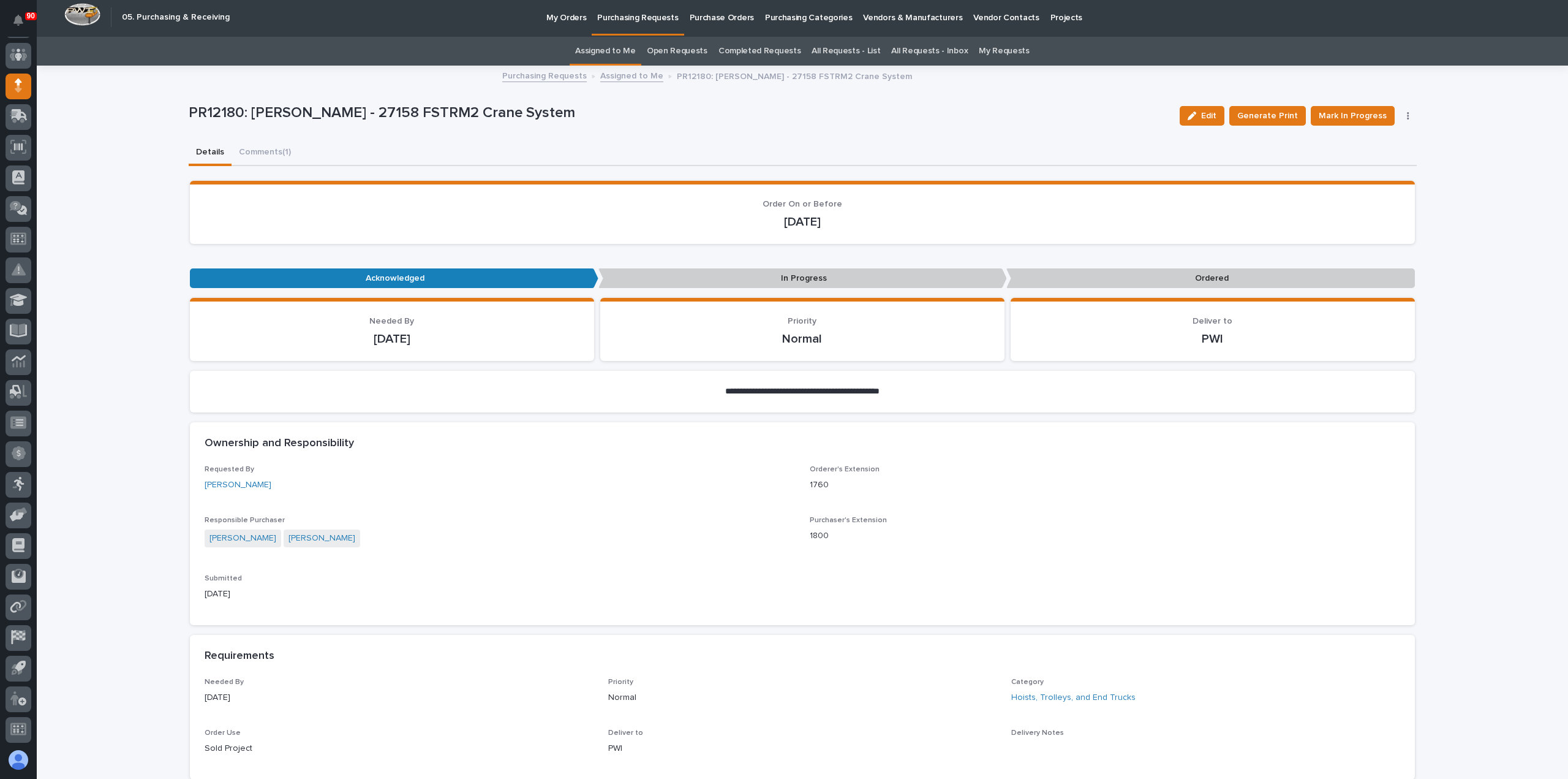
scroll to position [0, 0]
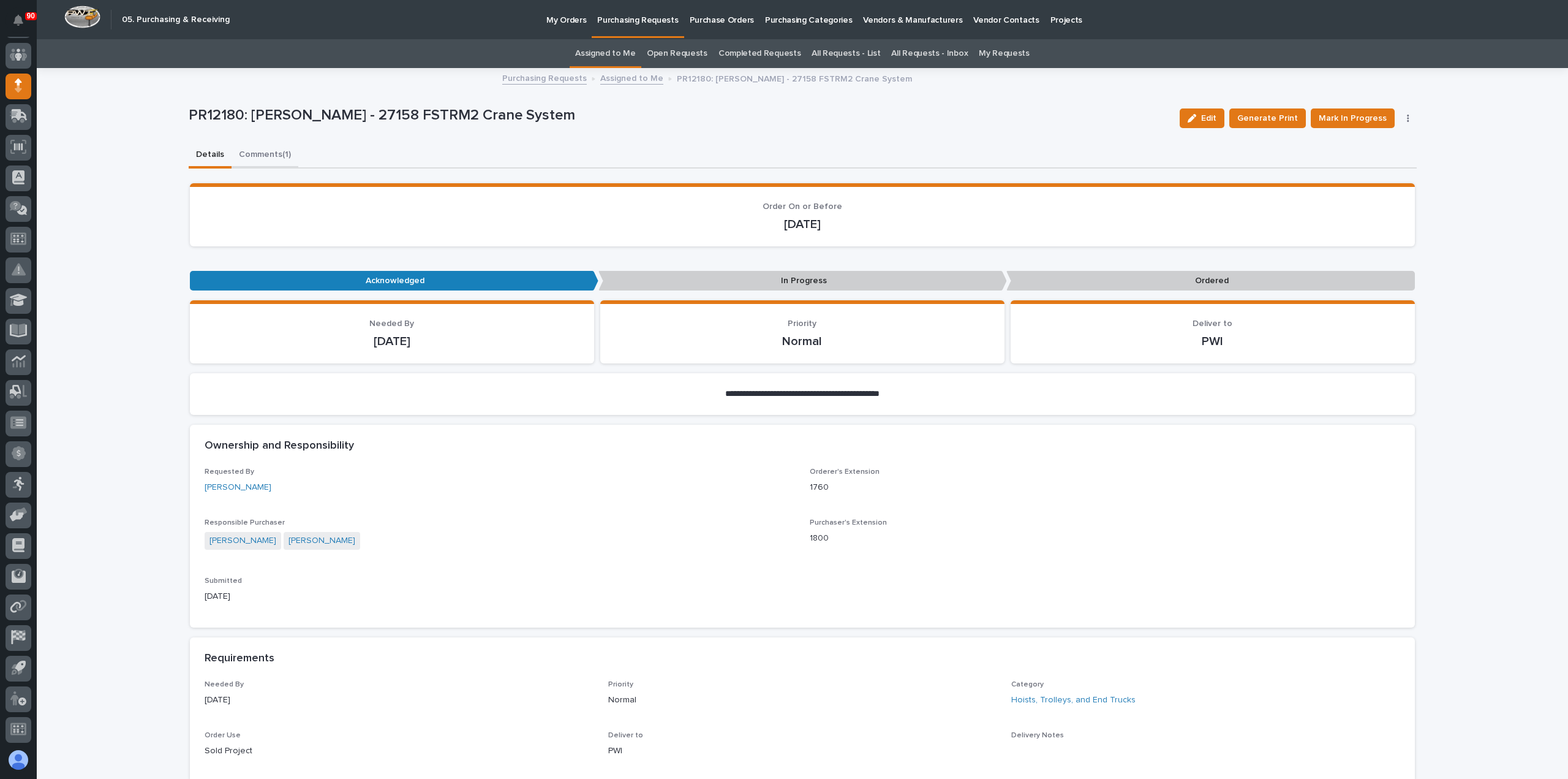
click at [257, 153] on button "Comments (1)" at bounding box center [265, 156] width 67 height 26
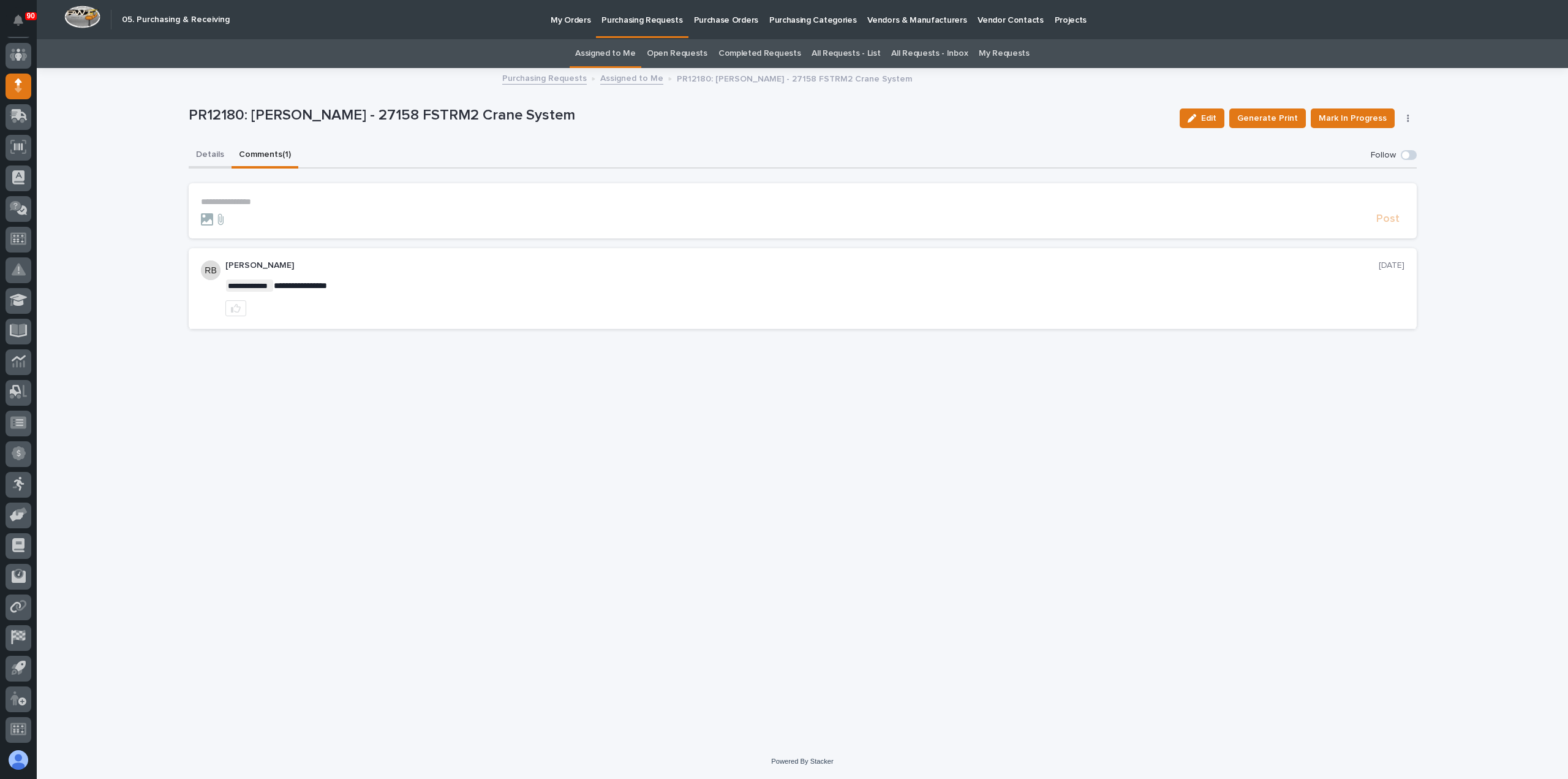
click at [207, 153] on button "Details" at bounding box center [210, 156] width 43 height 26
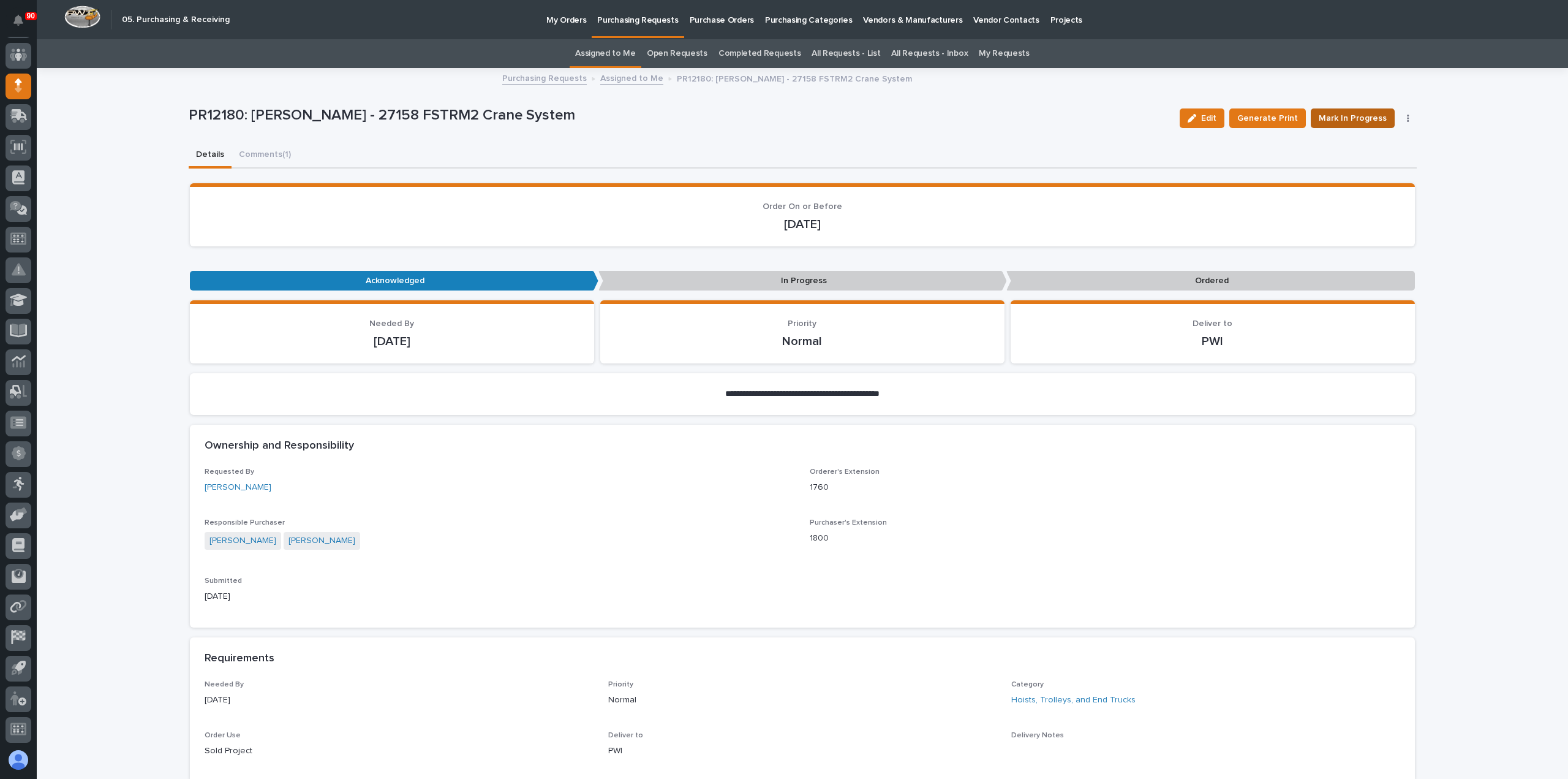
click at [1358, 116] on span "Mark In Progress" at bounding box center [1353, 118] width 68 height 14
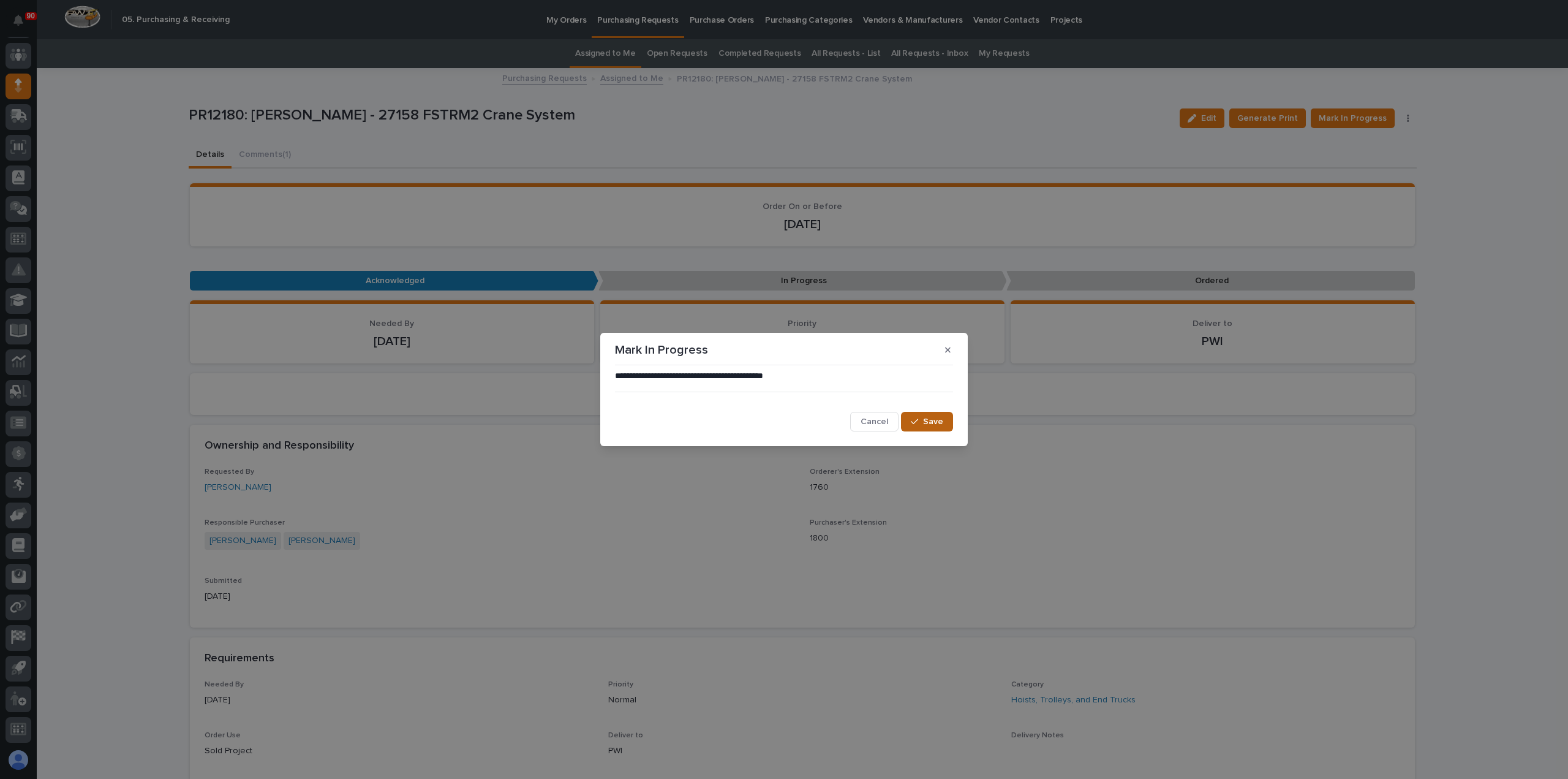
click at [930, 414] on button "Save" at bounding box center [927, 422] width 52 height 20
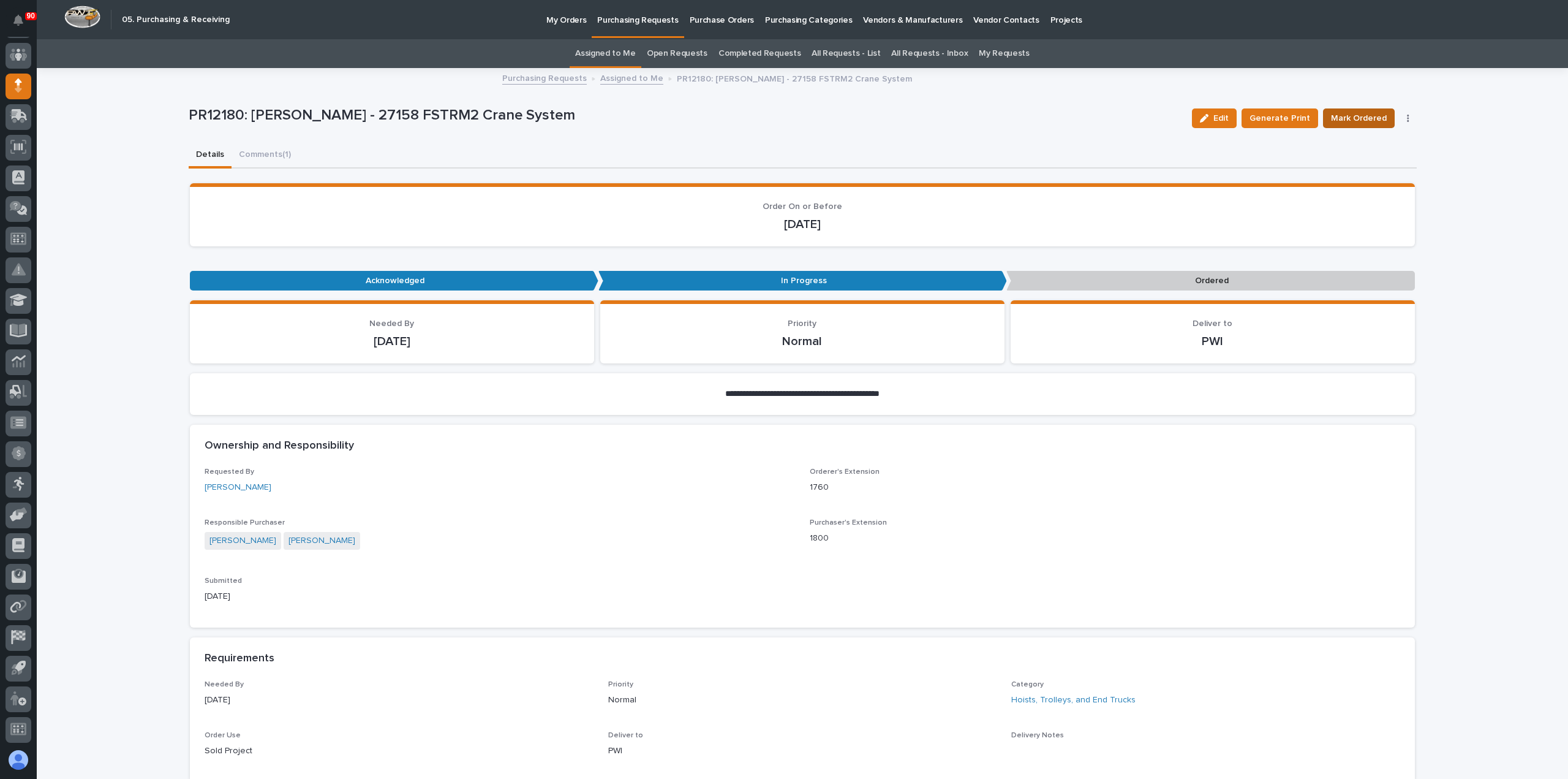
click at [1364, 120] on span "Mark Ordered" at bounding box center [1359, 118] width 56 height 14
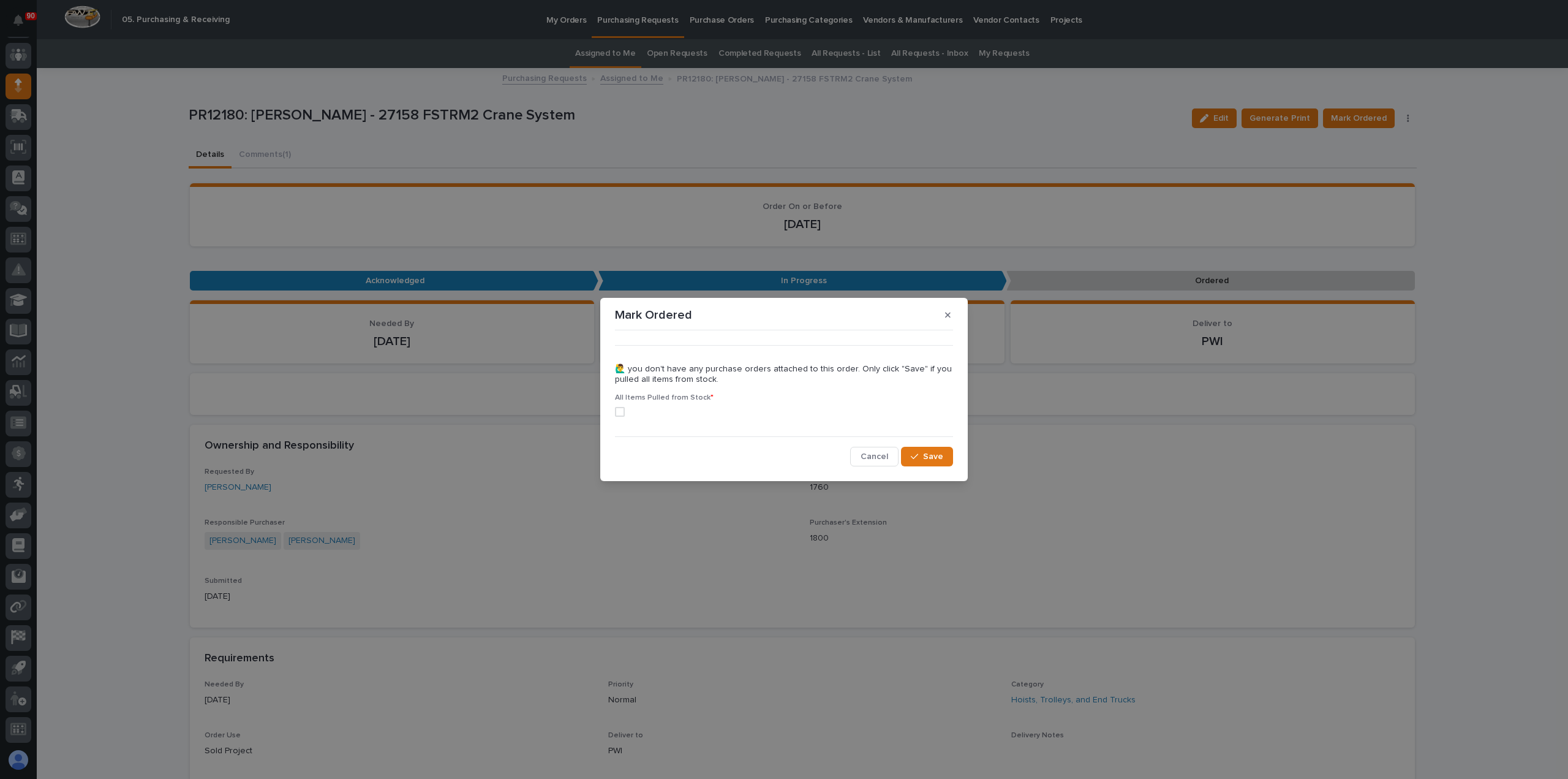
click at [621, 415] on span at bounding box center [620, 412] width 10 height 10
click at [928, 453] on span "Save" at bounding box center [933, 456] width 20 height 11
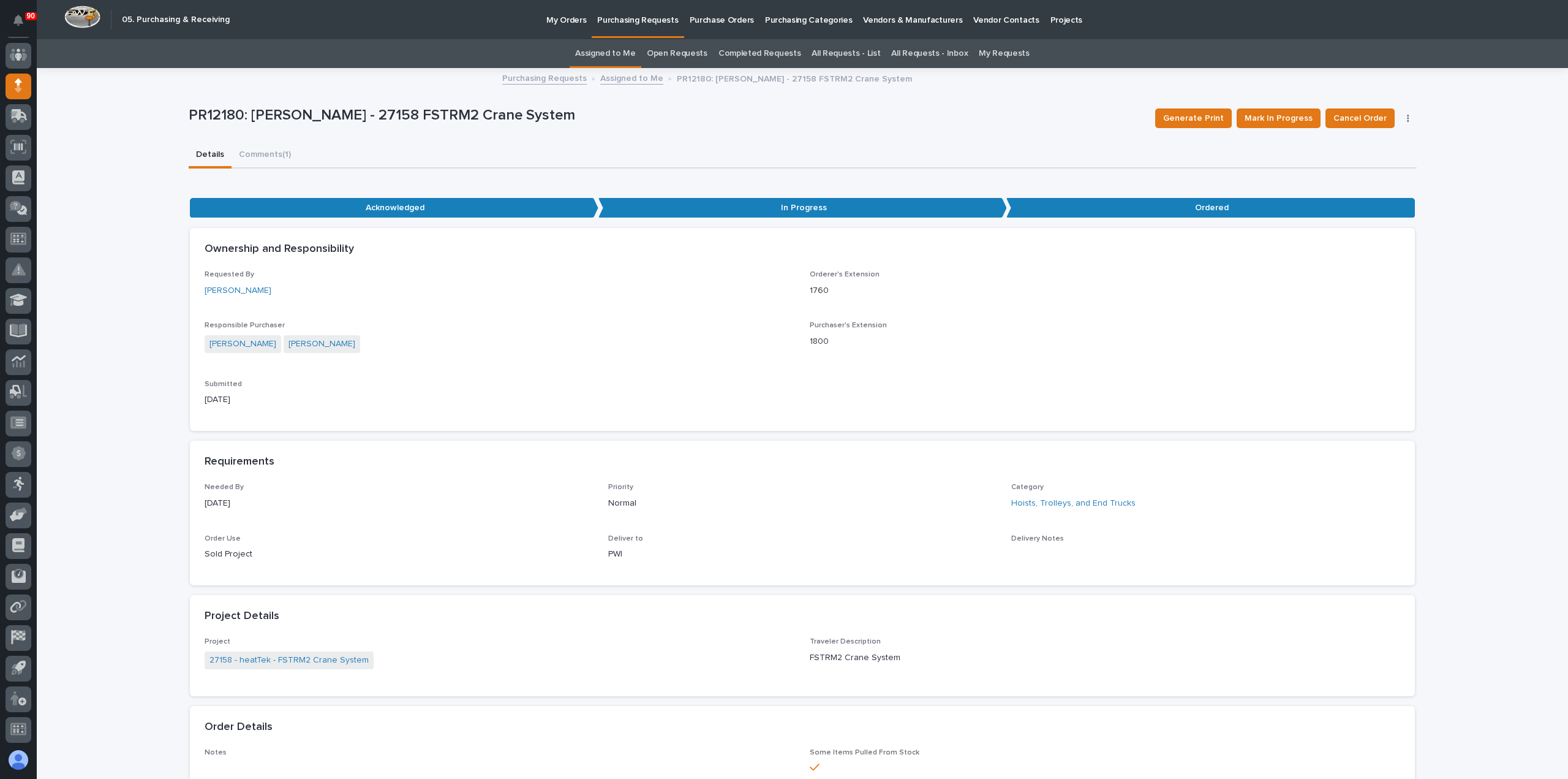
click at [629, 21] on p "Purchasing Requests" at bounding box center [637, 13] width 81 height 26
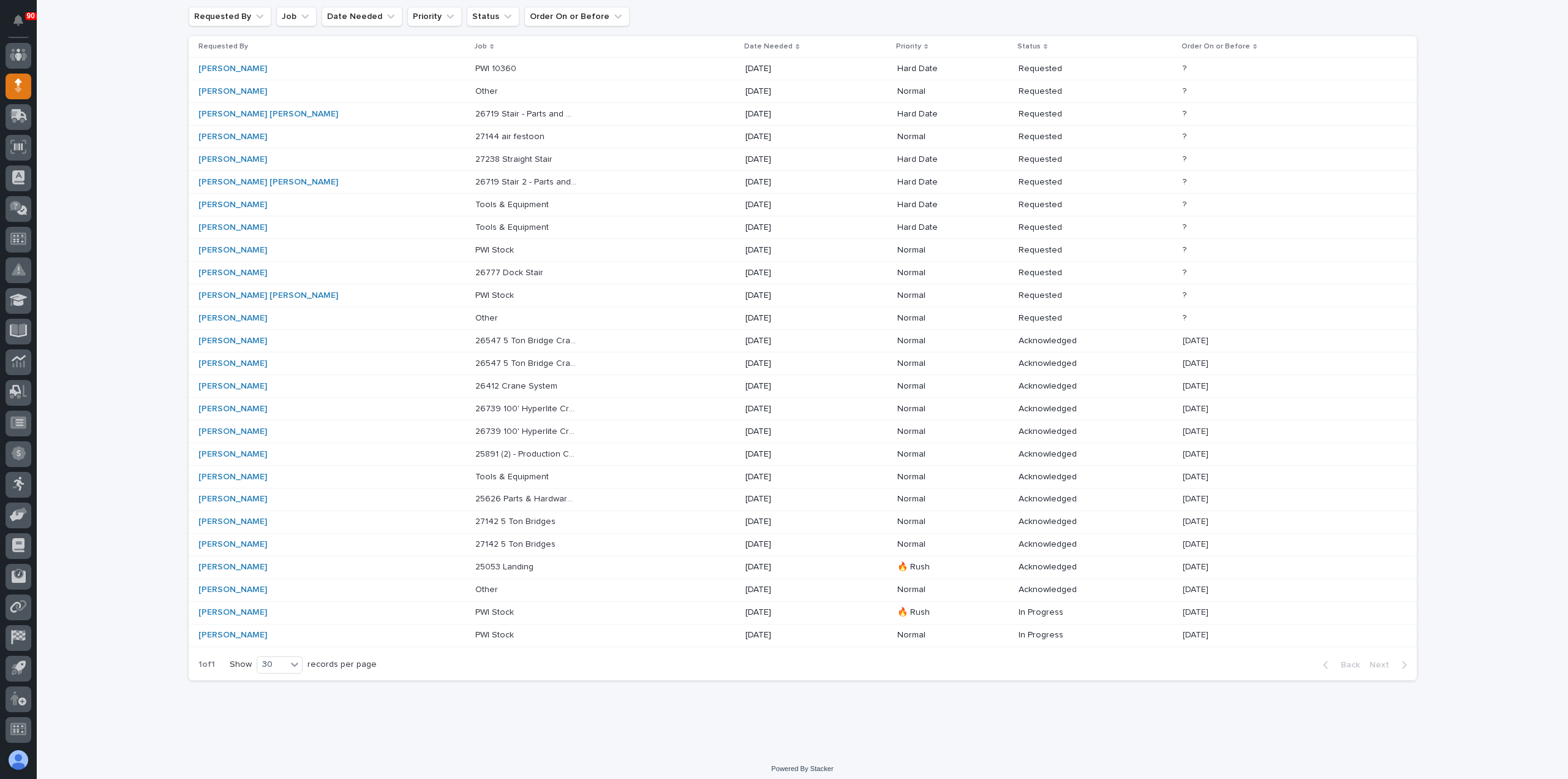
scroll to position [123, 0]
click at [475, 536] on p "27142 5 Ton Bridges" at bounding box center [516, 542] width 82 height 13
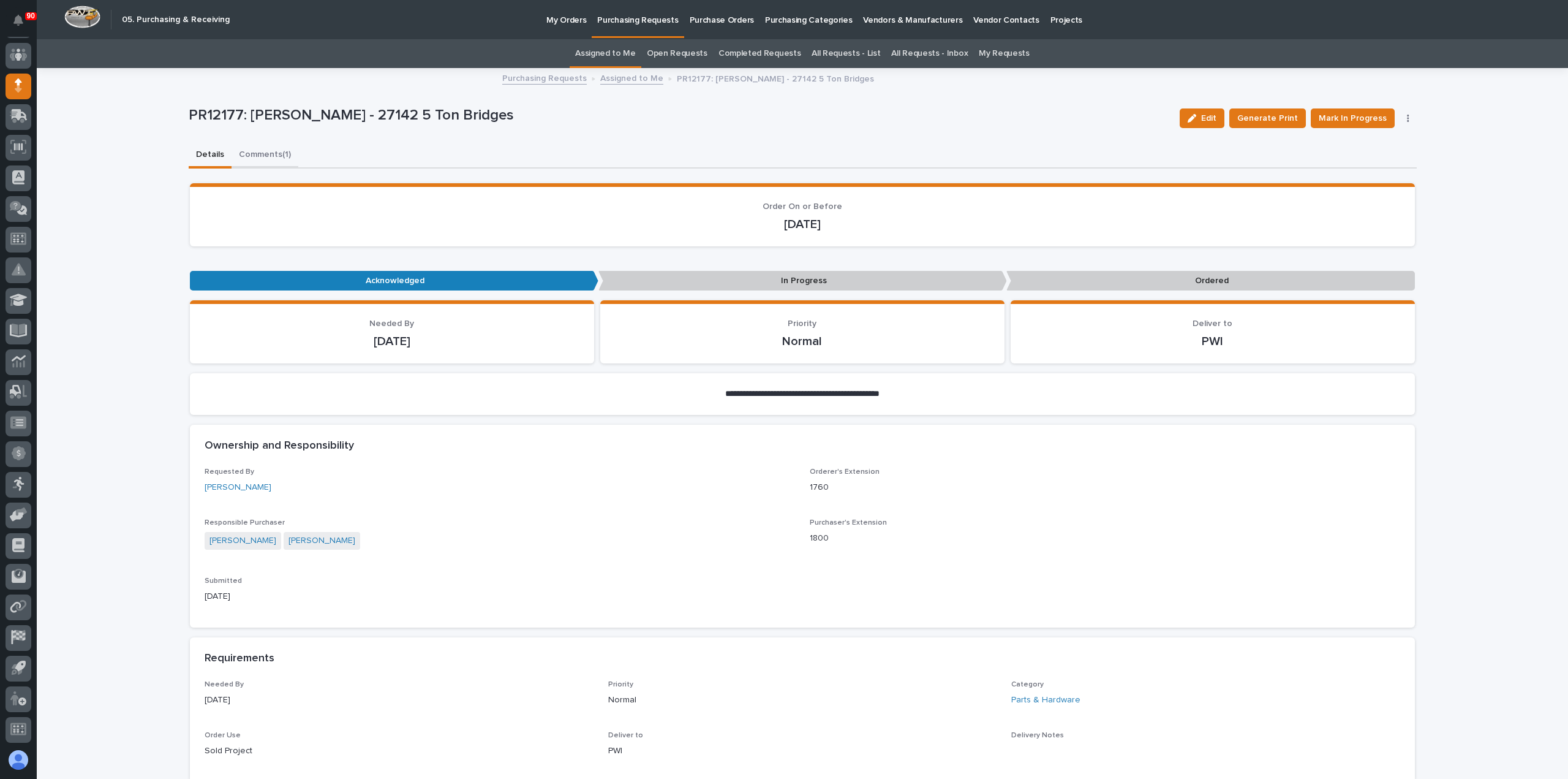
click at [263, 153] on button "Comments (1)" at bounding box center [265, 156] width 67 height 26
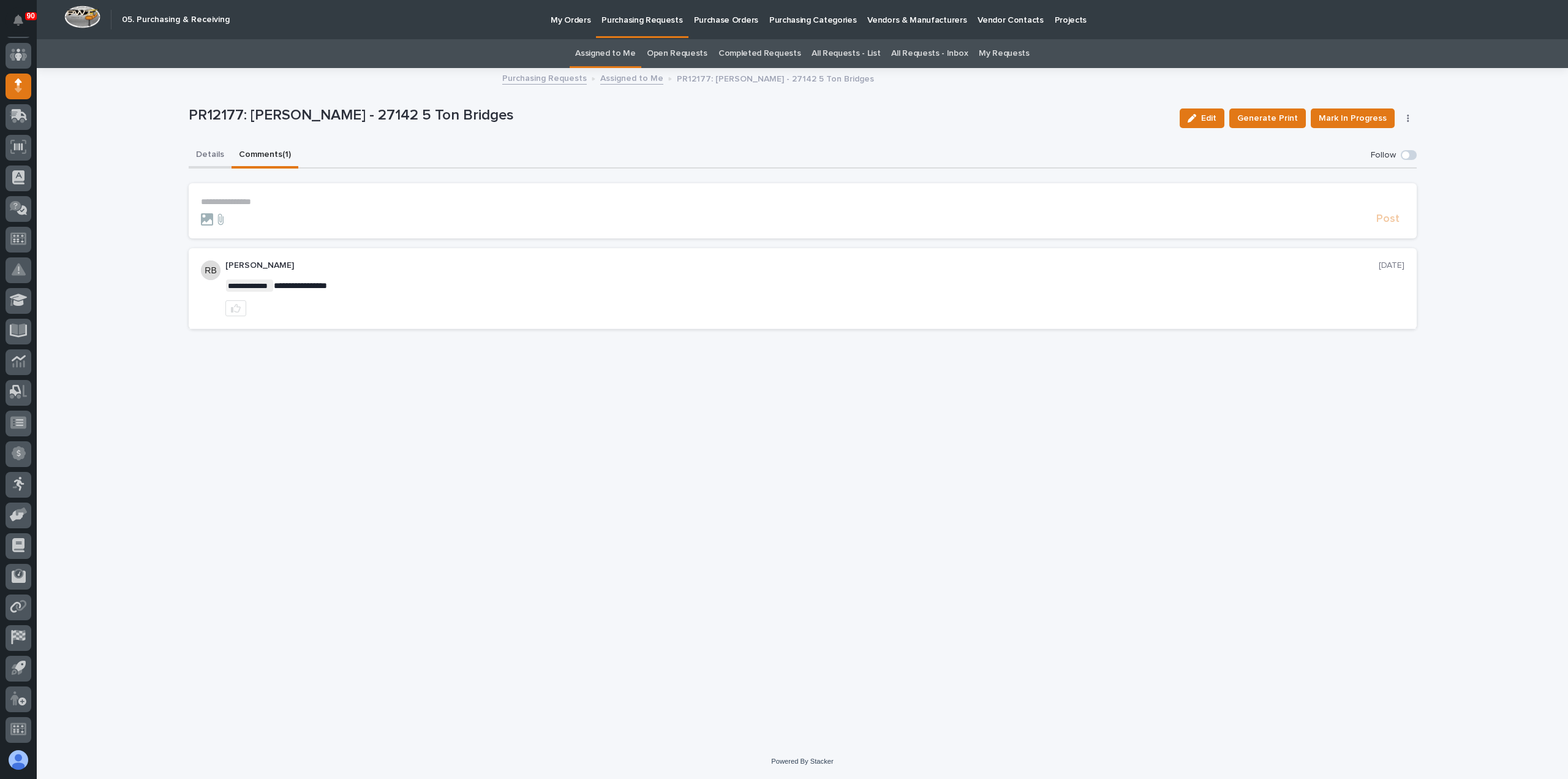
click at [210, 153] on button "Details" at bounding box center [210, 156] width 43 height 26
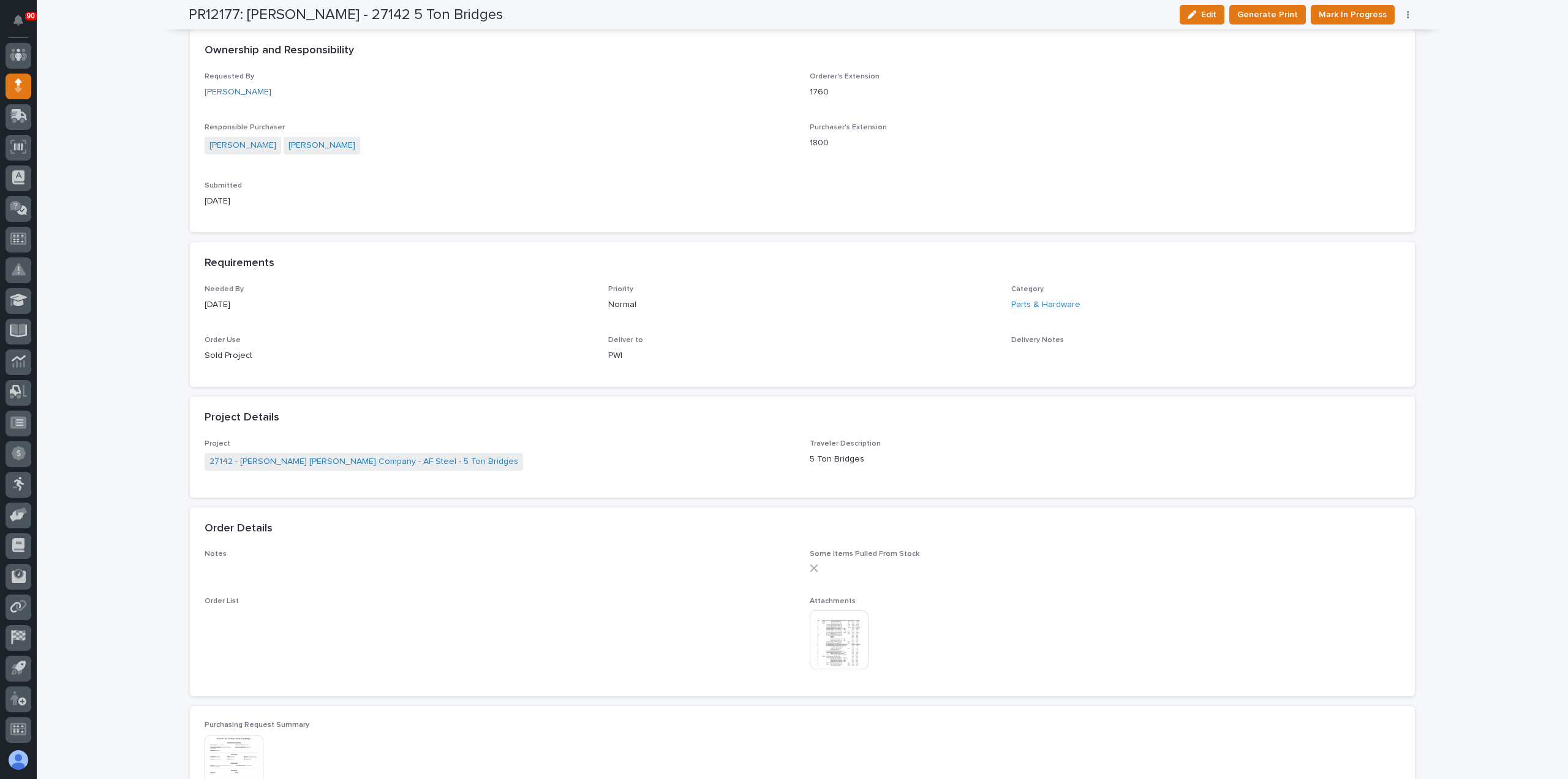
scroll to position [491, 0]
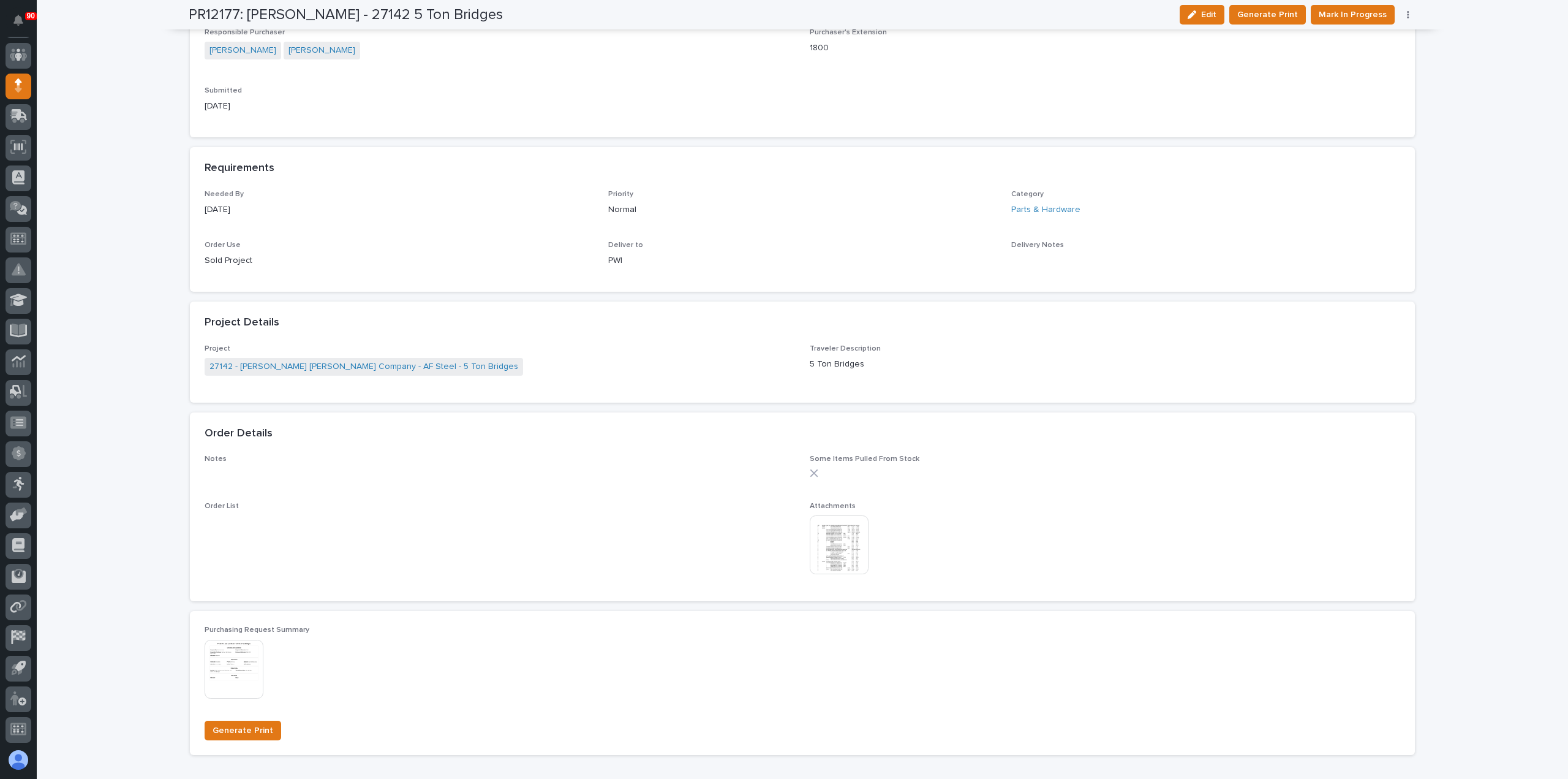
click at [836, 545] on img at bounding box center [839, 545] width 59 height 59
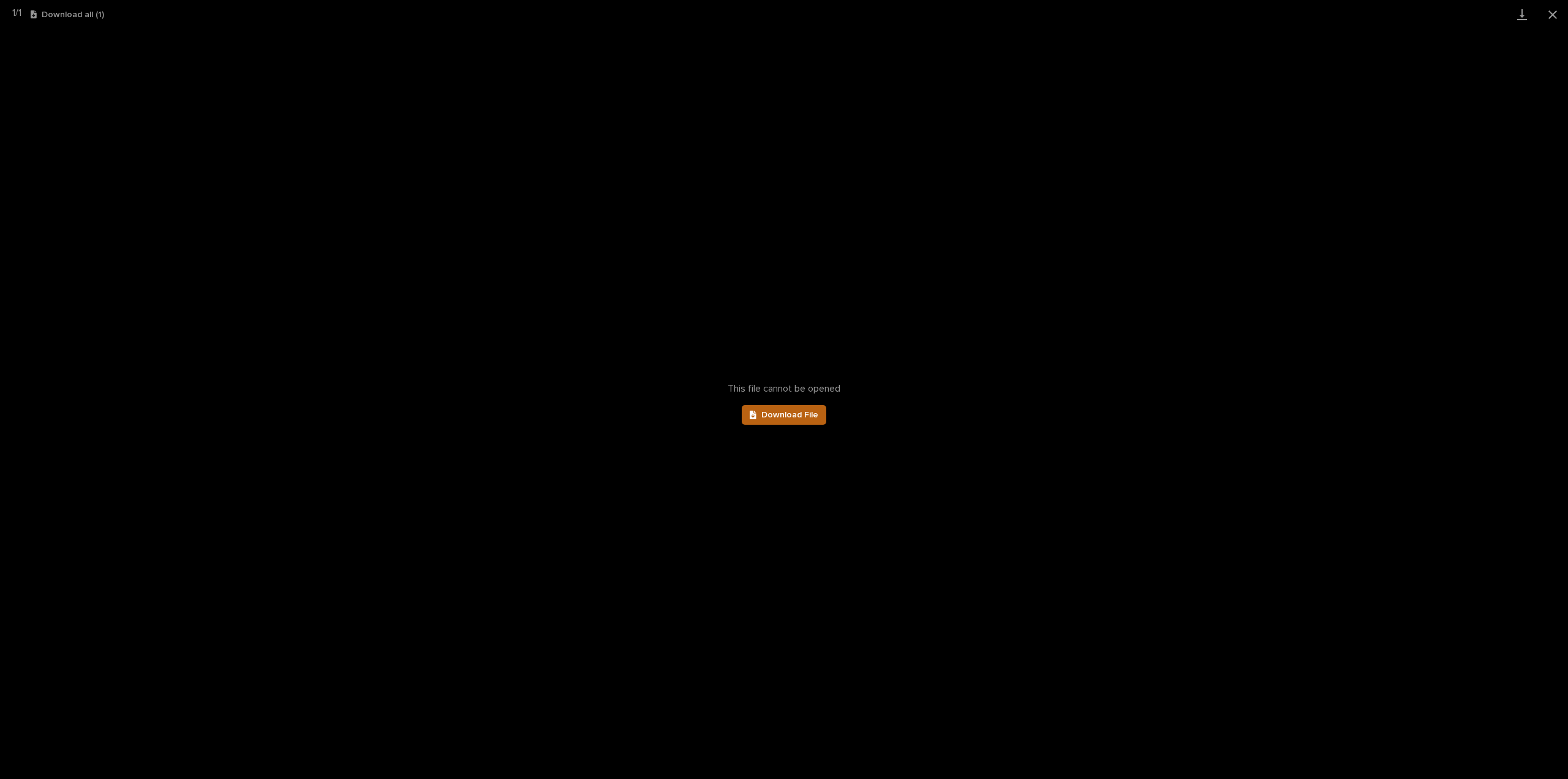
click at [807, 413] on span "Download File" at bounding box center [789, 414] width 57 height 8
click at [1551, 14] on button "Close gallery" at bounding box center [1553, 14] width 30 height 29
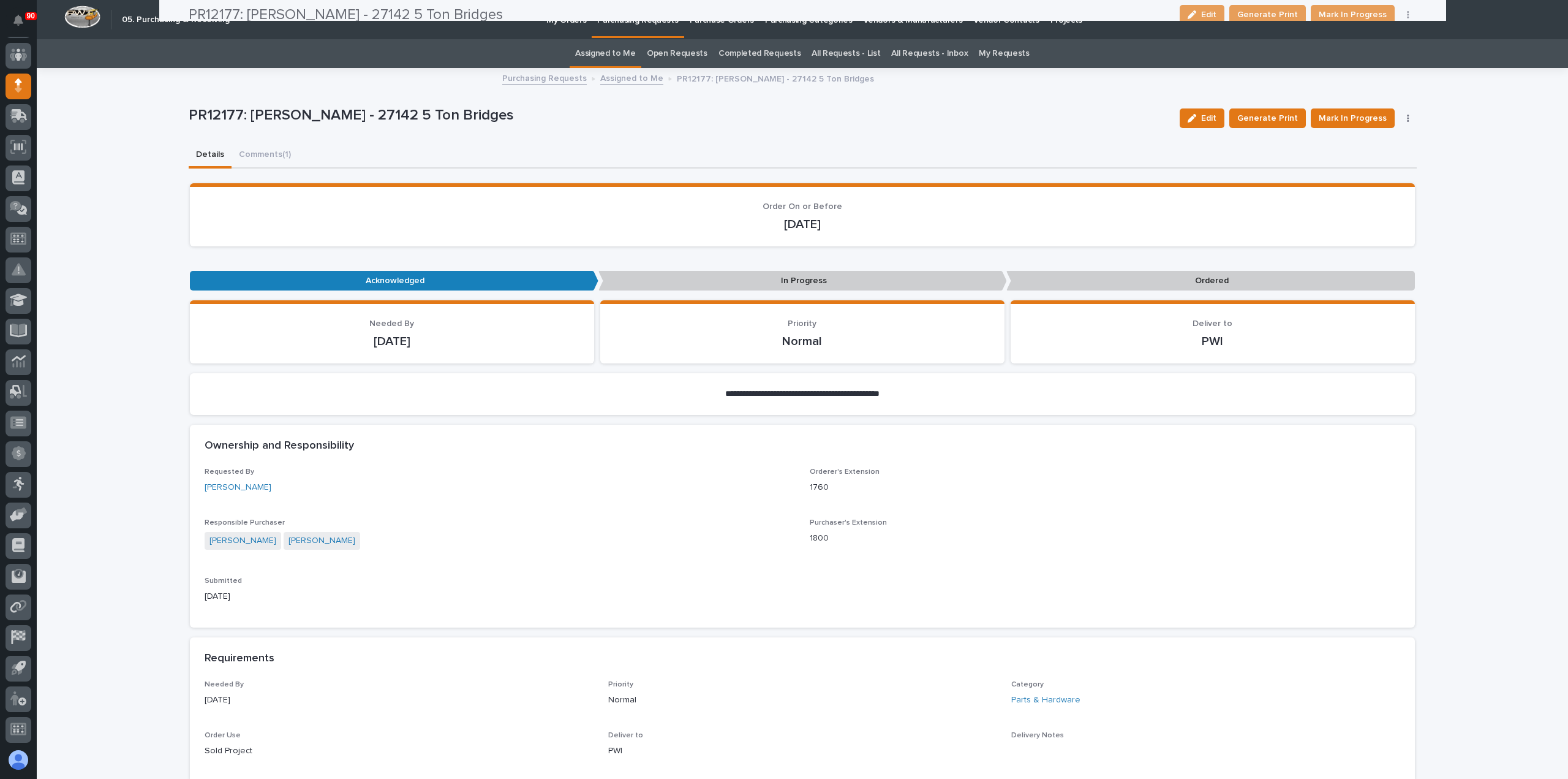
scroll to position [0, 0]
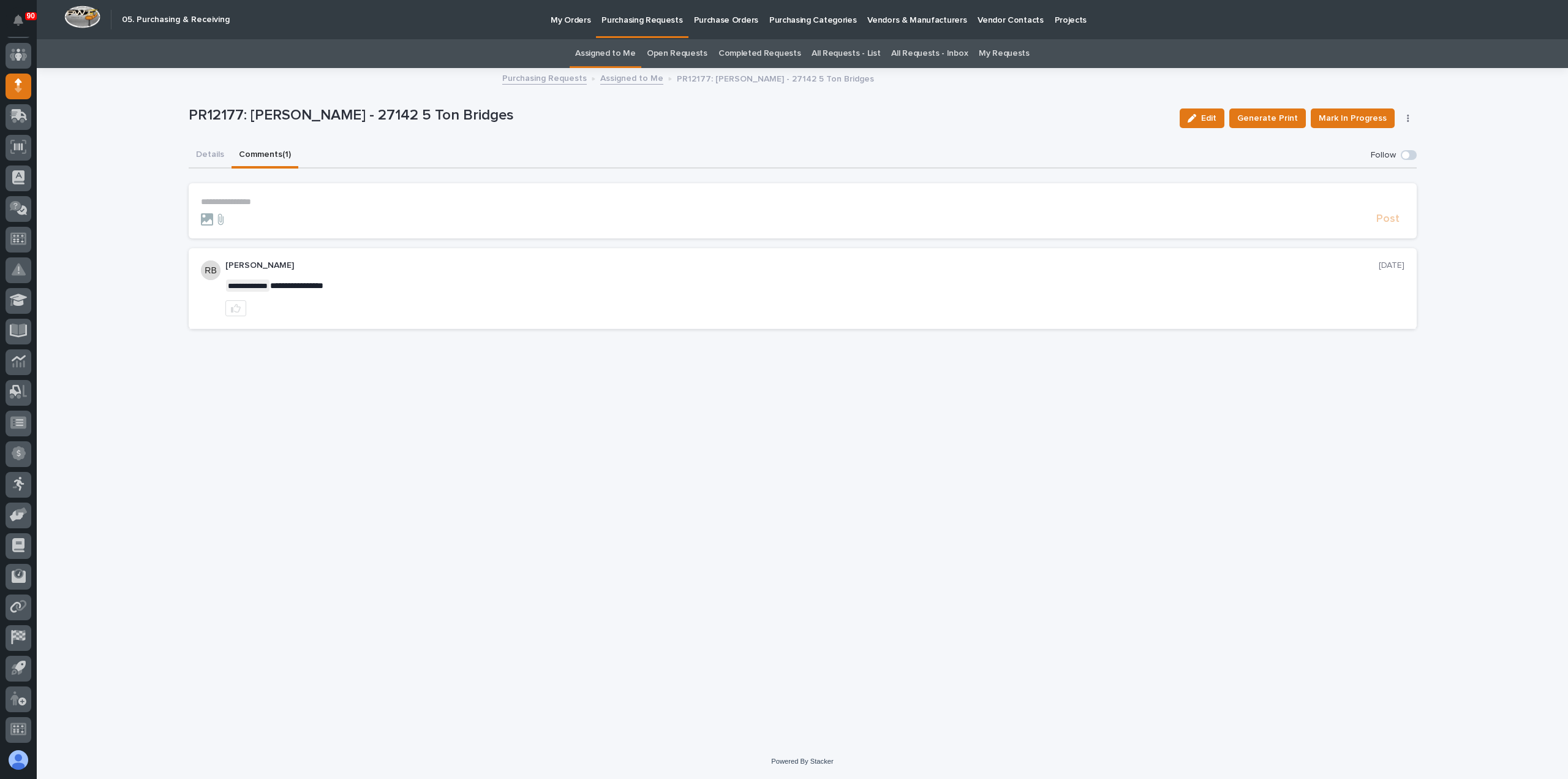
click at [260, 157] on button "Comments (1)" at bounding box center [265, 156] width 67 height 26
click at [1377, 116] on span "Mark In Progress" at bounding box center [1353, 118] width 68 height 14
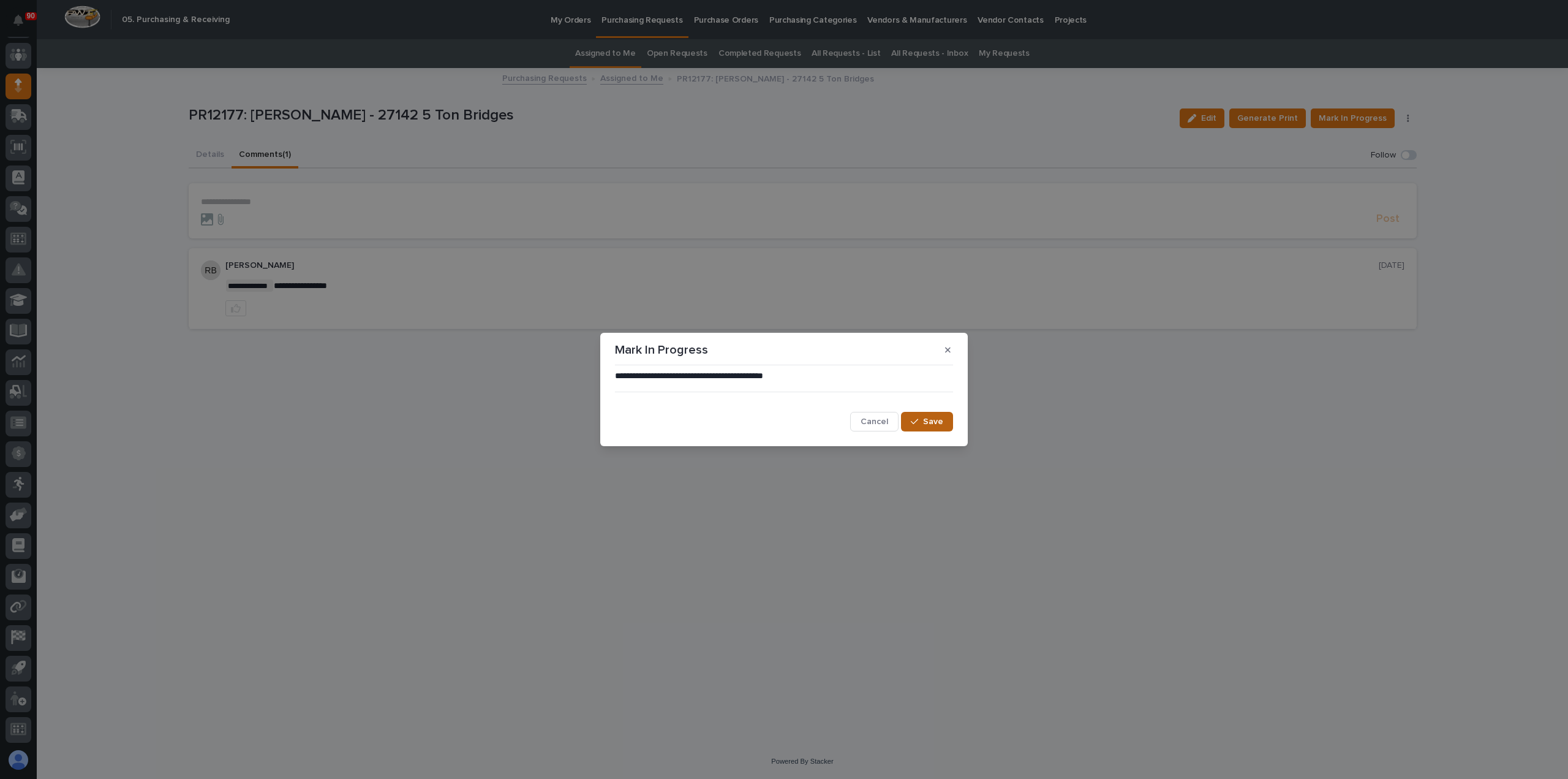
click at [926, 422] on span "Save" at bounding box center [933, 422] width 20 height 11
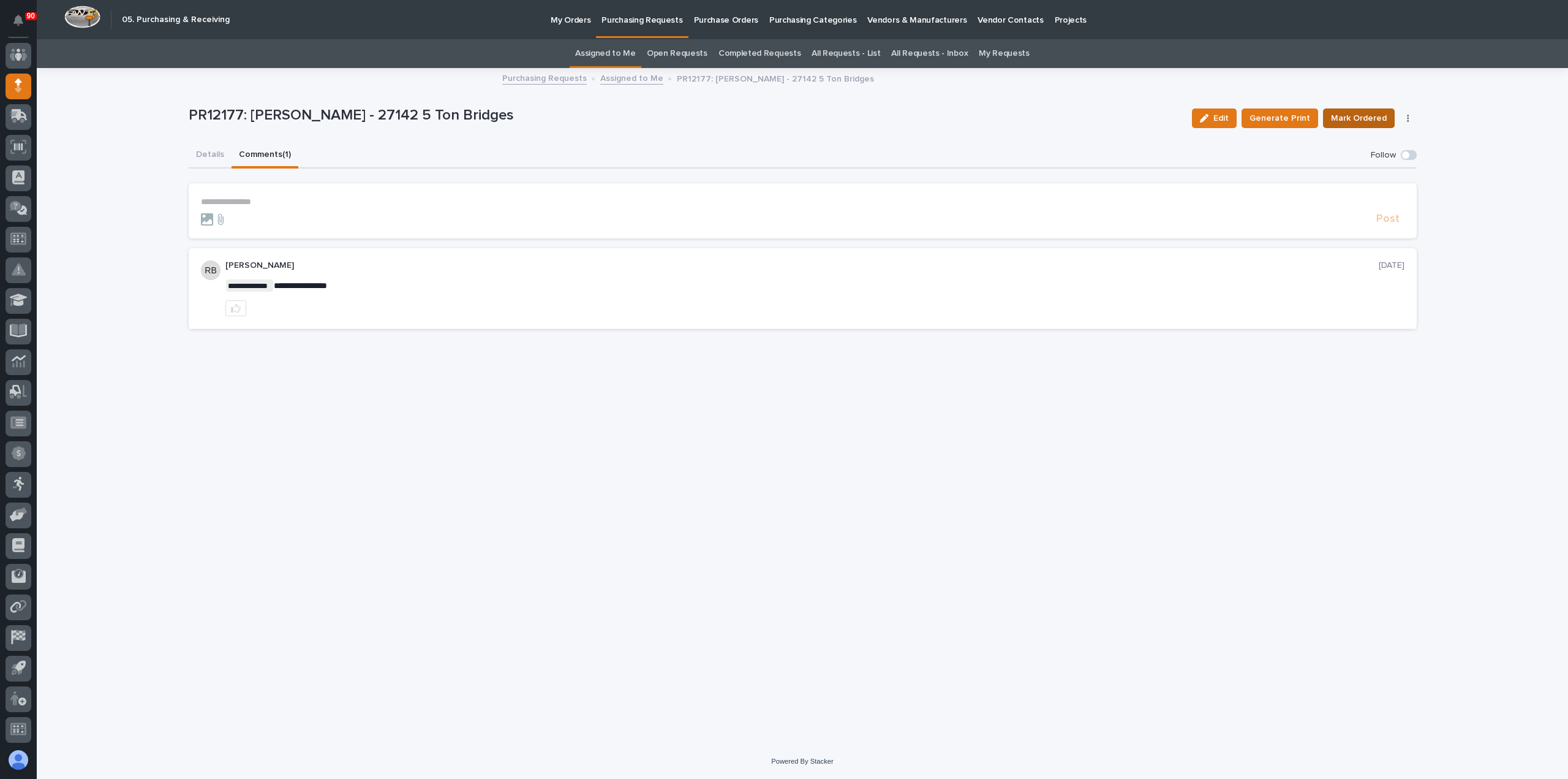
click at [1362, 117] on span "Mark Ordered" at bounding box center [1359, 118] width 56 height 14
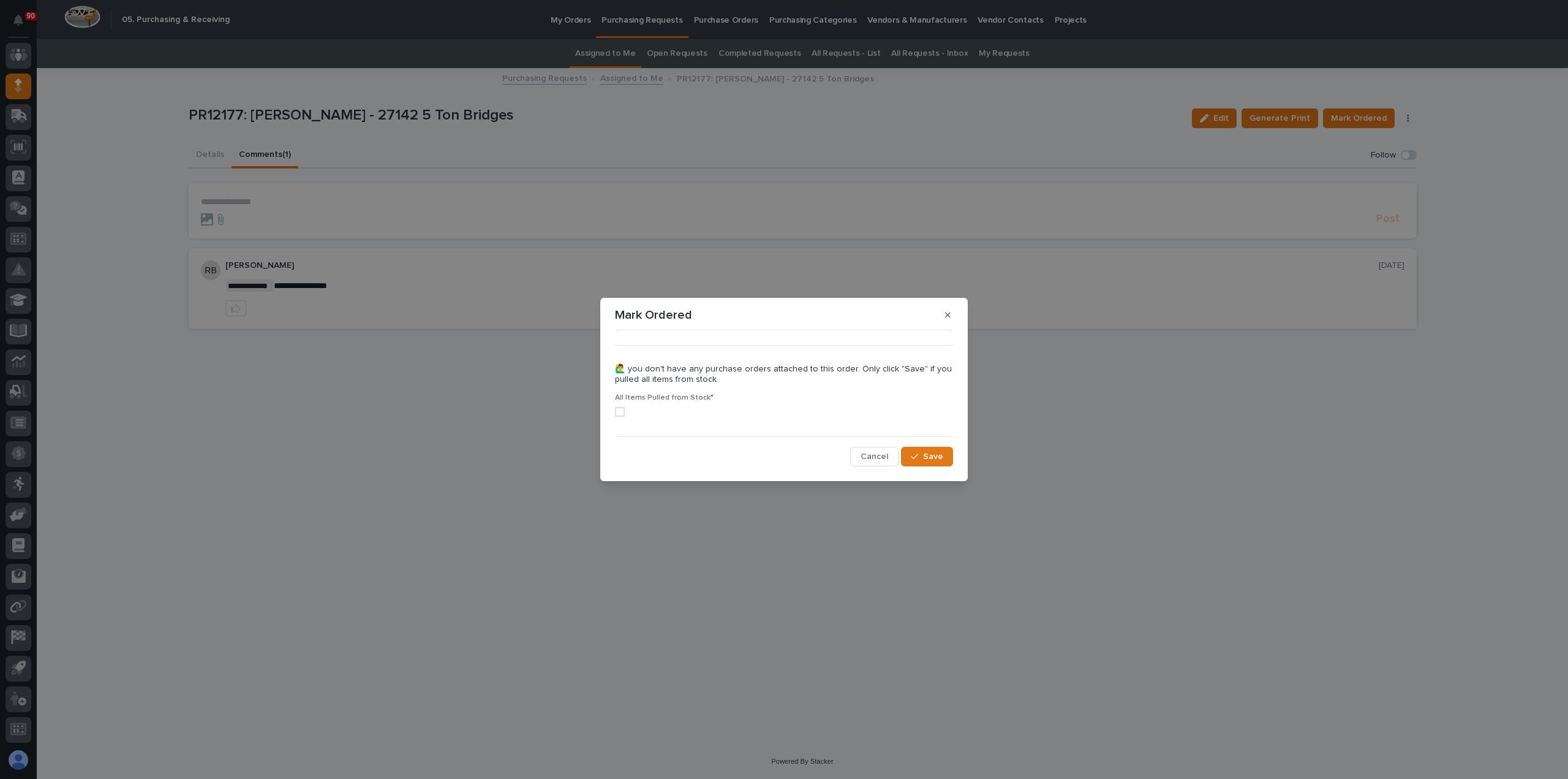
click at [619, 410] on span at bounding box center [620, 412] width 10 height 10
click at [944, 454] on button "Save" at bounding box center [927, 456] width 52 height 20
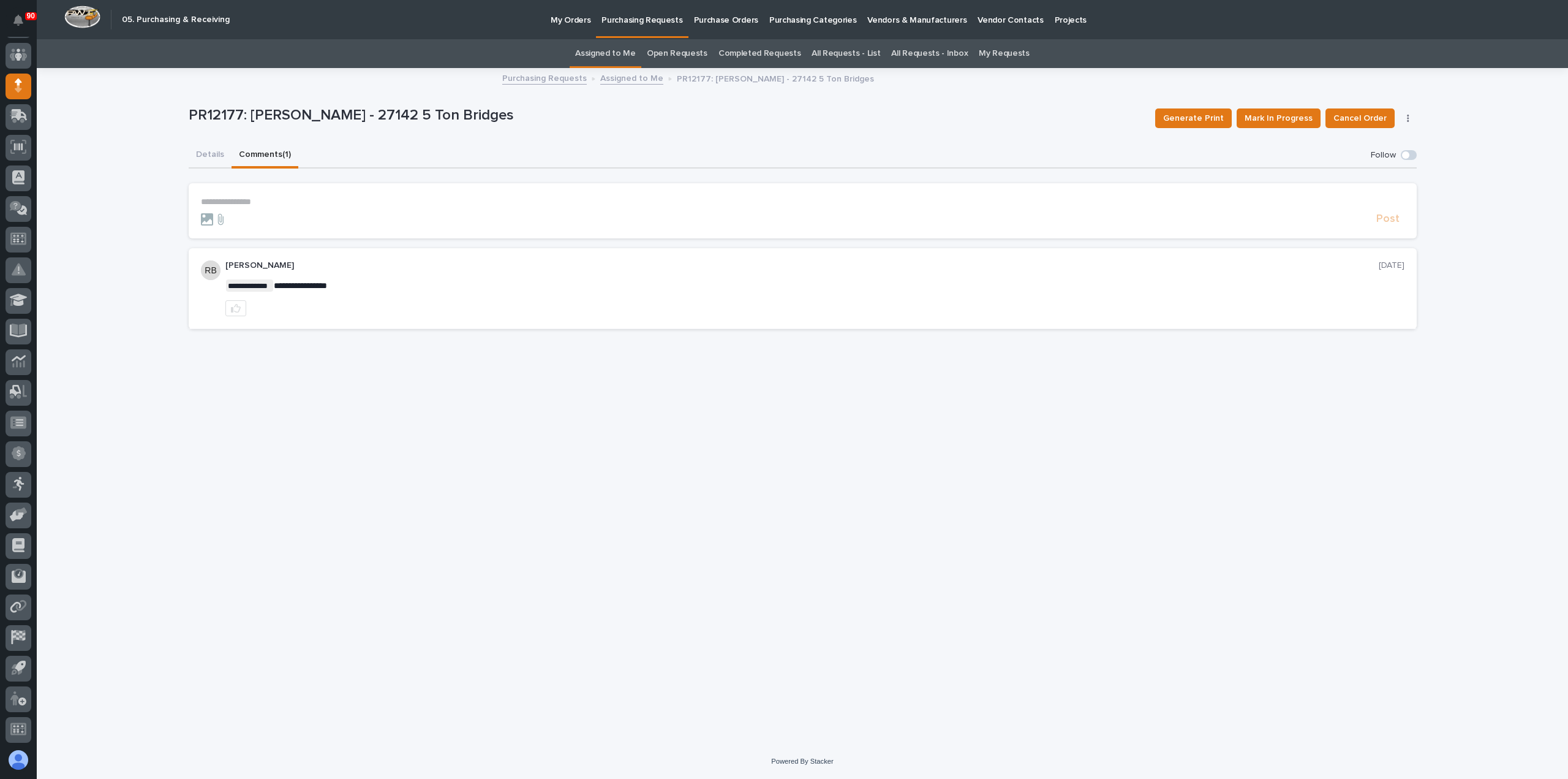
click at [630, 20] on p "Purchasing Requests" at bounding box center [642, 13] width 81 height 26
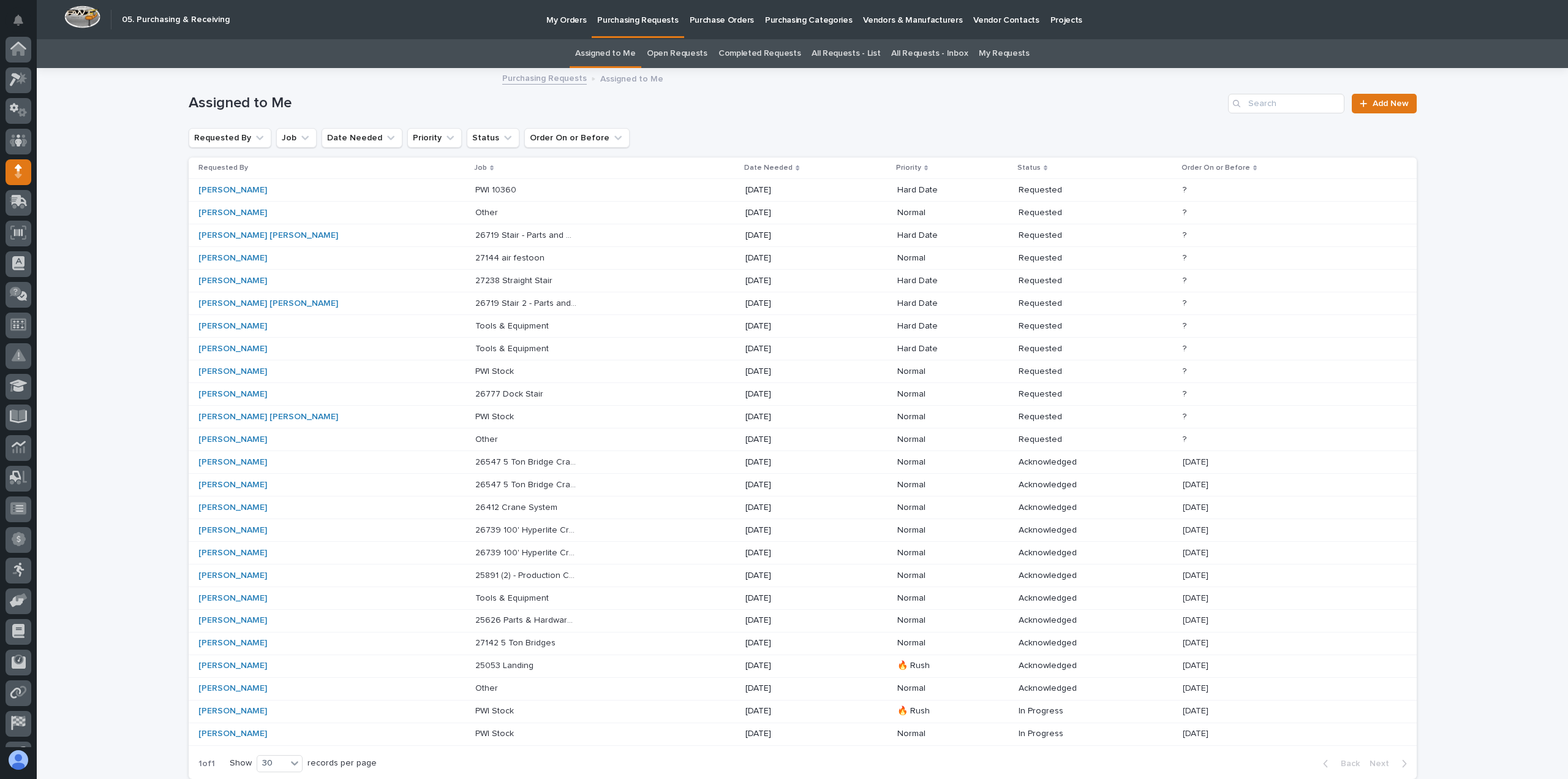
scroll to position [86, 0]
click at [475, 637] on p "27142 5 Ton Bridges" at bounding box center [516, 641] width 82 height 13
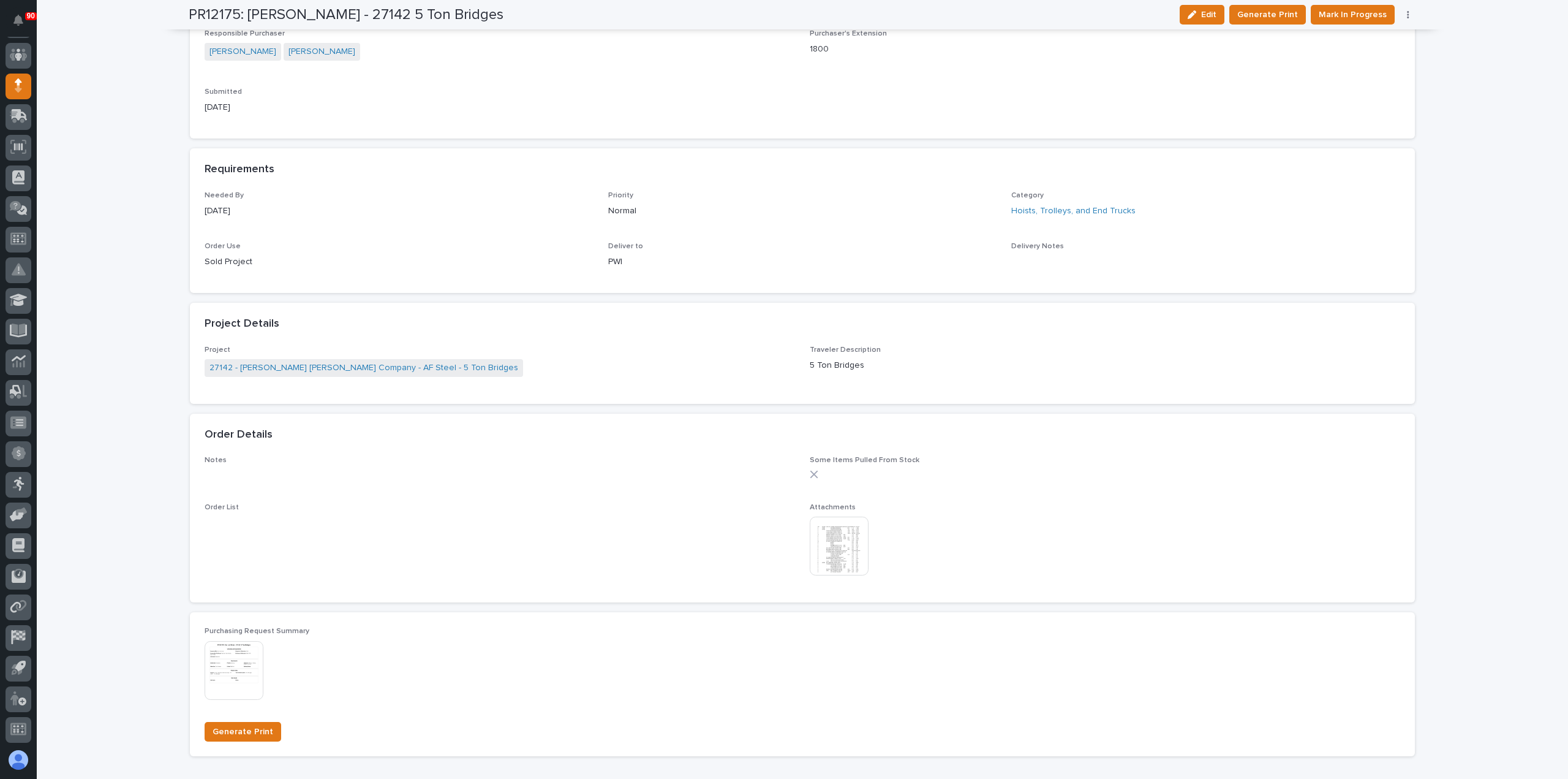
scroll to position [491, 0]
click at [1357, 11] on span "Mark In Progress" at bounding box center [1353, 14] width 68 height 14
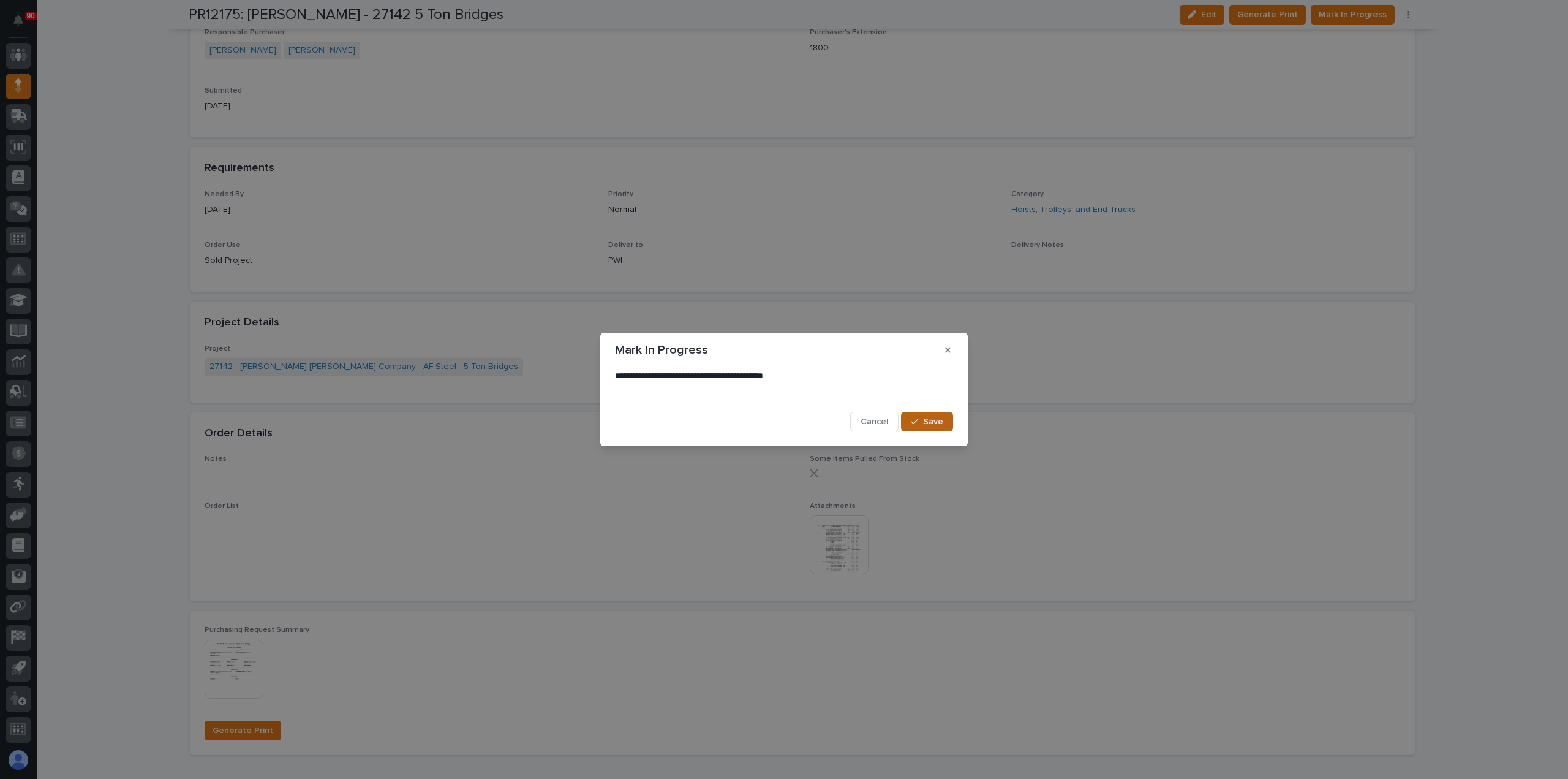
click at [935, 420] on span "Save" at bounding box center [933, 422] width 20 height 11
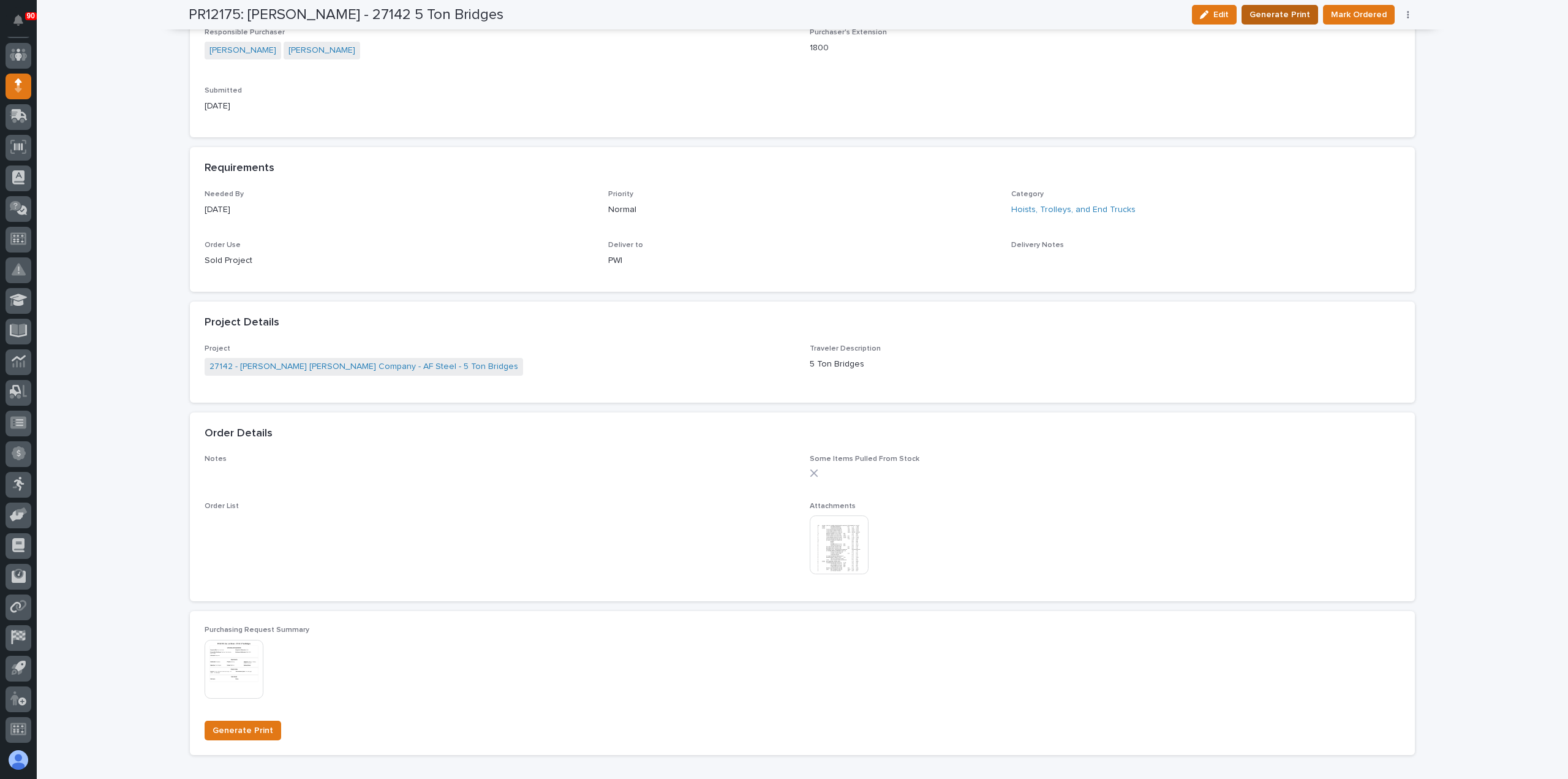
click at [1300, 14] on span "Generate Print" at bounding box center [1280, 14] width 61 height 14
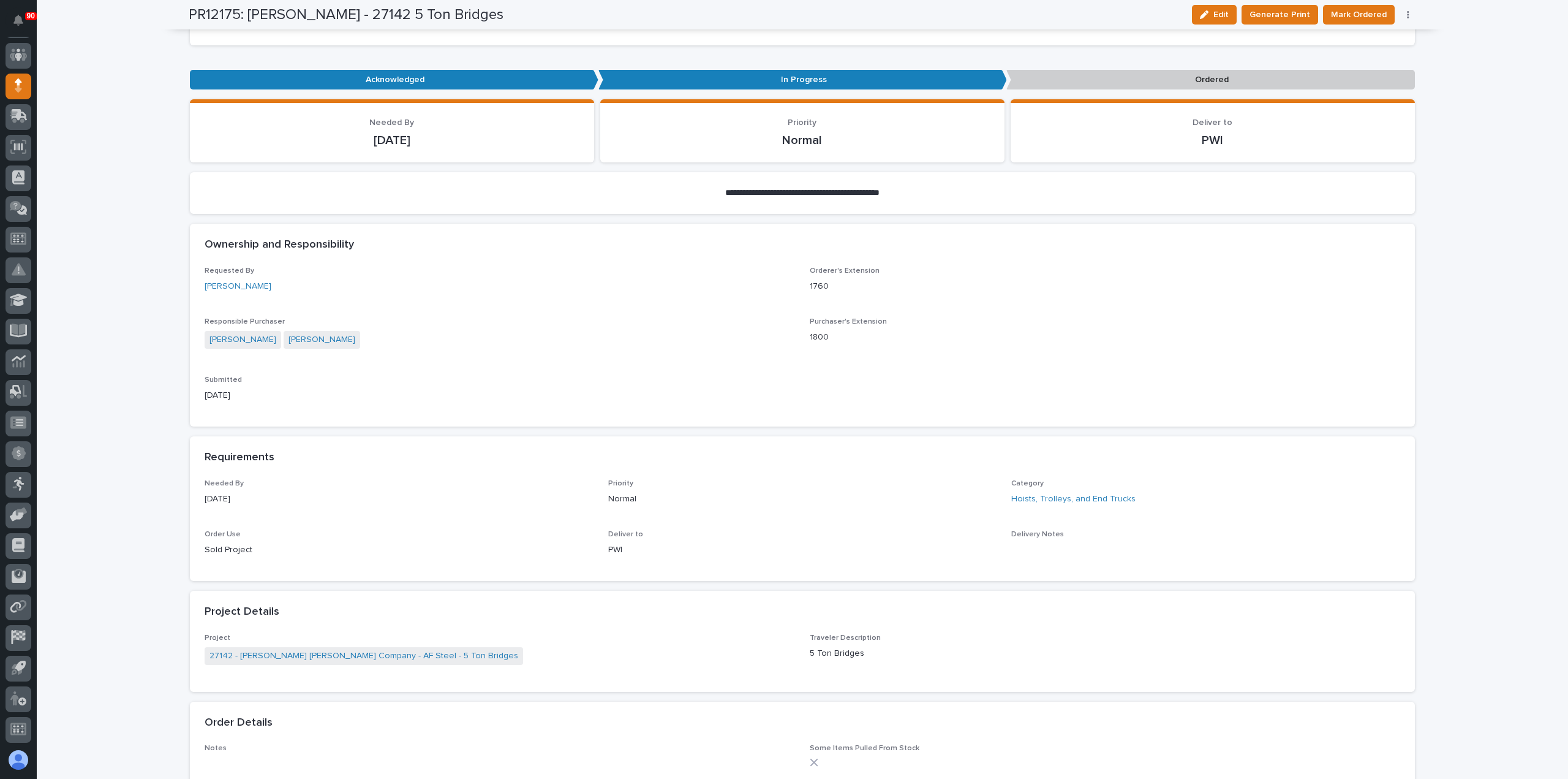
scroll to position [184, 0]
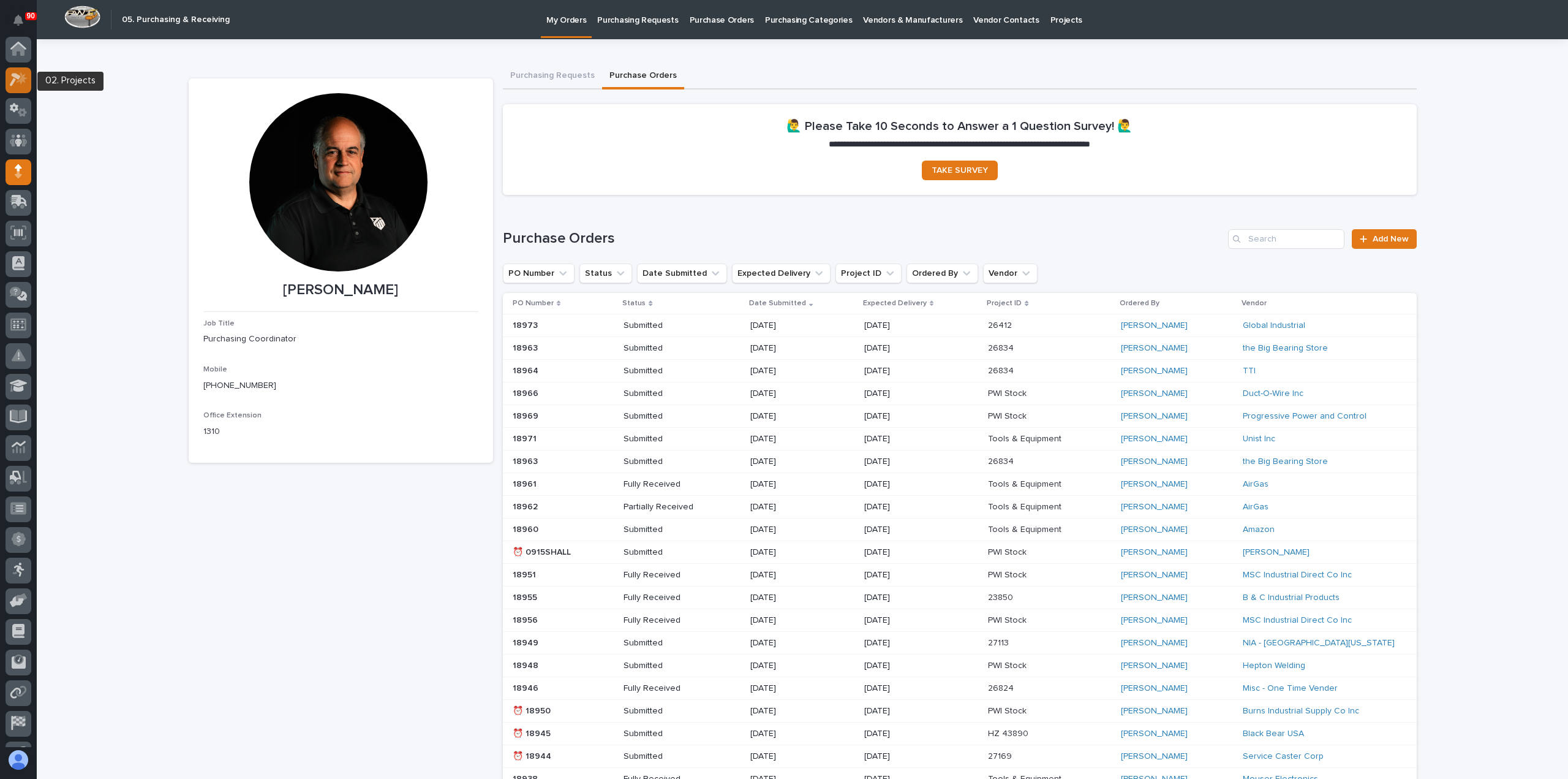
click at [17, 75] on icon at bounding box center [15, 80] width 11 height 14
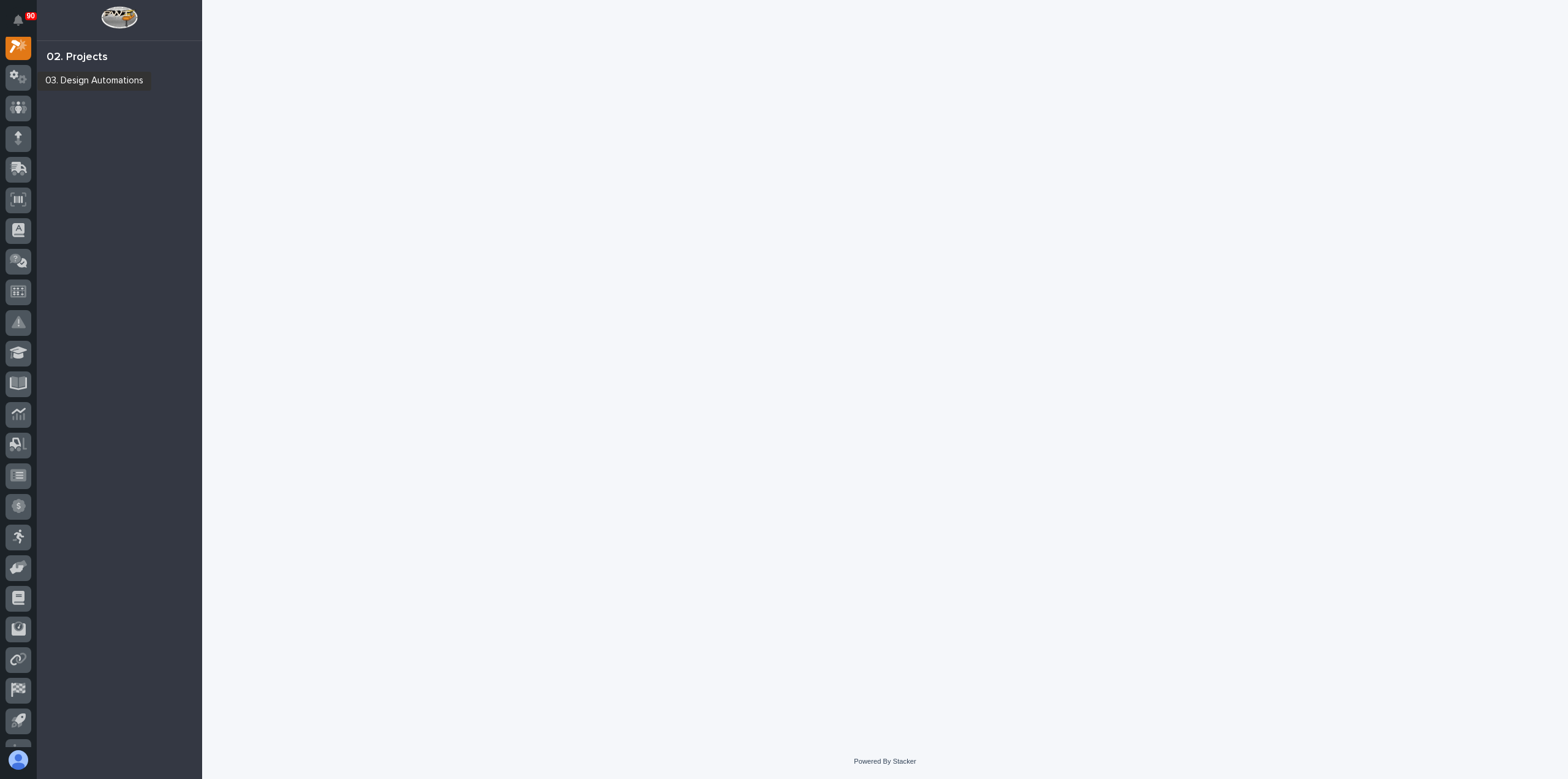
scroll to position [30, 0]
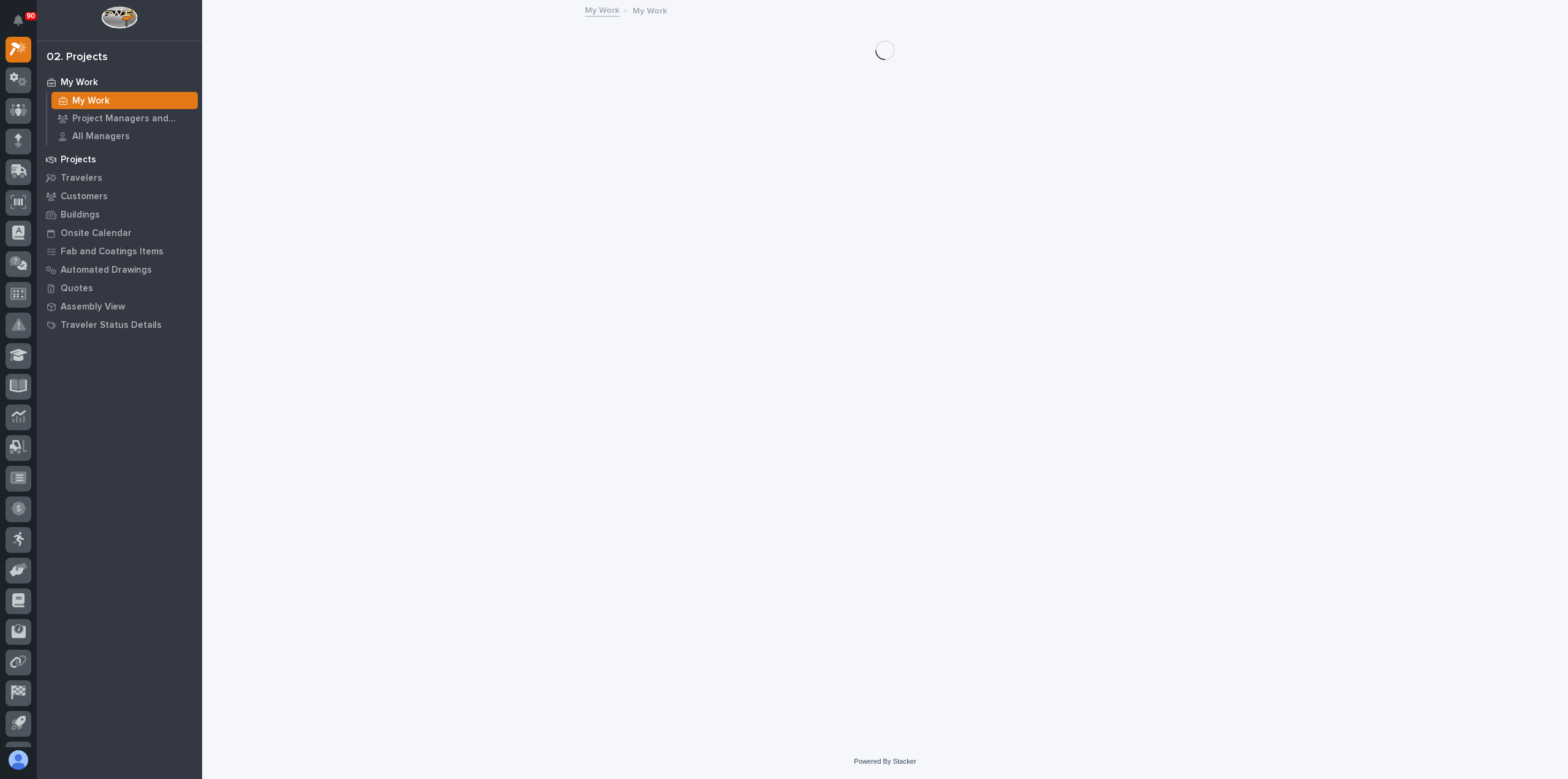
click at [83, 155] on p "Projects" at bounding box center [78, 160] width 36 height 11
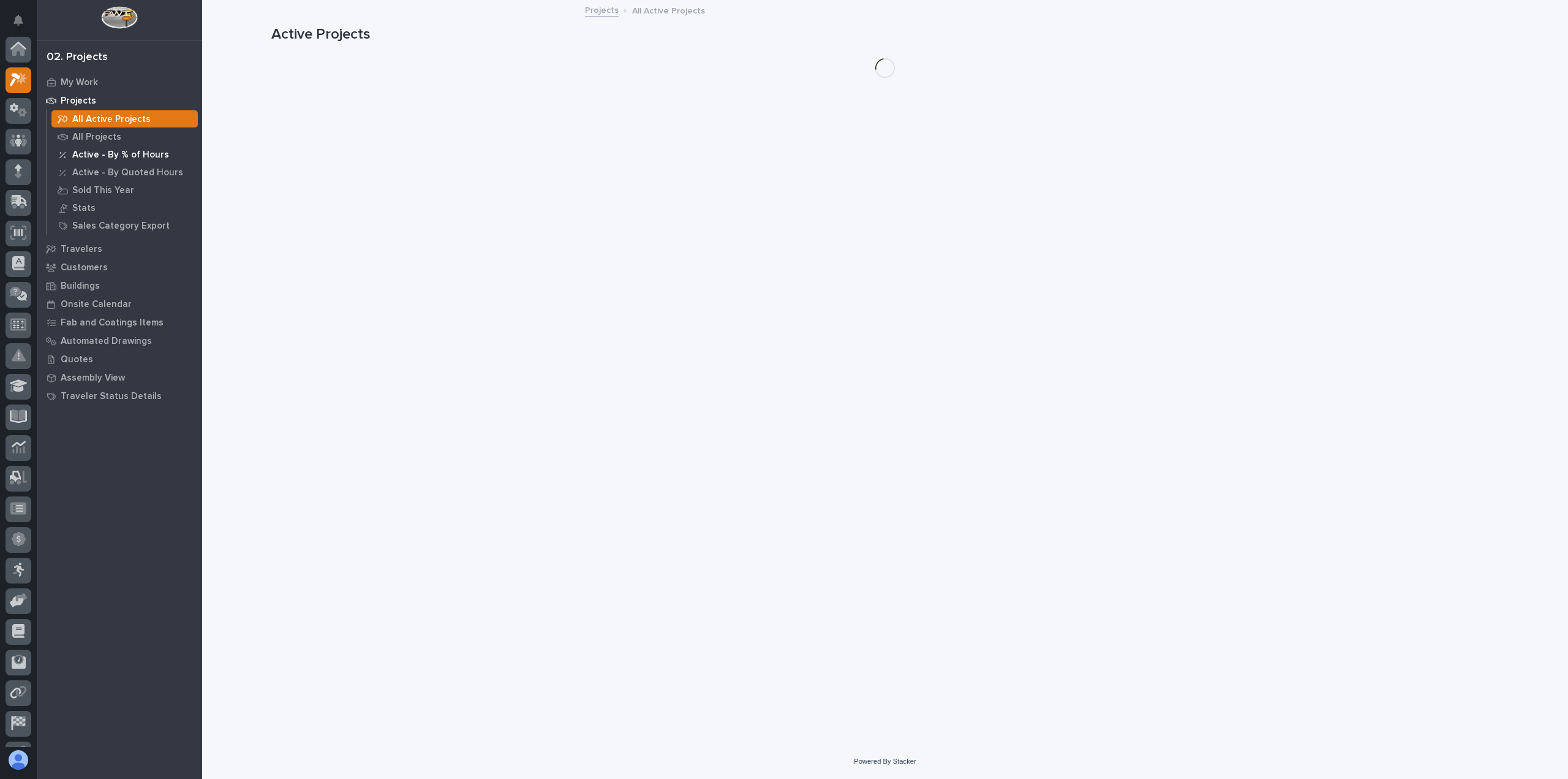
scroll to position [30, 0]
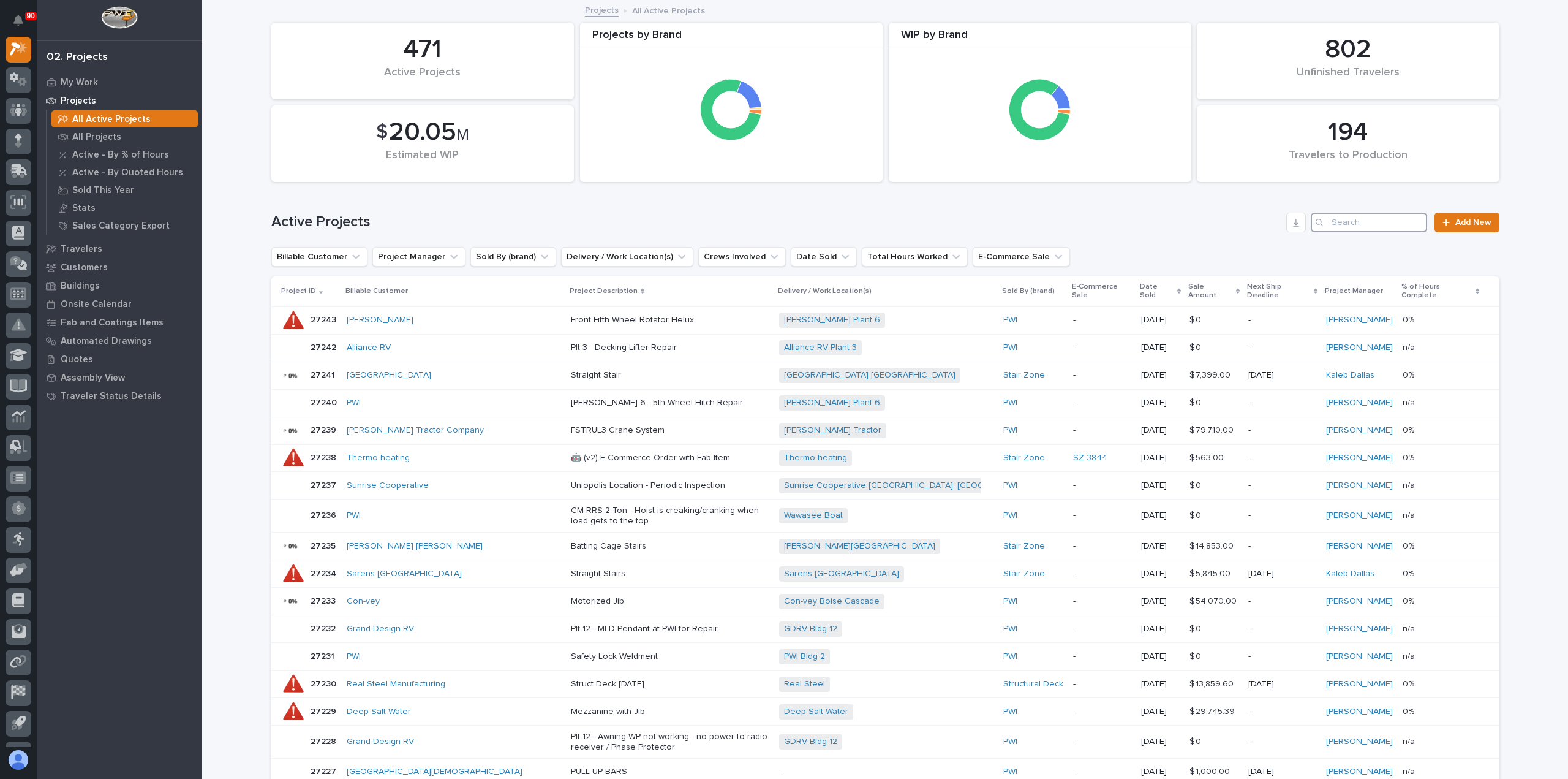
click at [1346, 222] on input "Search" at bounding box center [1369, 223] width 117 height 20
type input "27158"
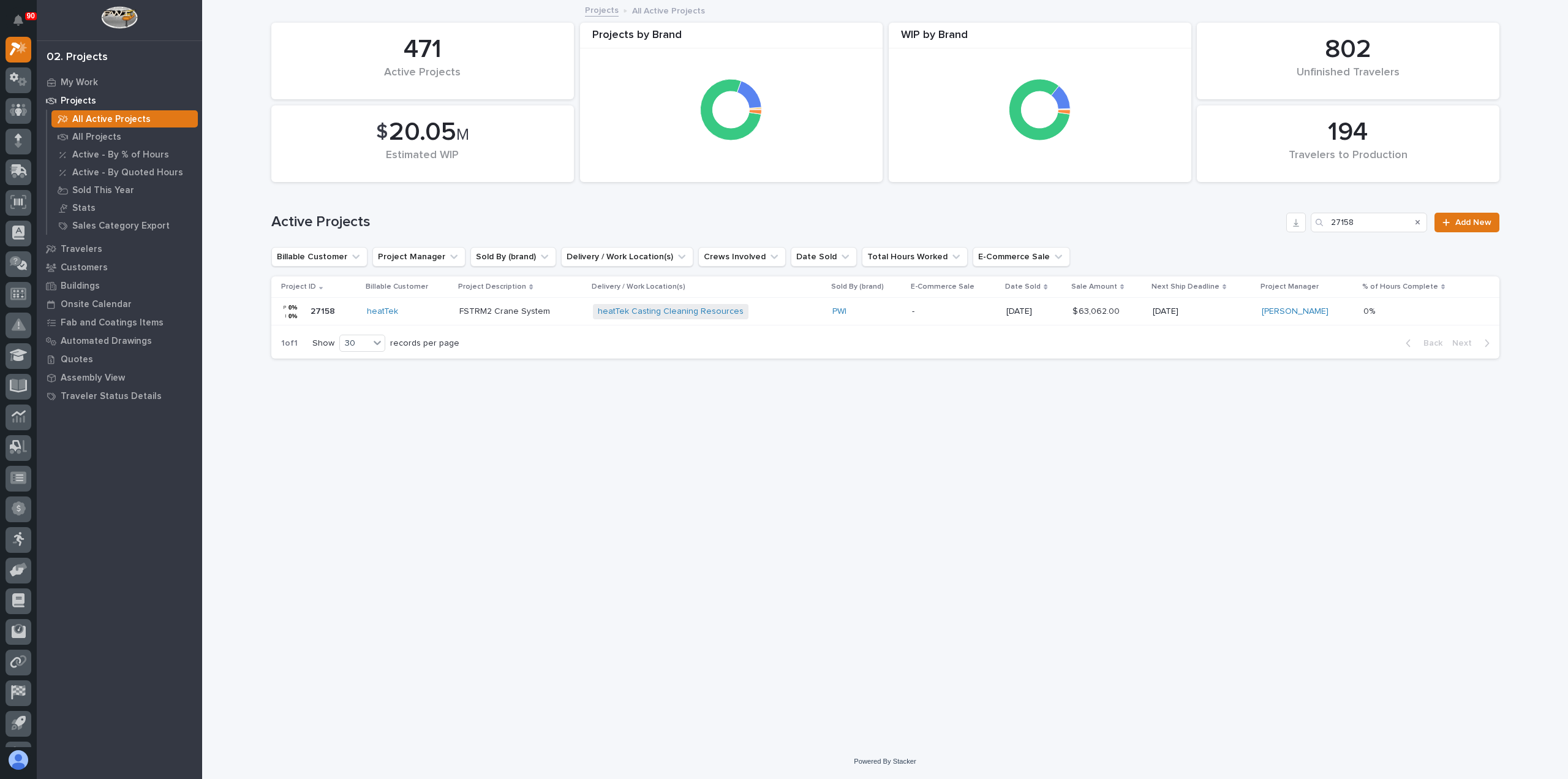
click at [509, 312] on p "FSTRM2 Crane System" at bounding box center [521, 312] width 124 height 11
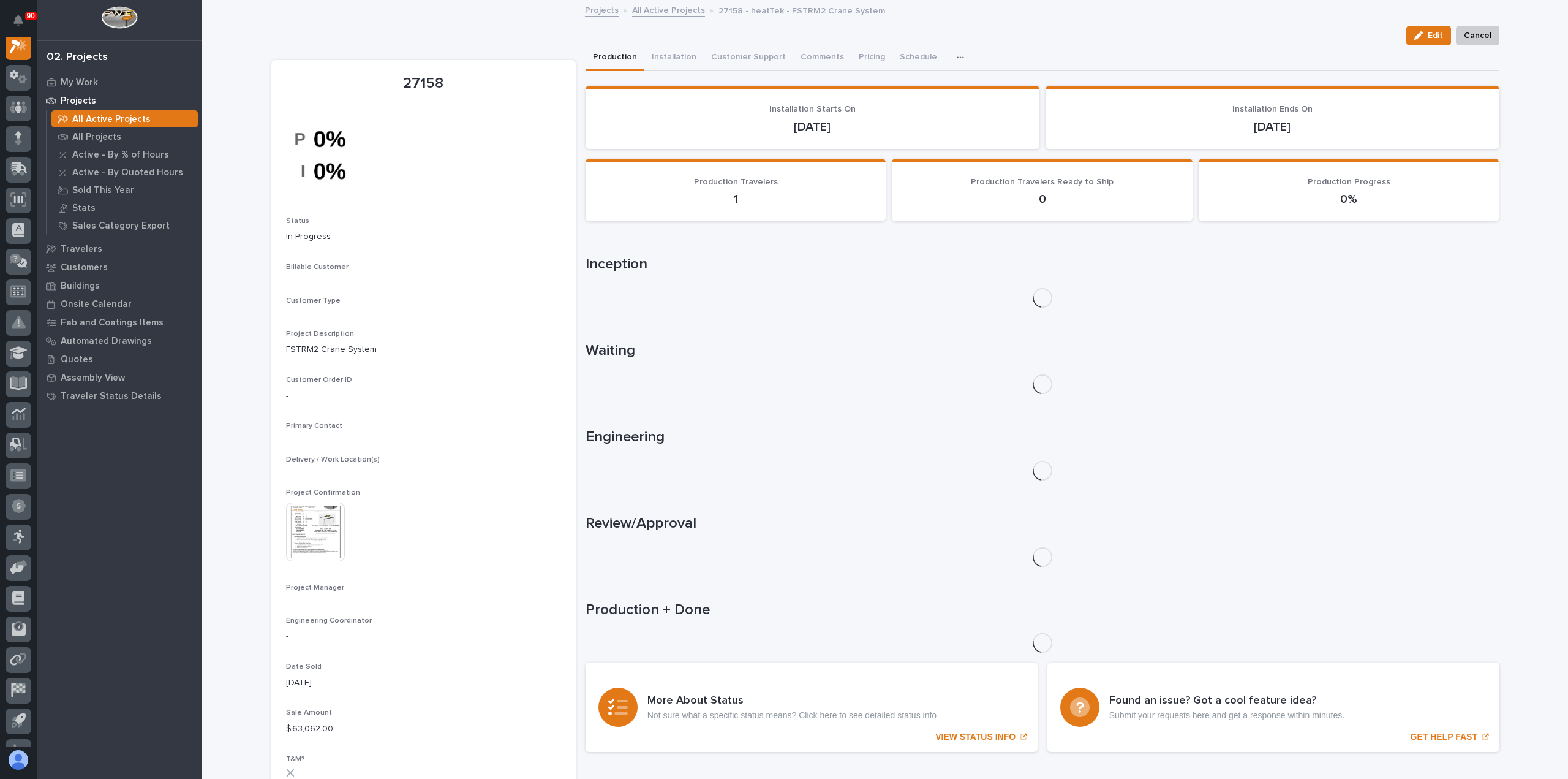
scroll to position [30, 0]
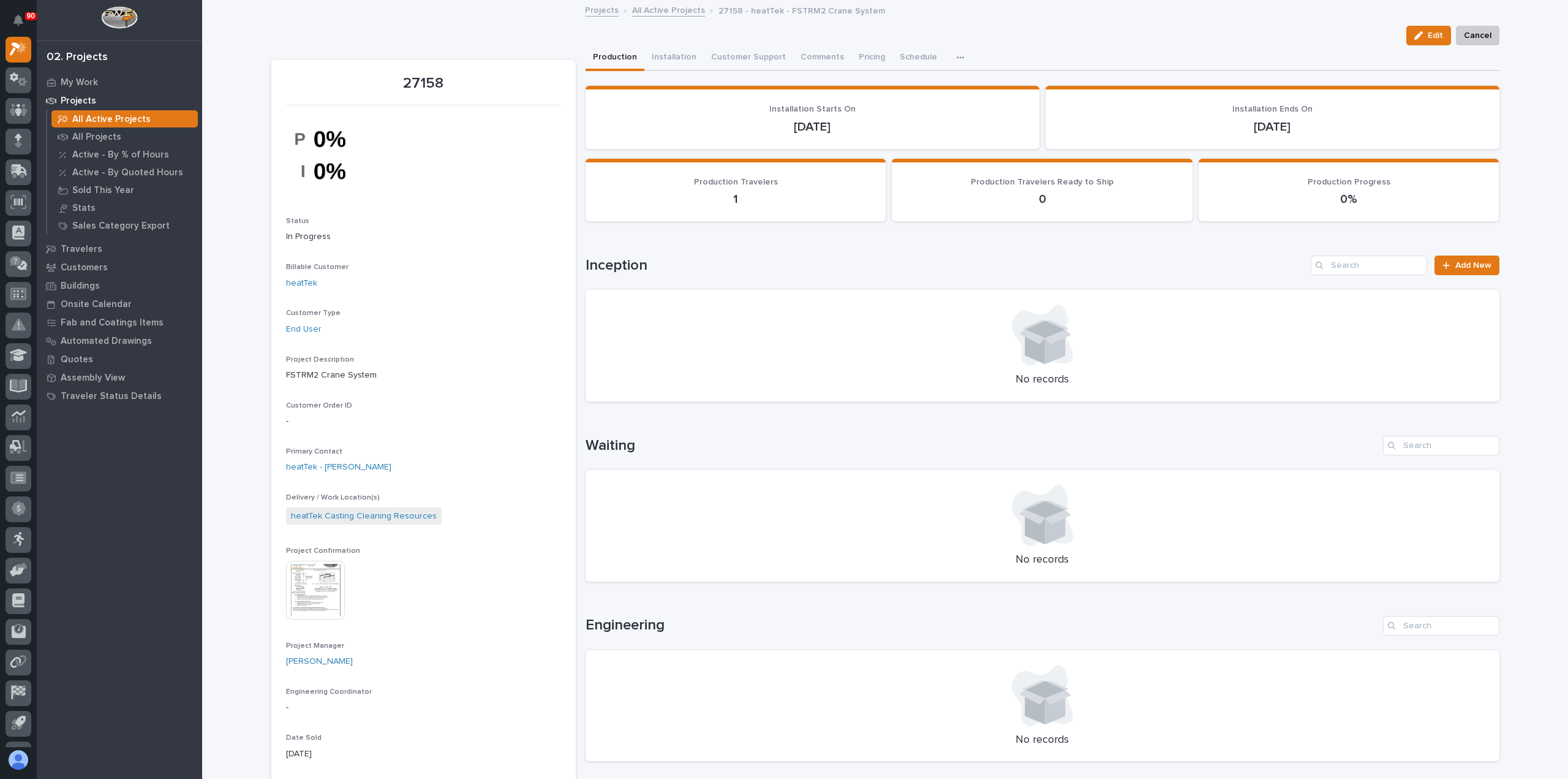
click at [316, 578] on img at bounding box center [316, 590] width 59 height 59
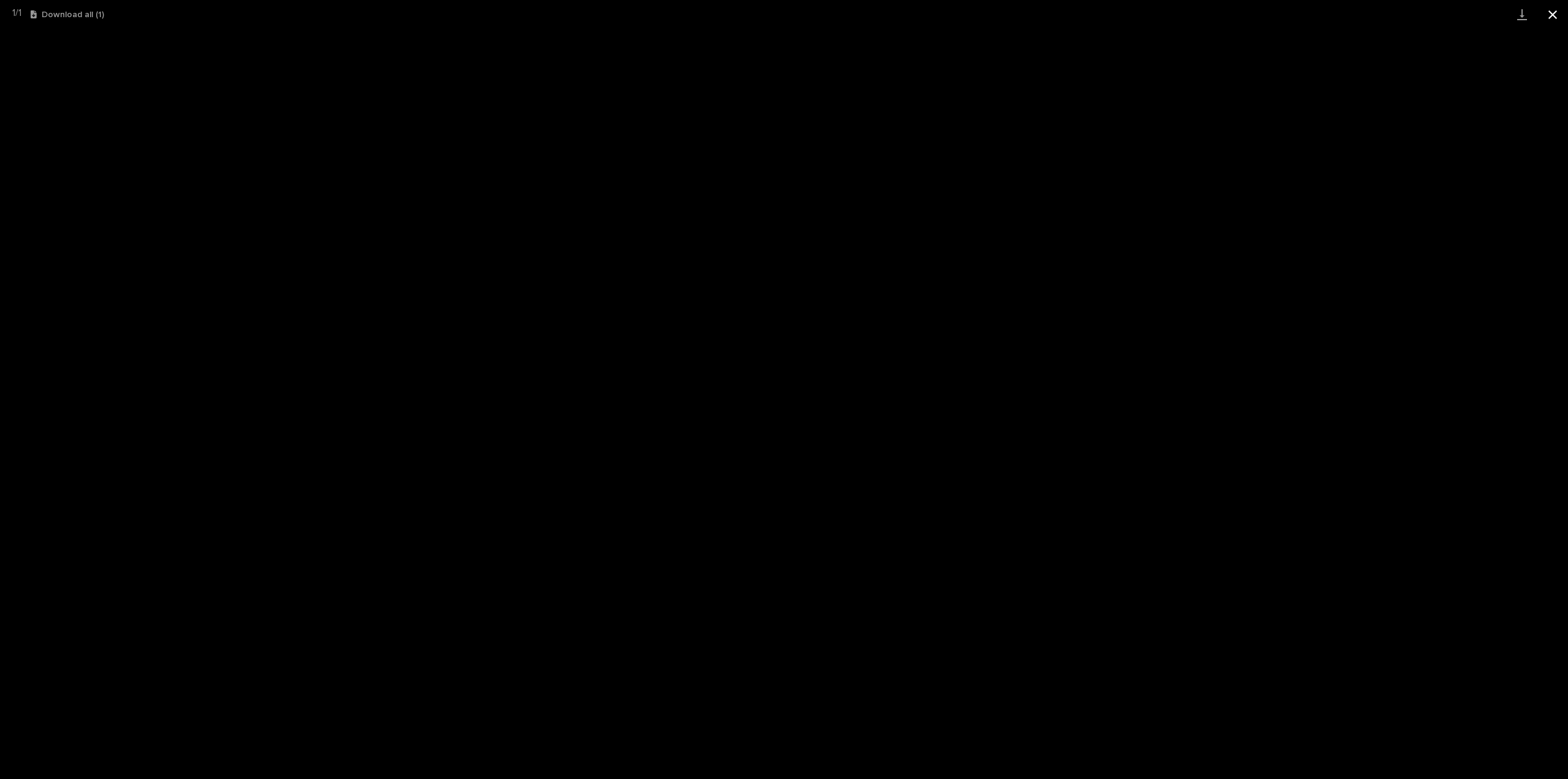
click at [1554, 12] on button "Close gallery" at bounding box center [1553, 14] width 30 height 29
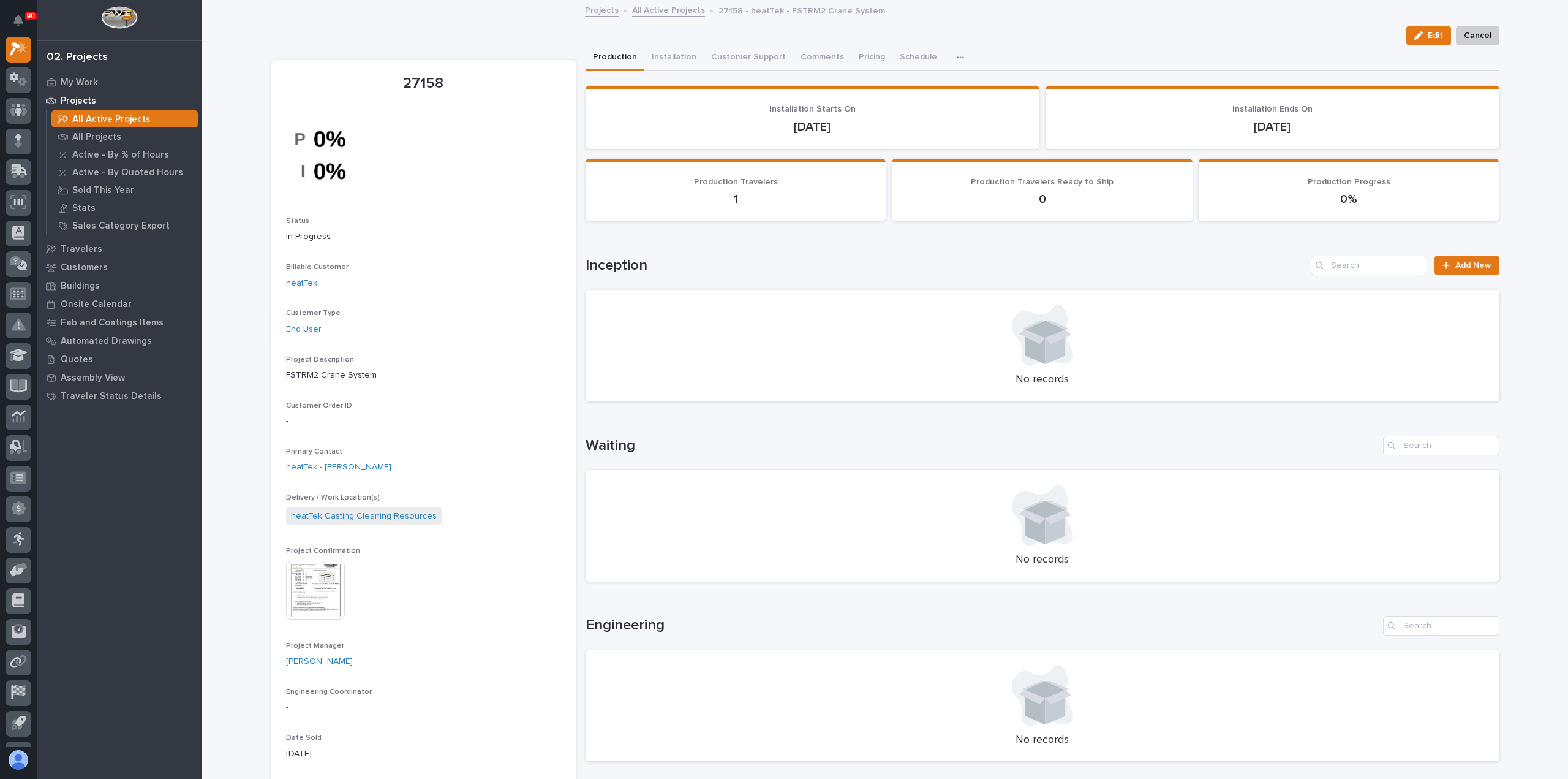
click at [664, 11] on link "All Active Projects" at bounding box center [668, 9] width 73 height 14
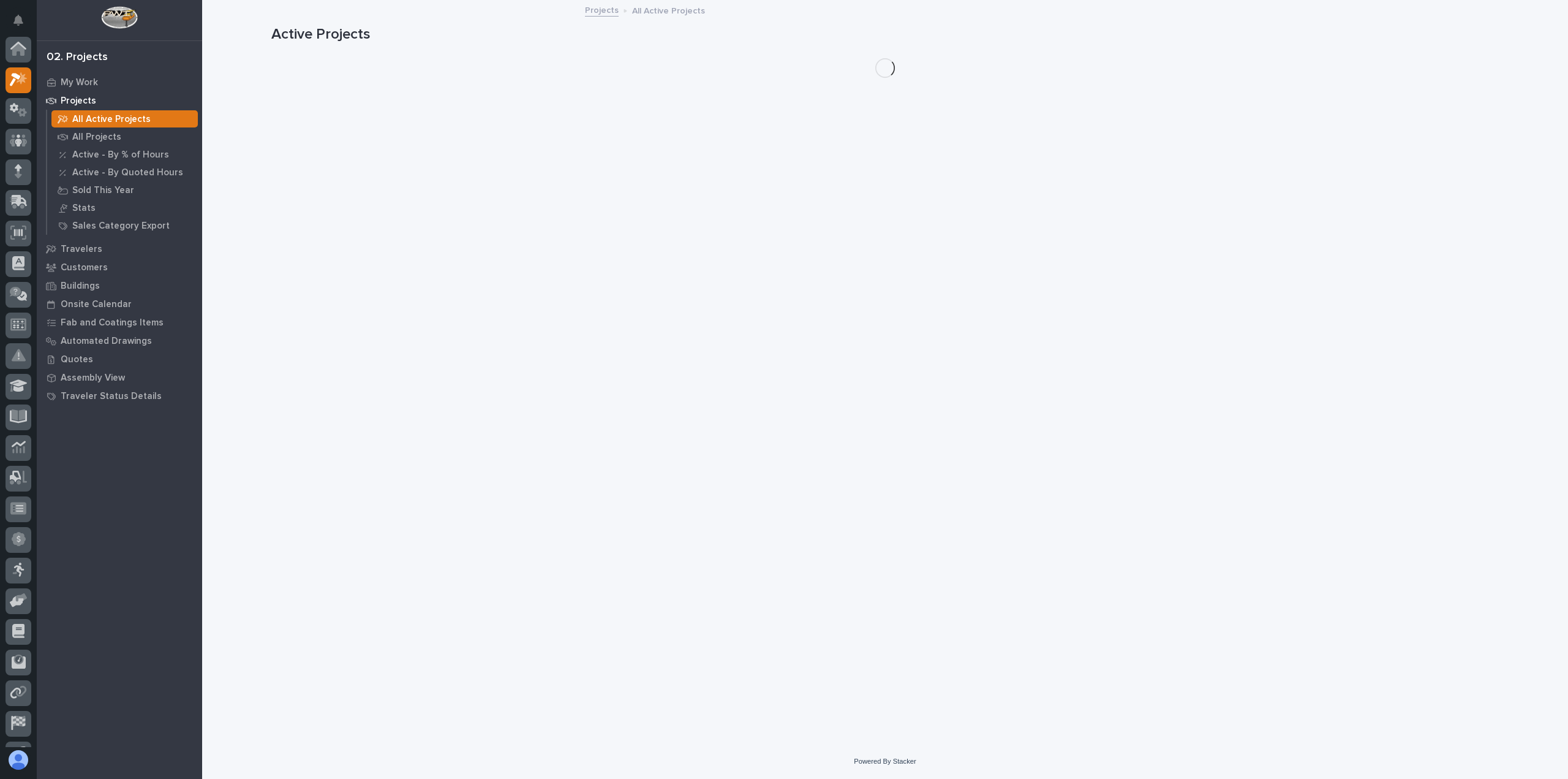
scroll to position [33, 0]
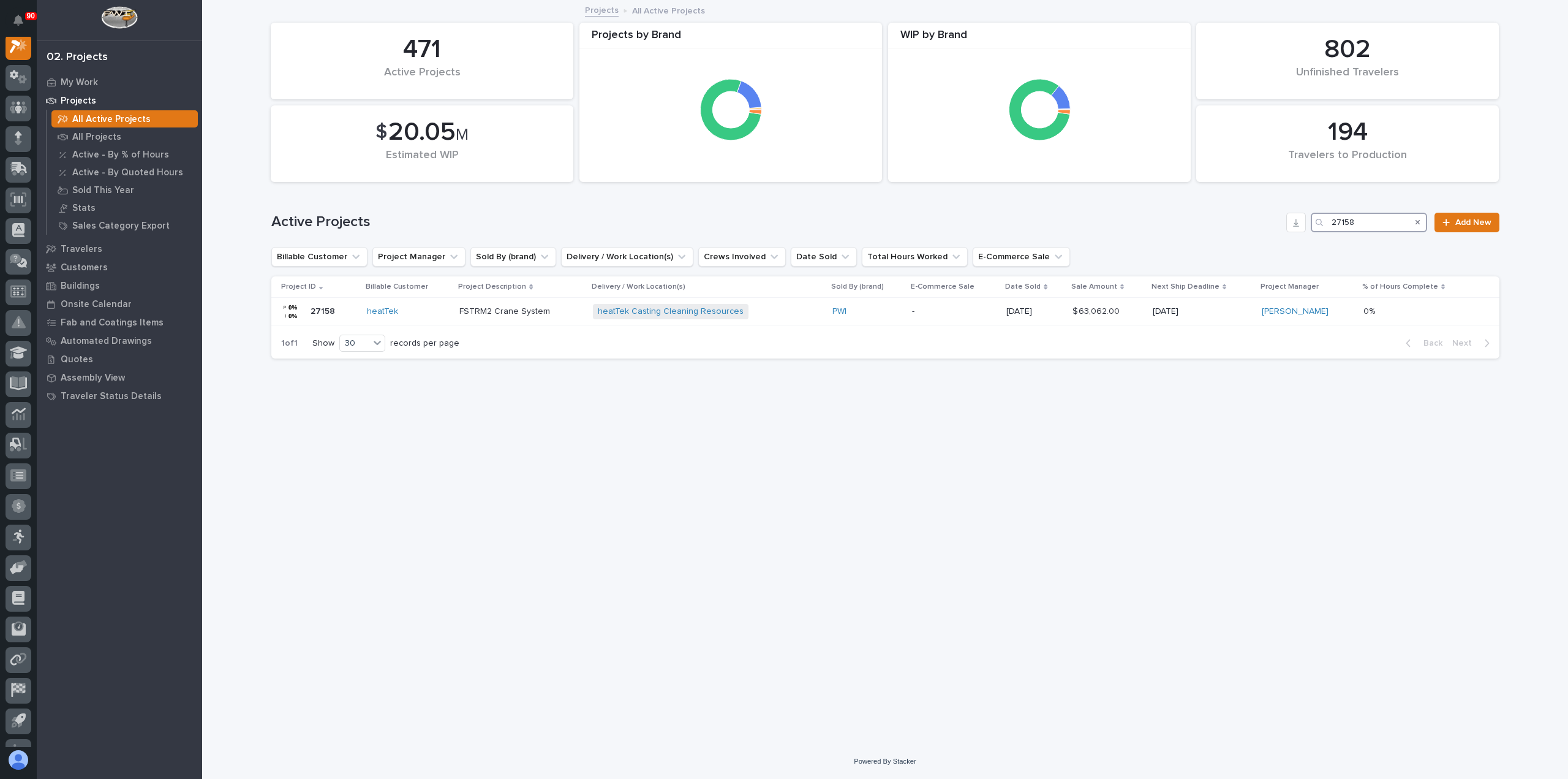
click at [1354, 223] on input "27158" at bounding box center [1369, 223] width 117 height 20
click at [1346, 221] on input "27158" at bounding box center [1369, 223] width 117 height 20
drag, startPoint x: 1363, startPoint y: 220, endPoint x: 1402, endPoint y: 217, distance: 39.1
click at [1402, 217] on input "27158" at bounding box center [1369, 223] width 117 height 20
type input "27142"
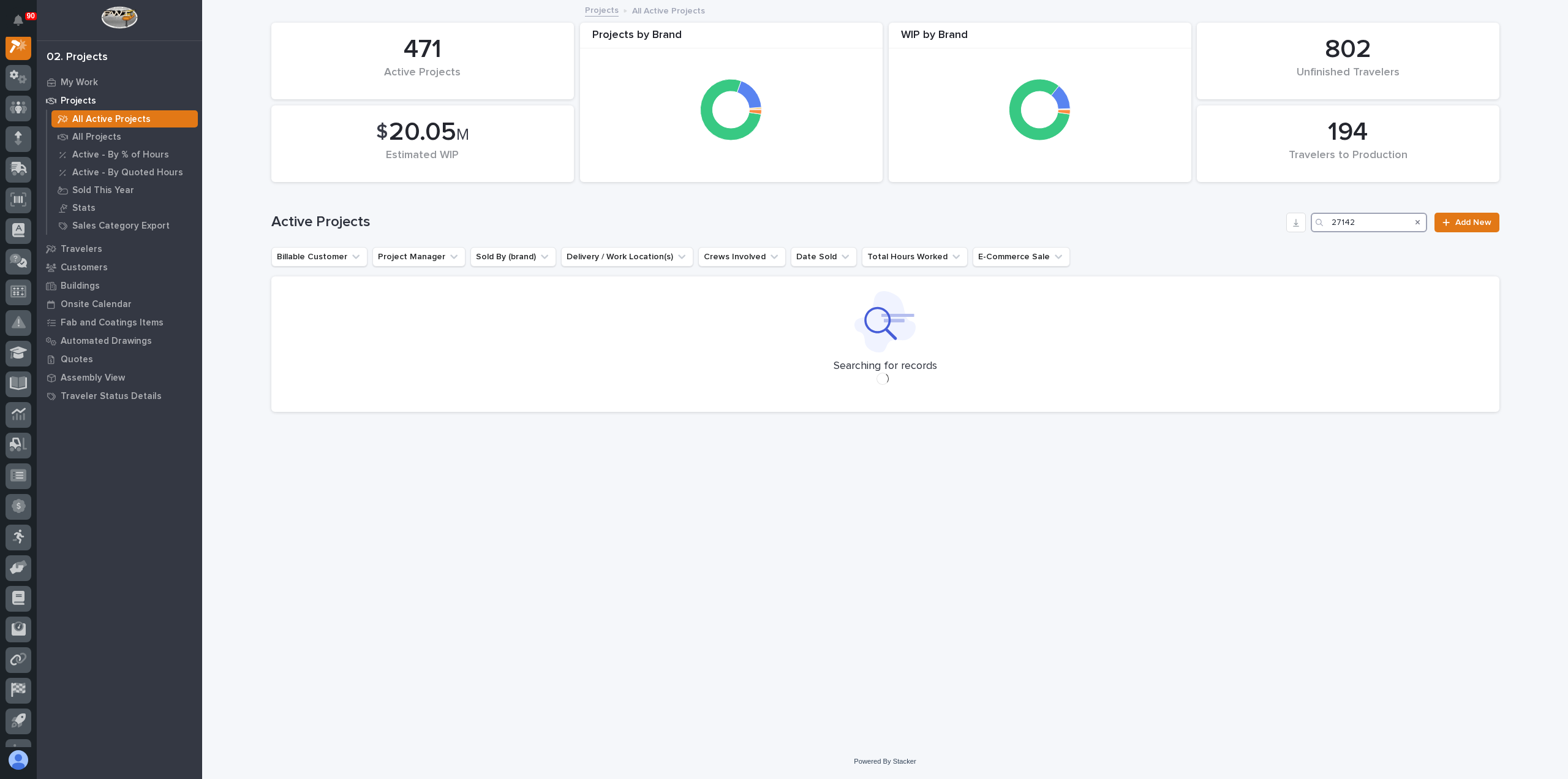
scroll to position [30, 0]
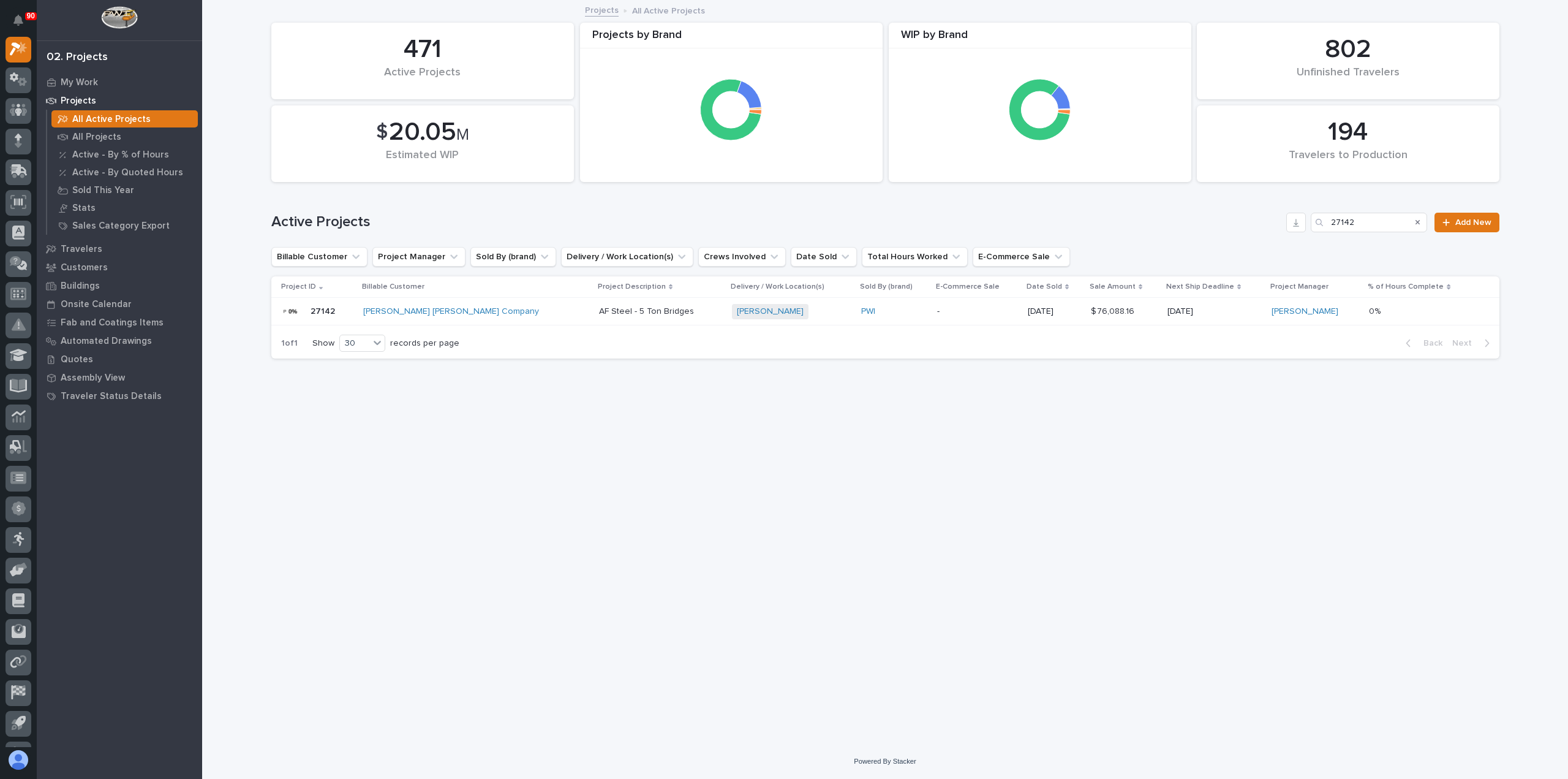
click at [497, 310] on div "[PERSON_NAME] [PERSON_NAME] Company" at bounding box center [470, 312] width 214 height 11
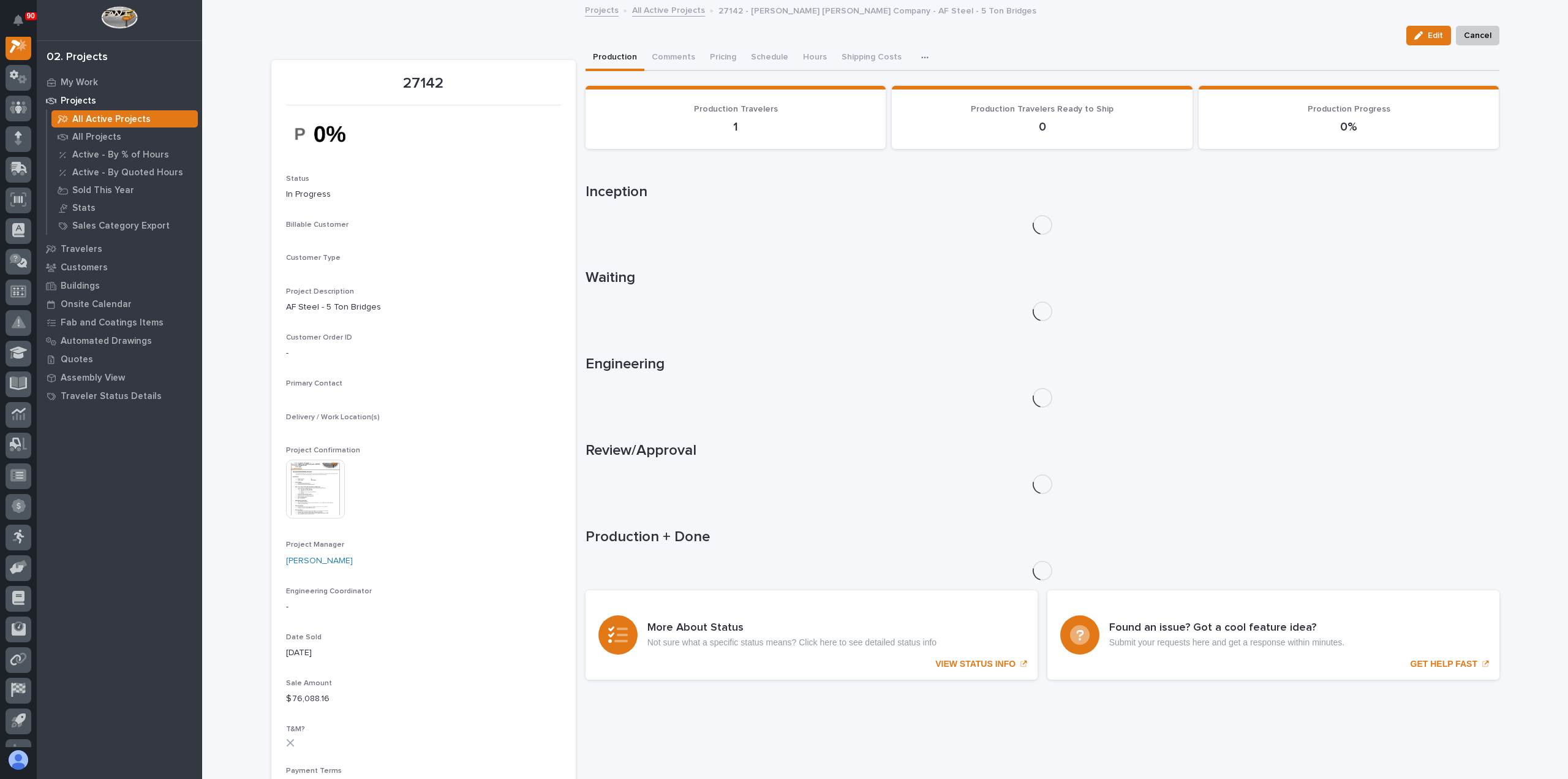
scroll to position [30, 0]
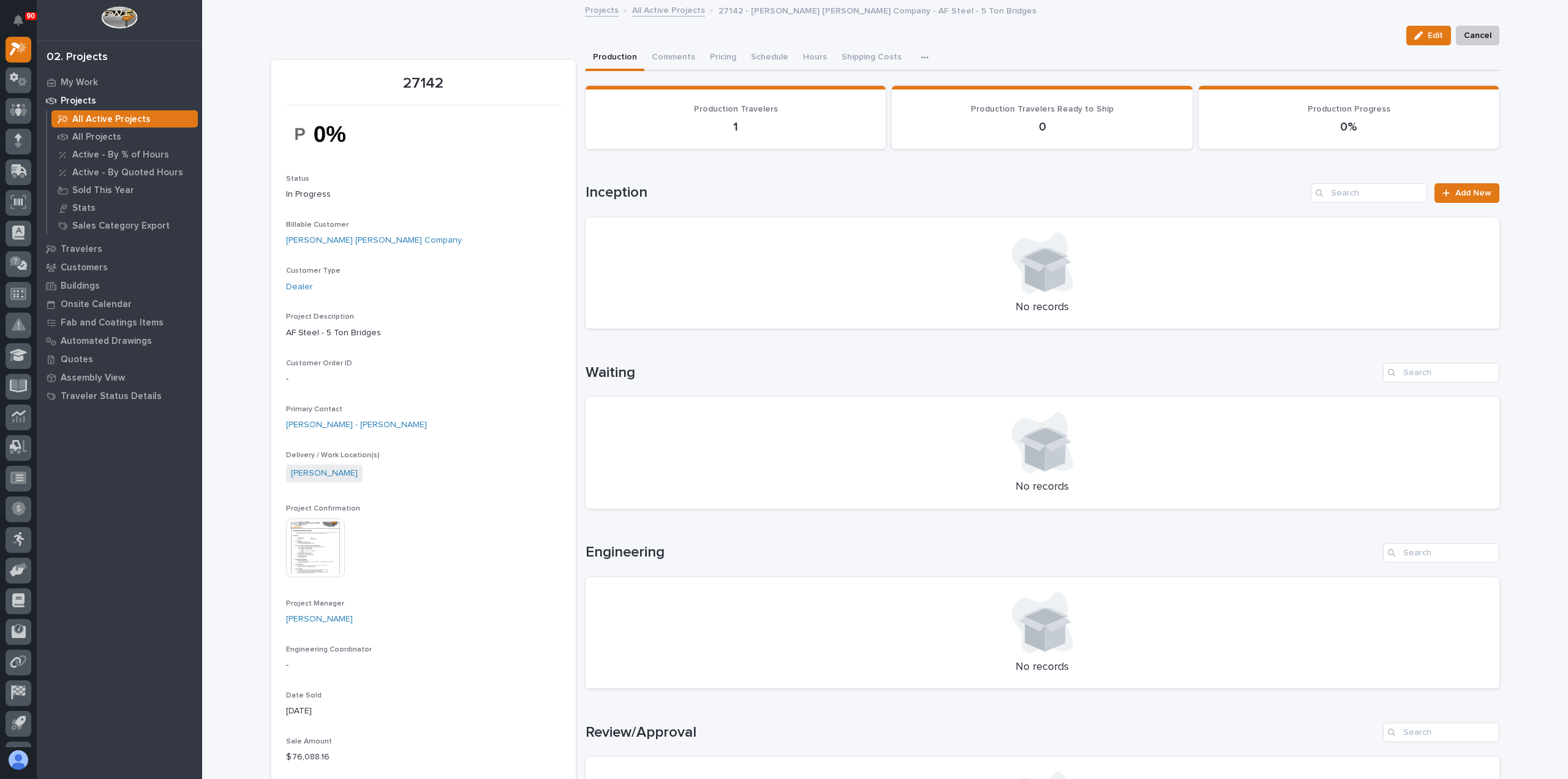
click at [301, 547] on img at bounding box center [316, 548] width 59 height 59
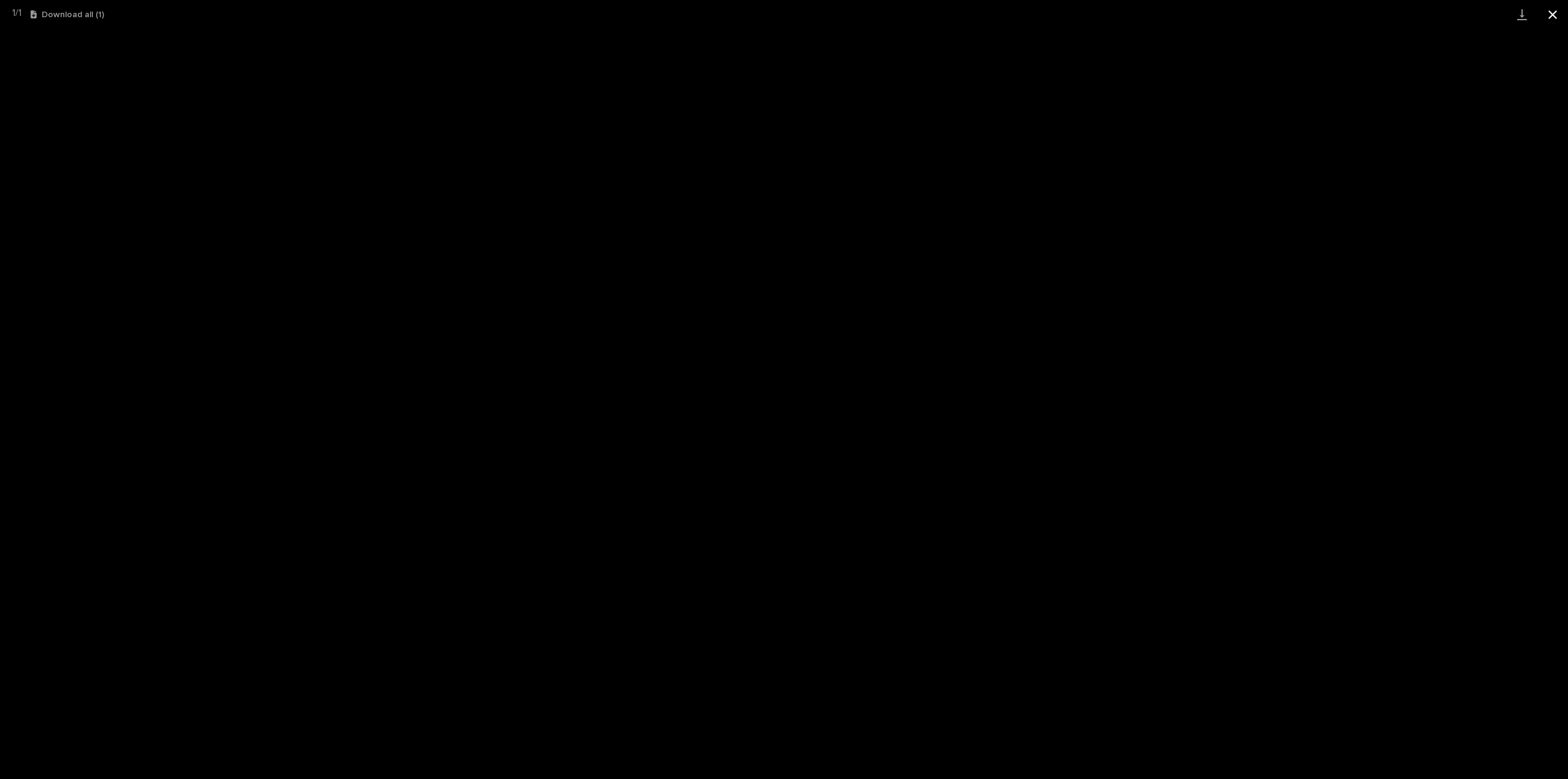
click at [1554, 14] on button "Close gallery" at bounding box center [1553, 14] width 30 height 29
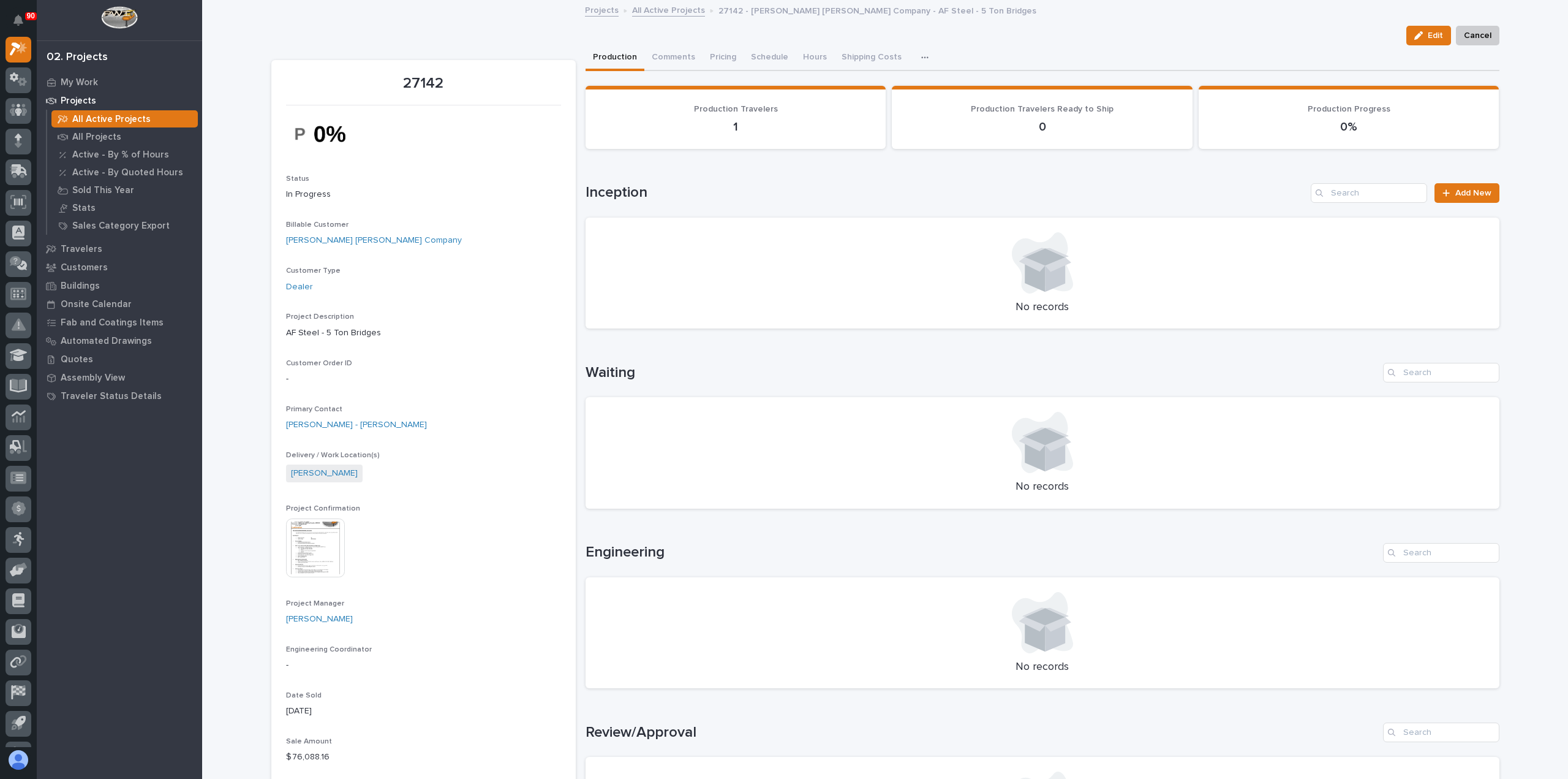
click at [663, 8] on link "All Active Projects" at bounding box center [668, 9] width 73 height 14
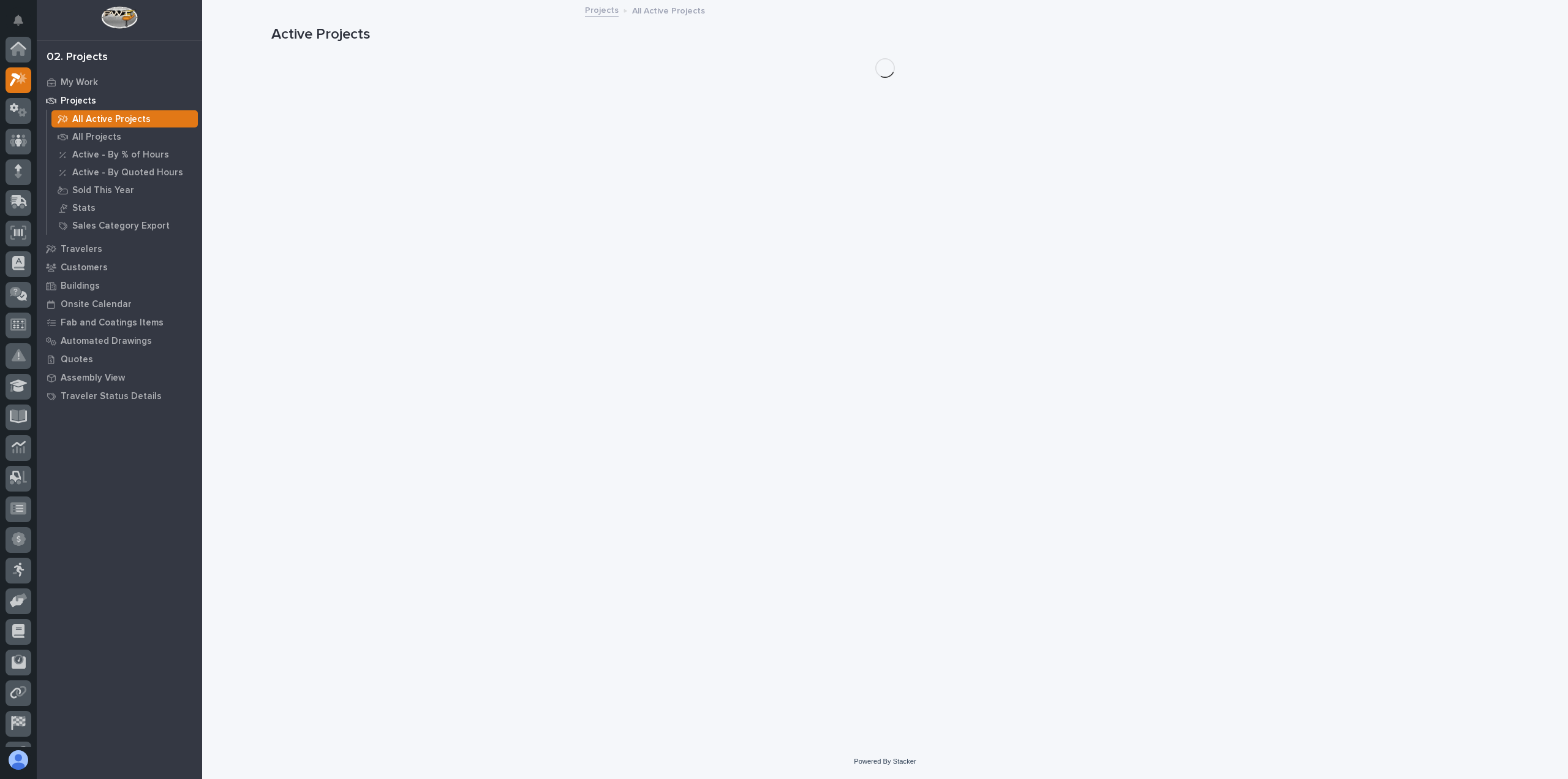
scroll to position [33, 0]
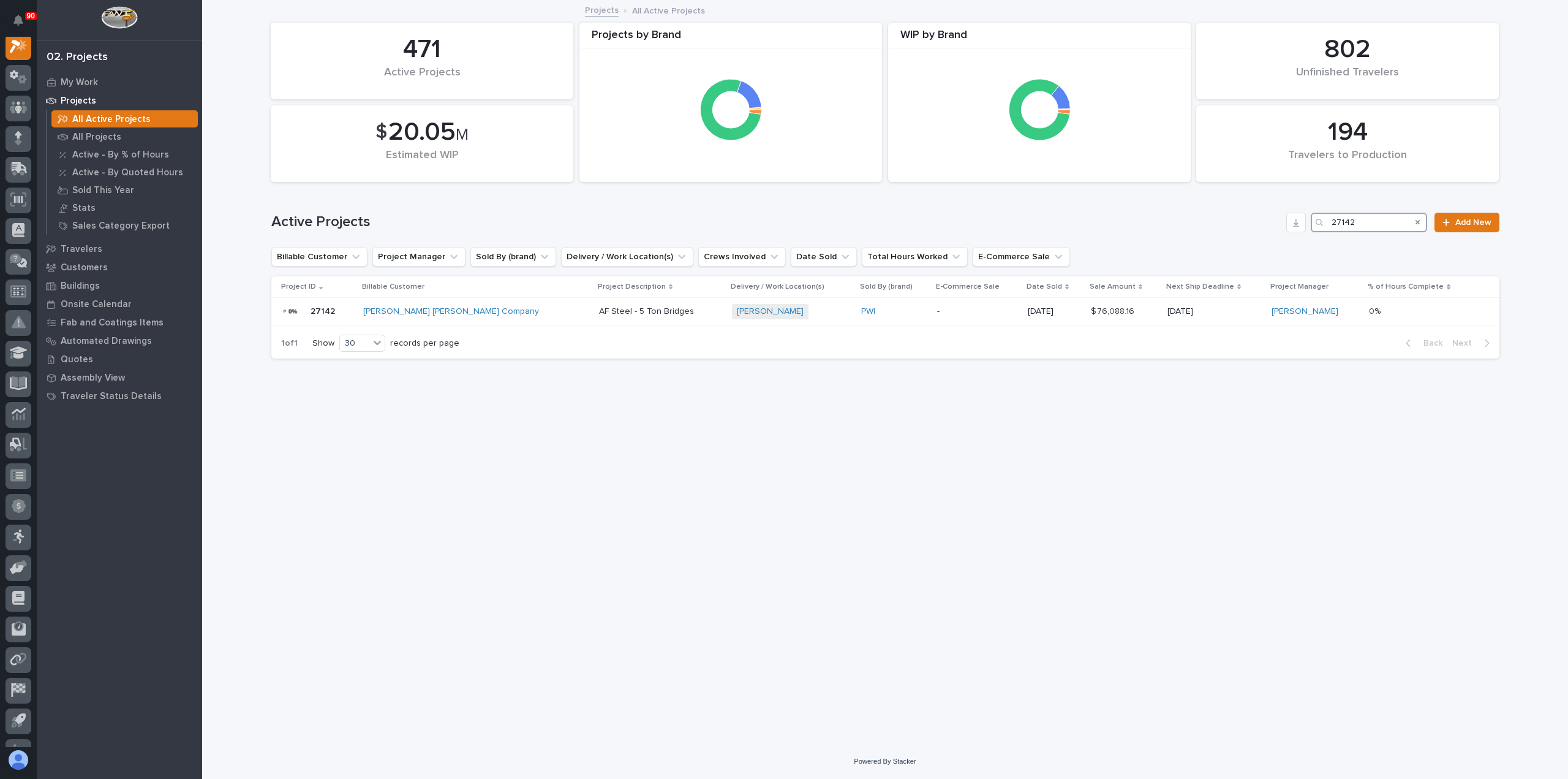
click at [1355, 219] on input "27142" at bounding box center [1369, 223] width 117 height 20
drag, startPoint x: 1317, startPoint y: 219, endPoint x: 1302, endPoint y: 220, distance: 15.0
click at [1302, 219] on div "Active Projects 27142 Add New" at bounding box center [885, 223] width 1228 height 20
type input "26363"
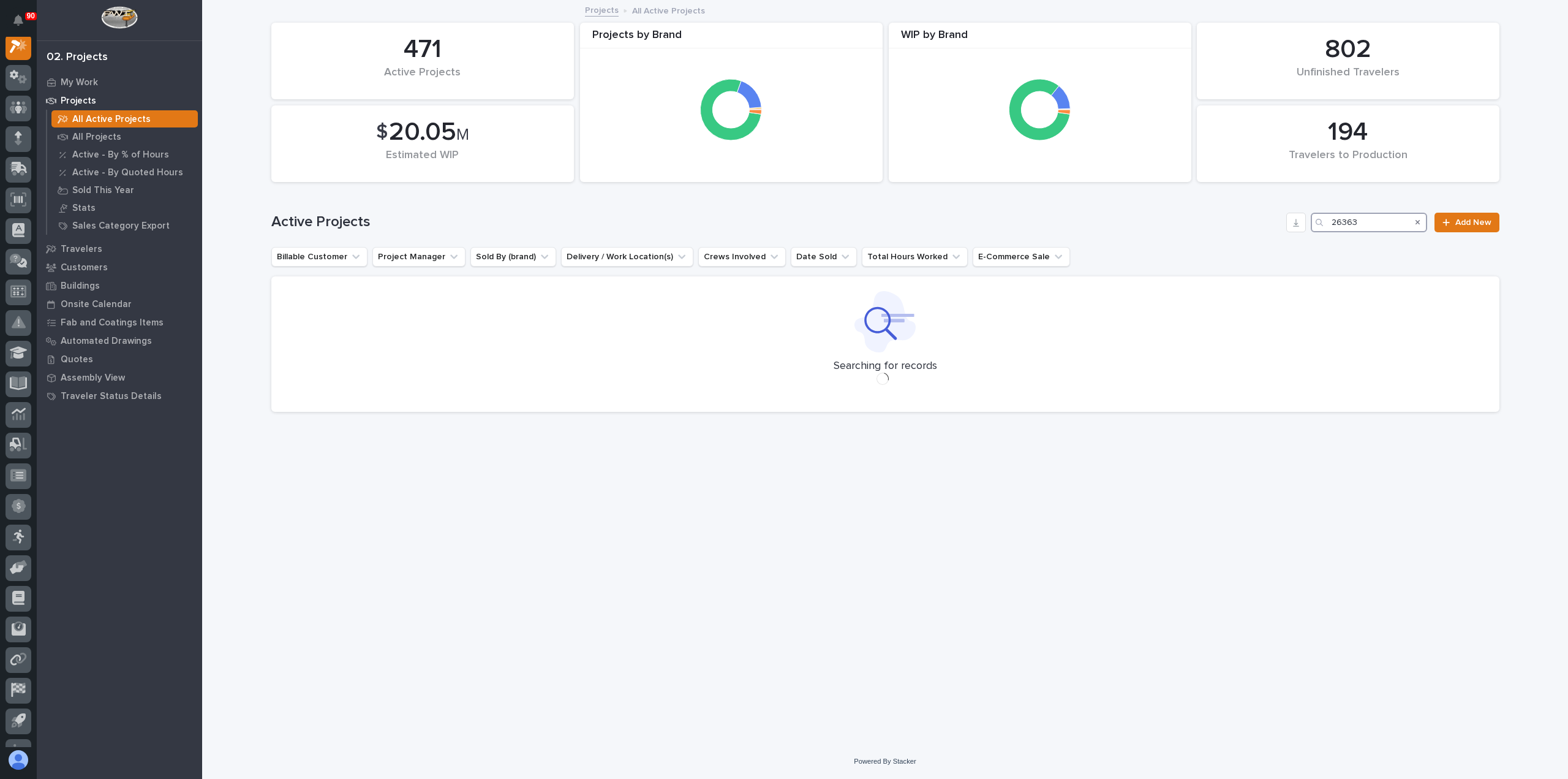
scroll to position [30, 0]
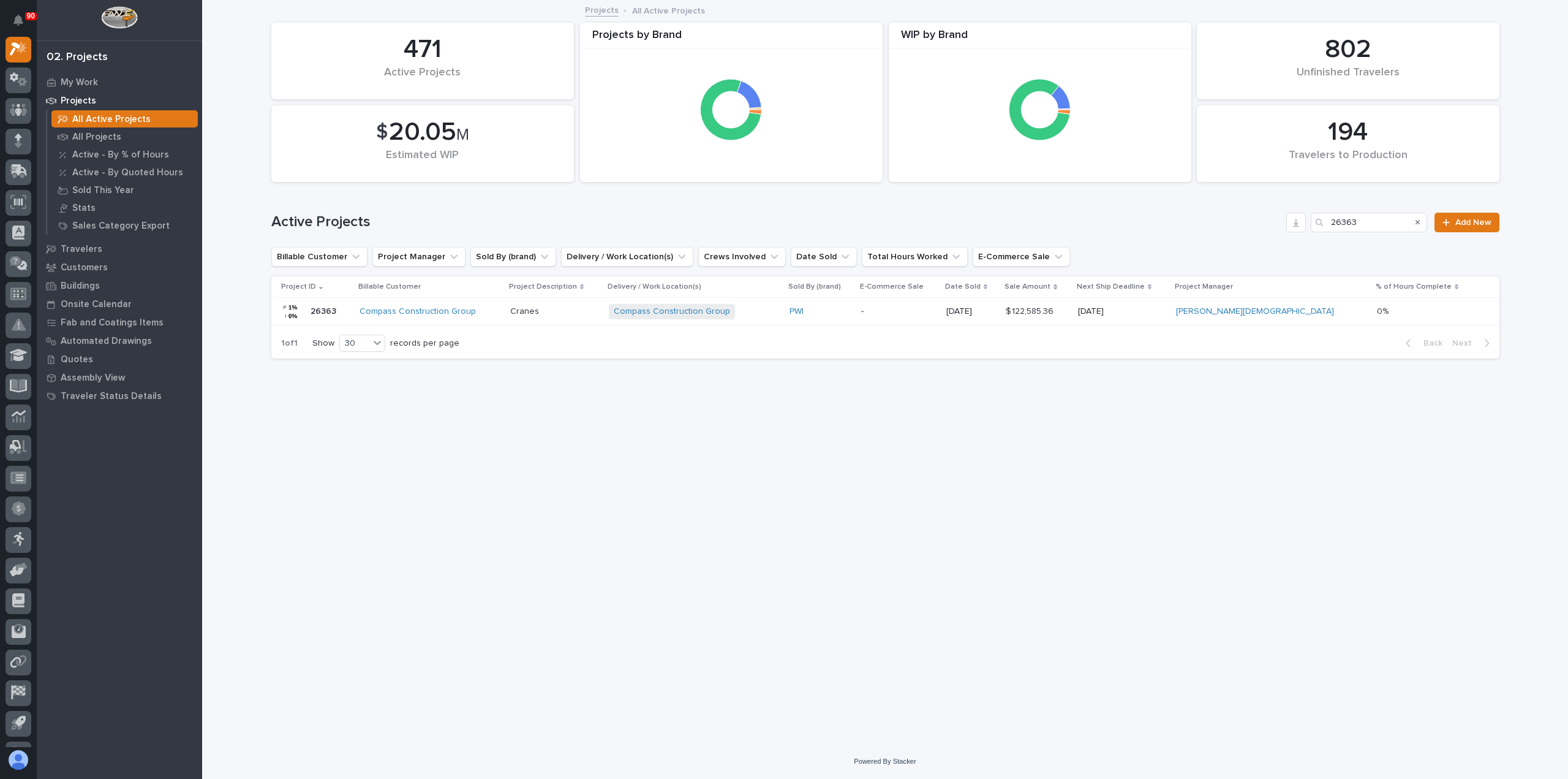
click at [488, 310] on div "Compass Construction Group" at bounding box center [430, 312] width 141 height 11
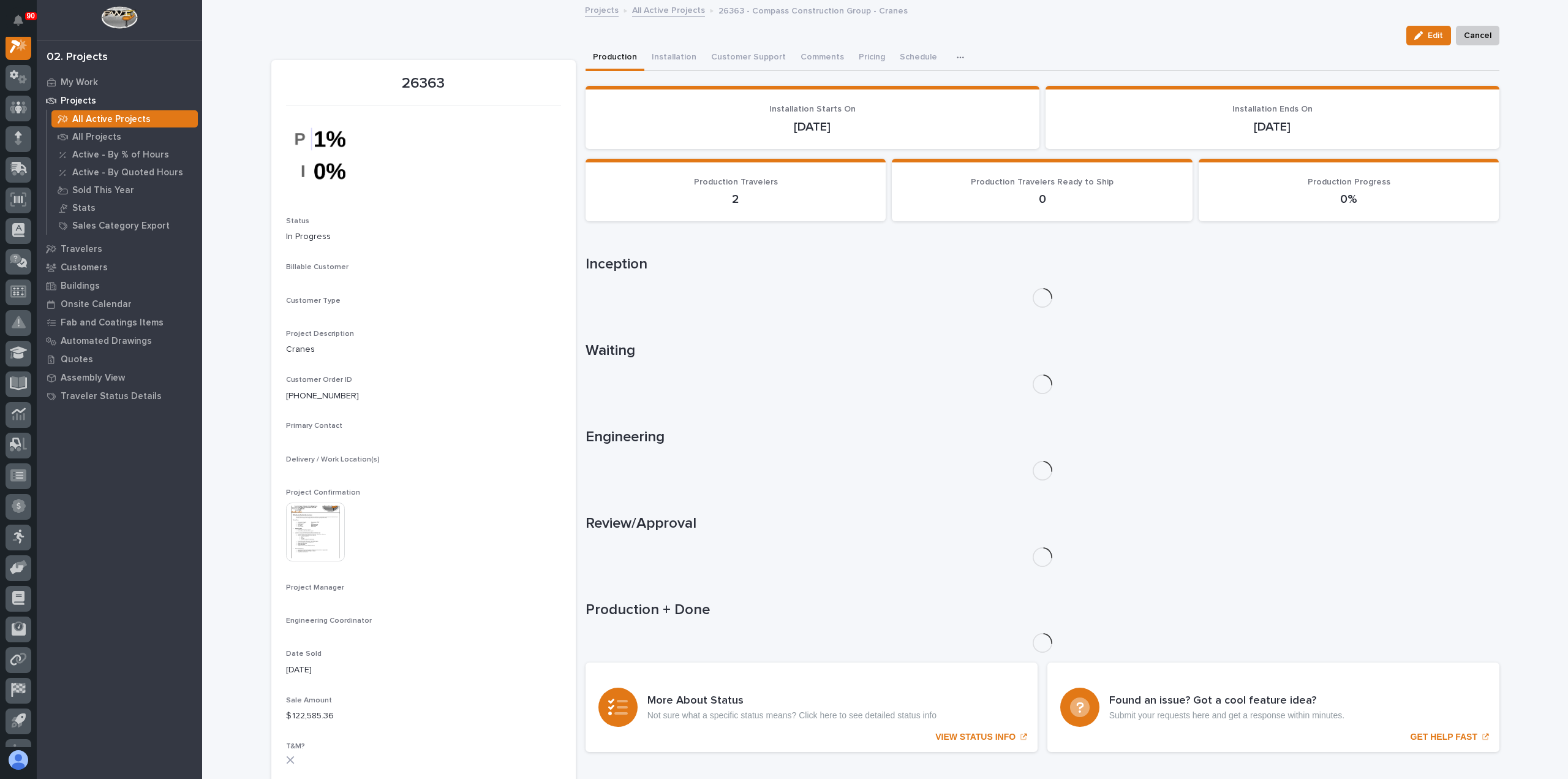
scroll to position [30, 0]
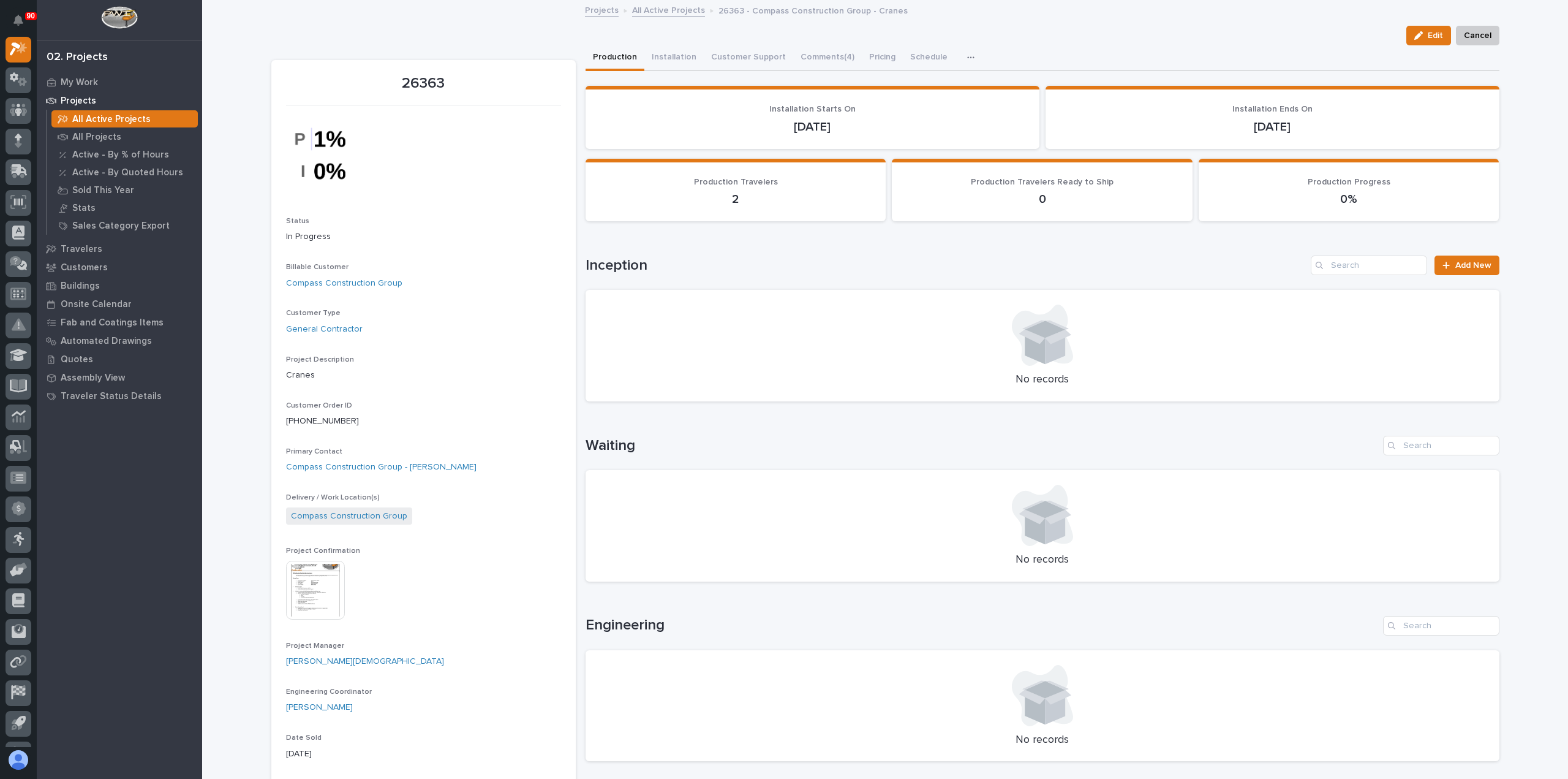
click at [313, 589] on img at bounding box center [316, 590] width 59 height 59
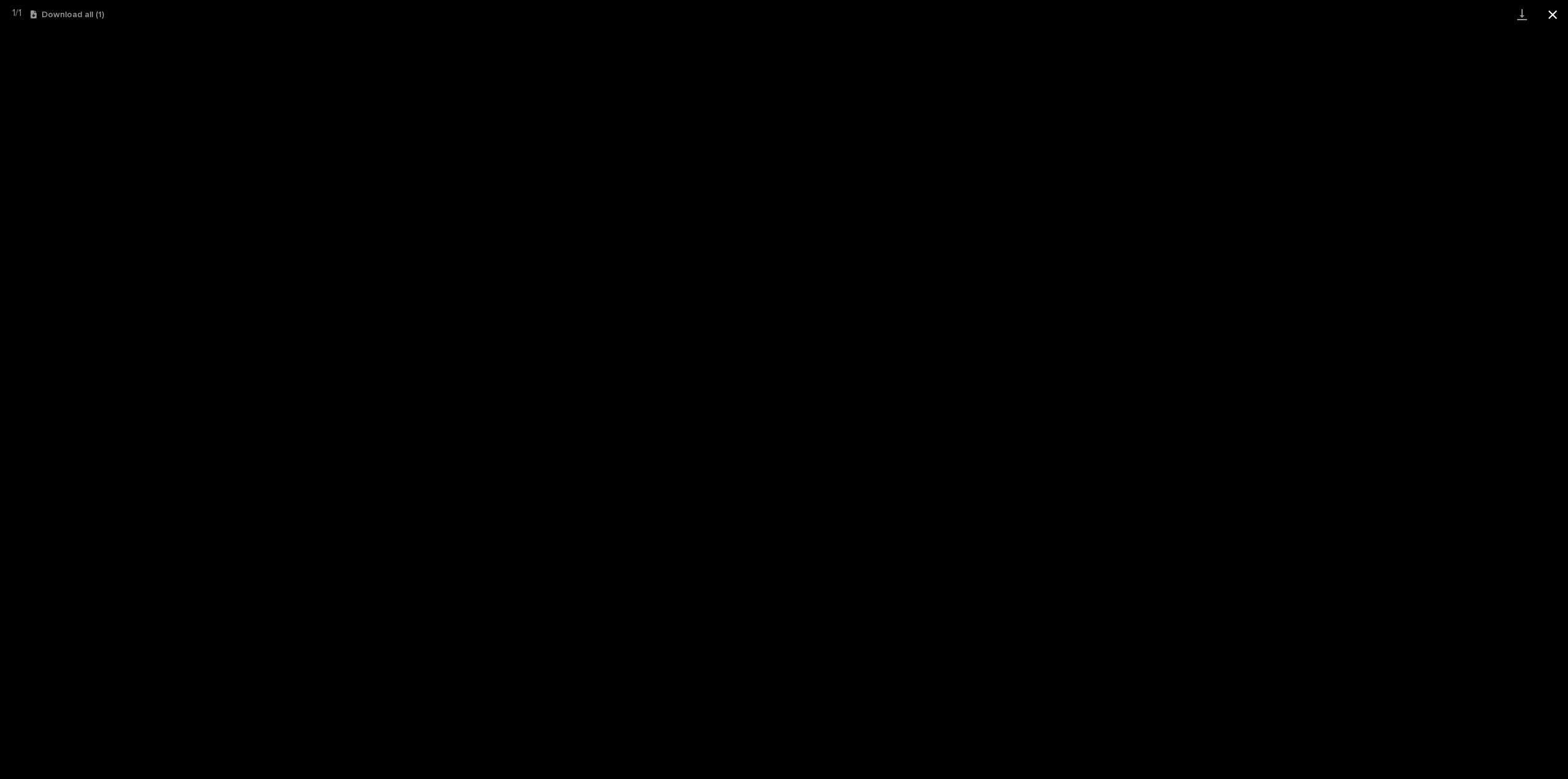
click at [1551, 14] on button "Close gallery" at bounding box center [1553, 14] width 30 height 29
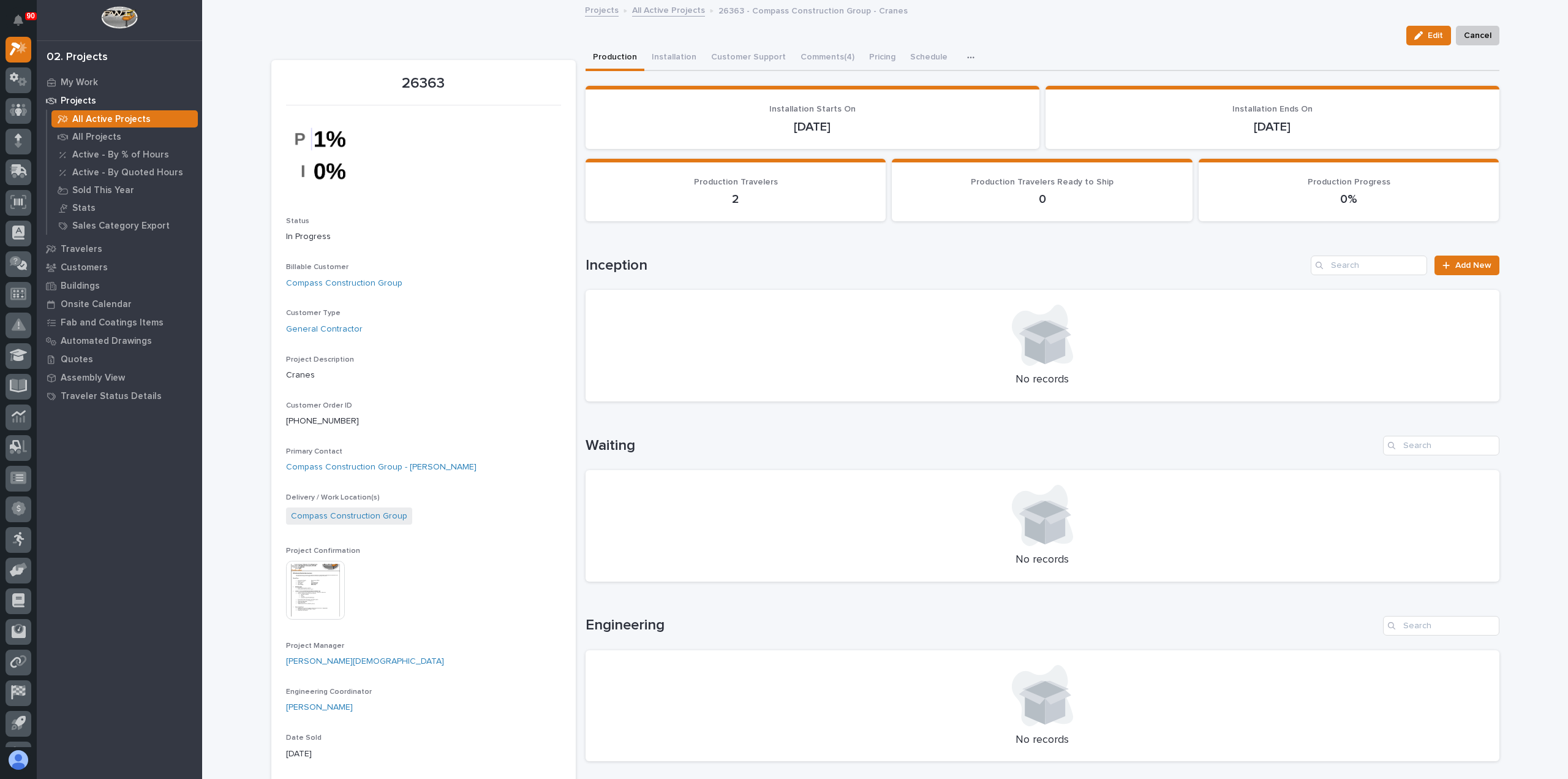
click at [668, 8] on link "All Active Projects" at bounding box center [668, 9] width 73 height 14
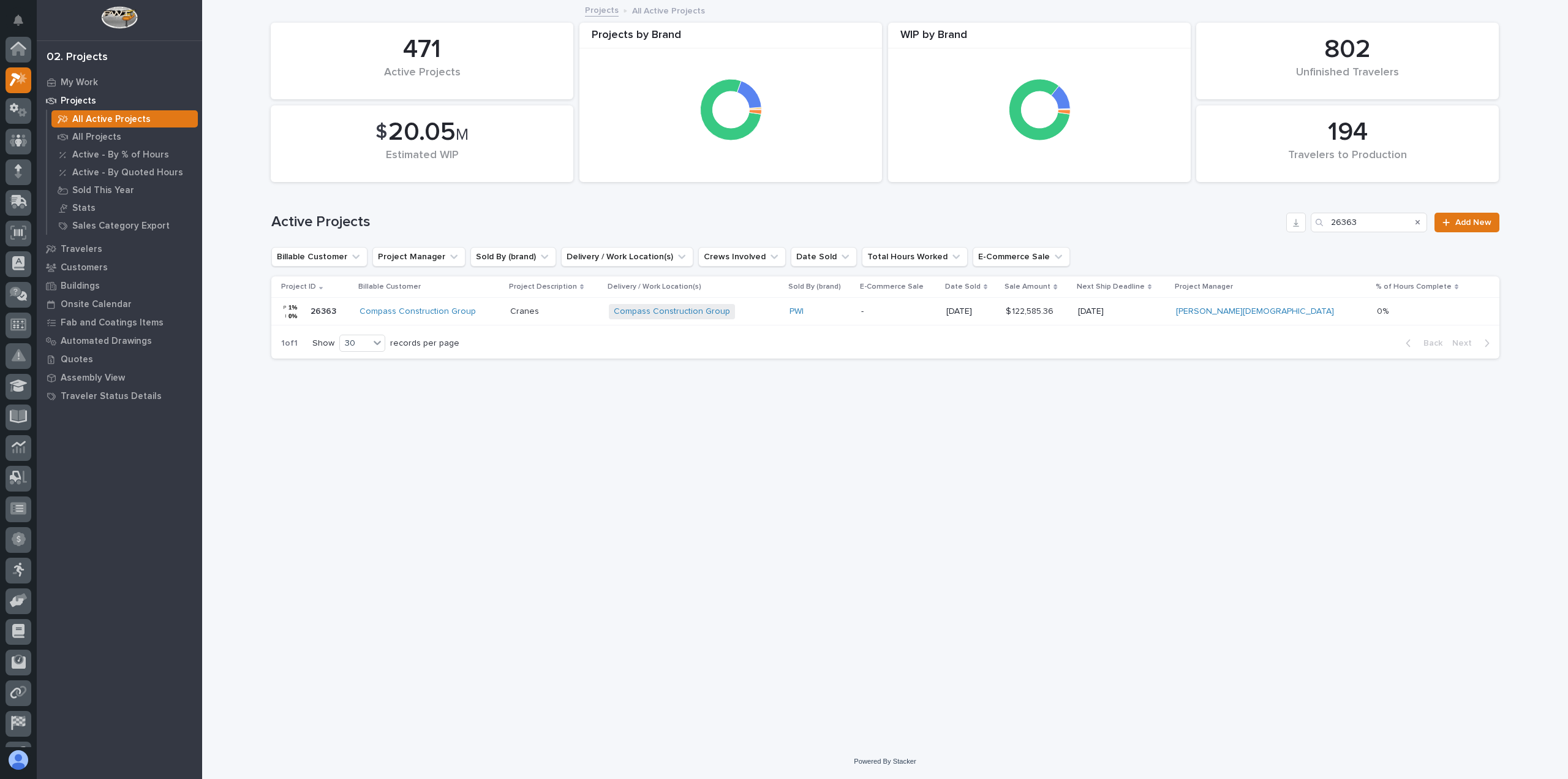
scroll to position [33, 0]
click at [1372, 221] on input "26363" at bounding box center [1369, 223] width 117 height 20
type input "26322"
click at [455, 310] on div "[PERSON_NAME] Electric" at bounding box center [423, 312] width 123 height 11
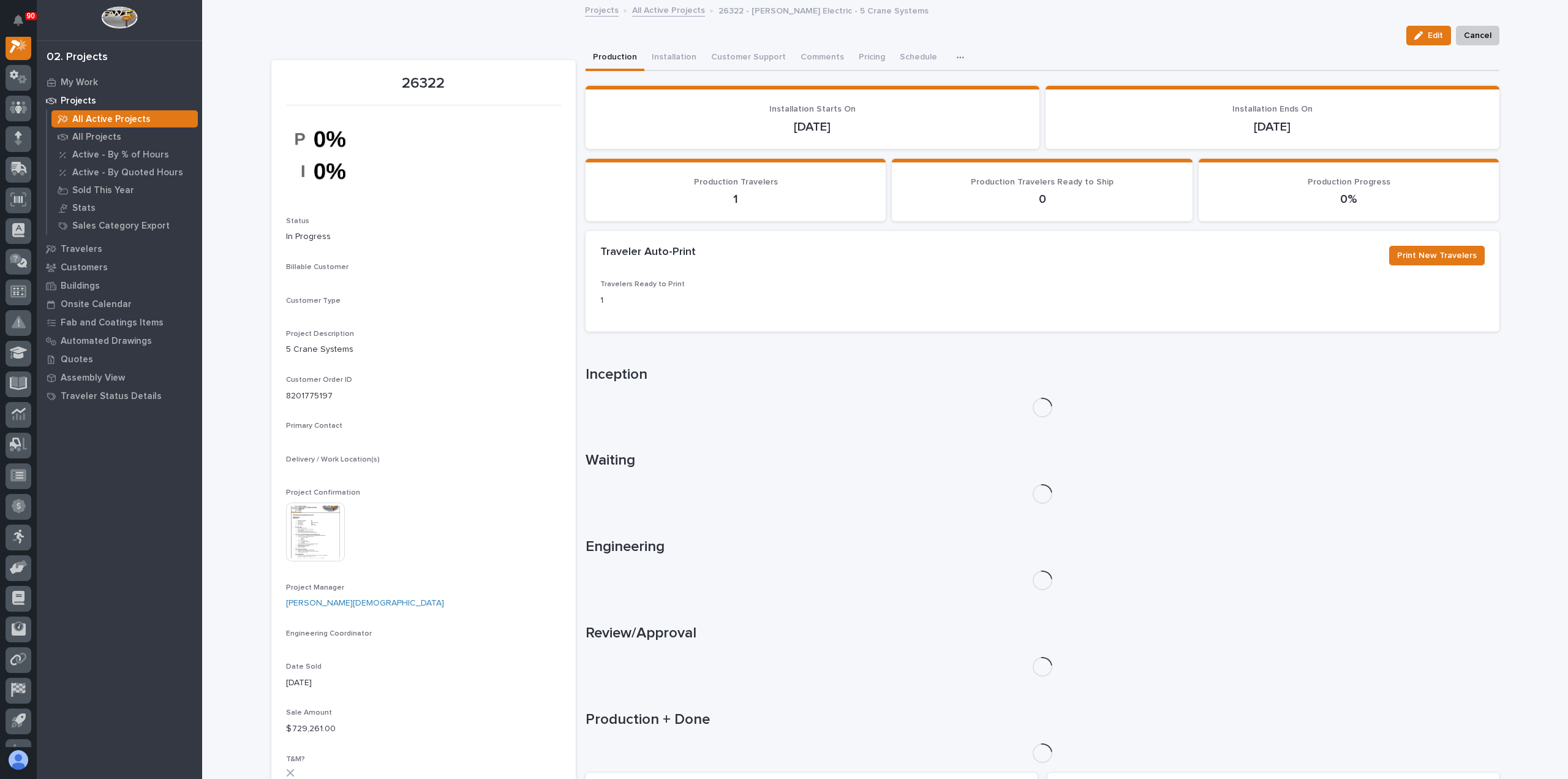
scroll to position [30, 0]
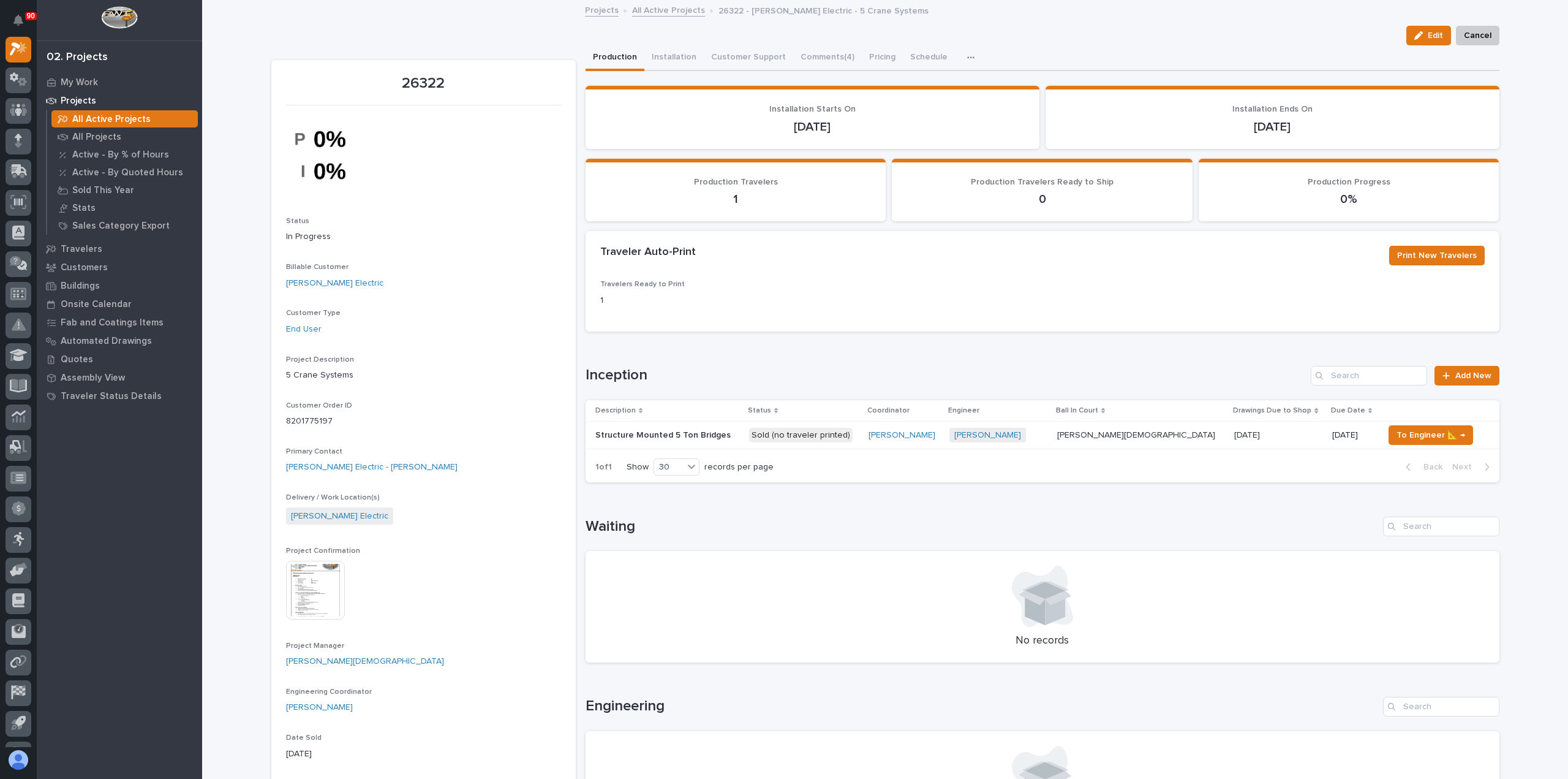
click at [308, 582] on img at bounding box center [316, 590] width 59 height 59
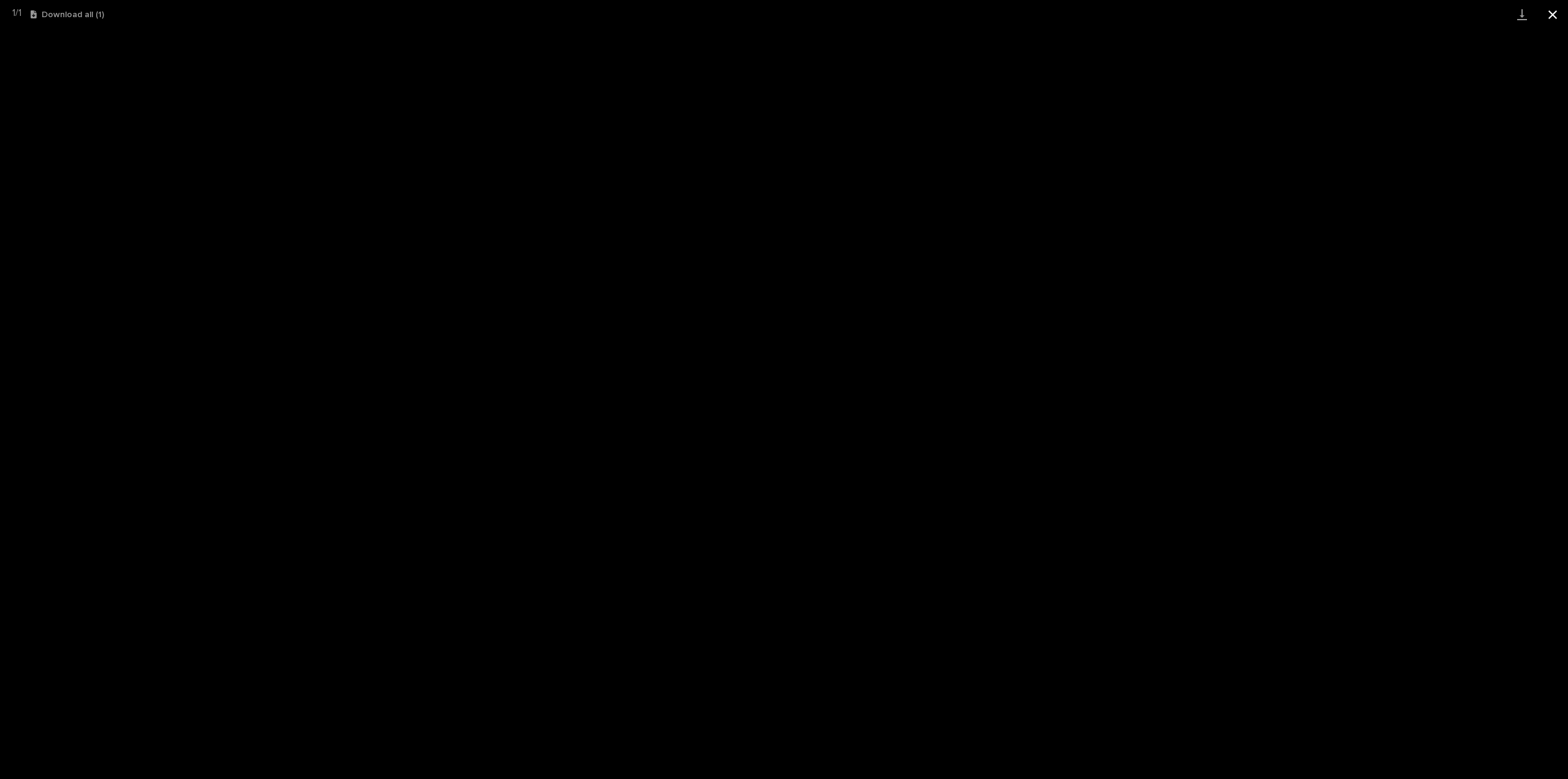
click at [1550, 13] on button "Close gallery" at bounding box center [1553, 14] width 30 height 29
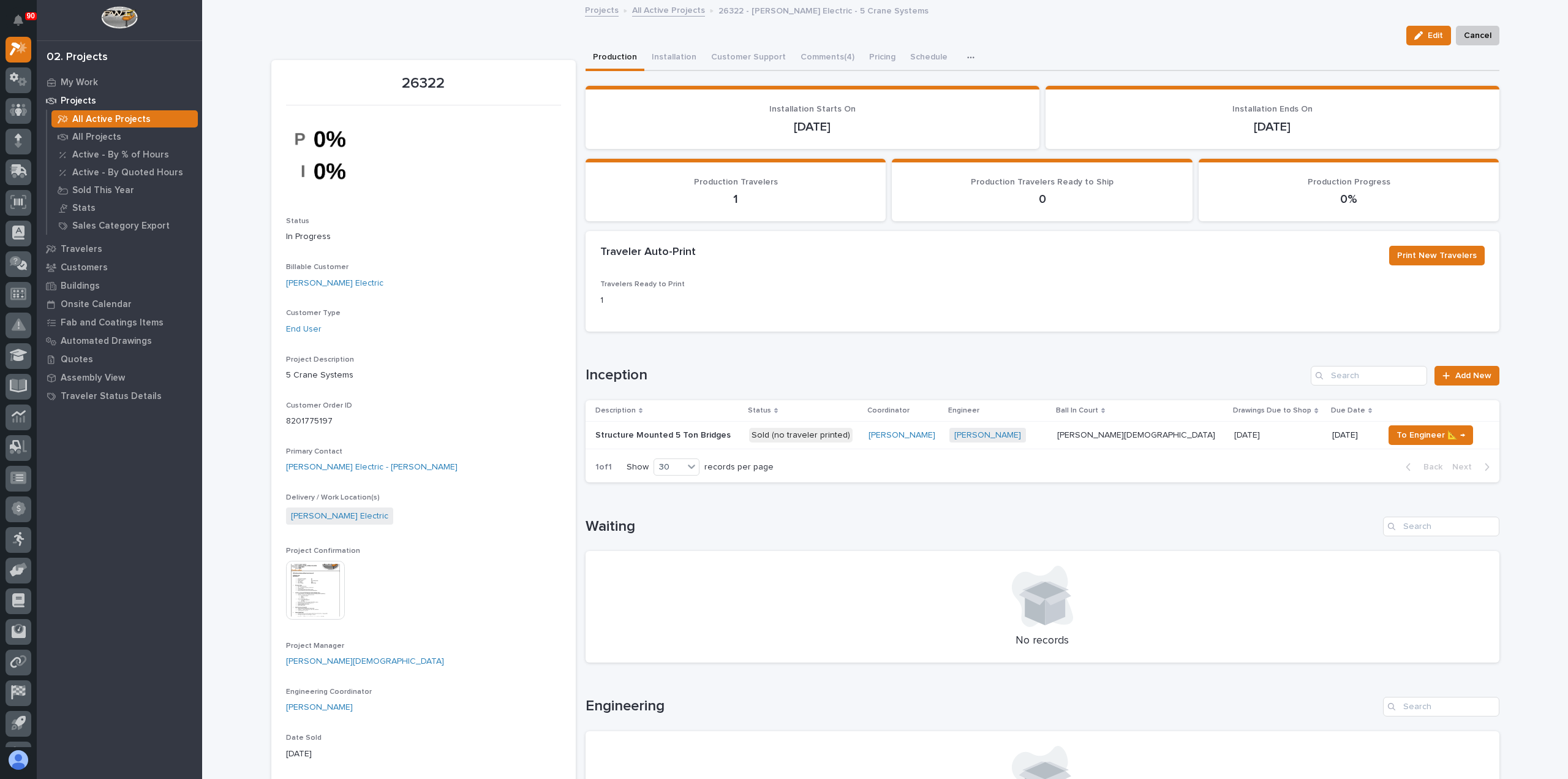
click at [658, 8] on link "All Active Projects" at bounding box center [668, 9] width 73 height 14
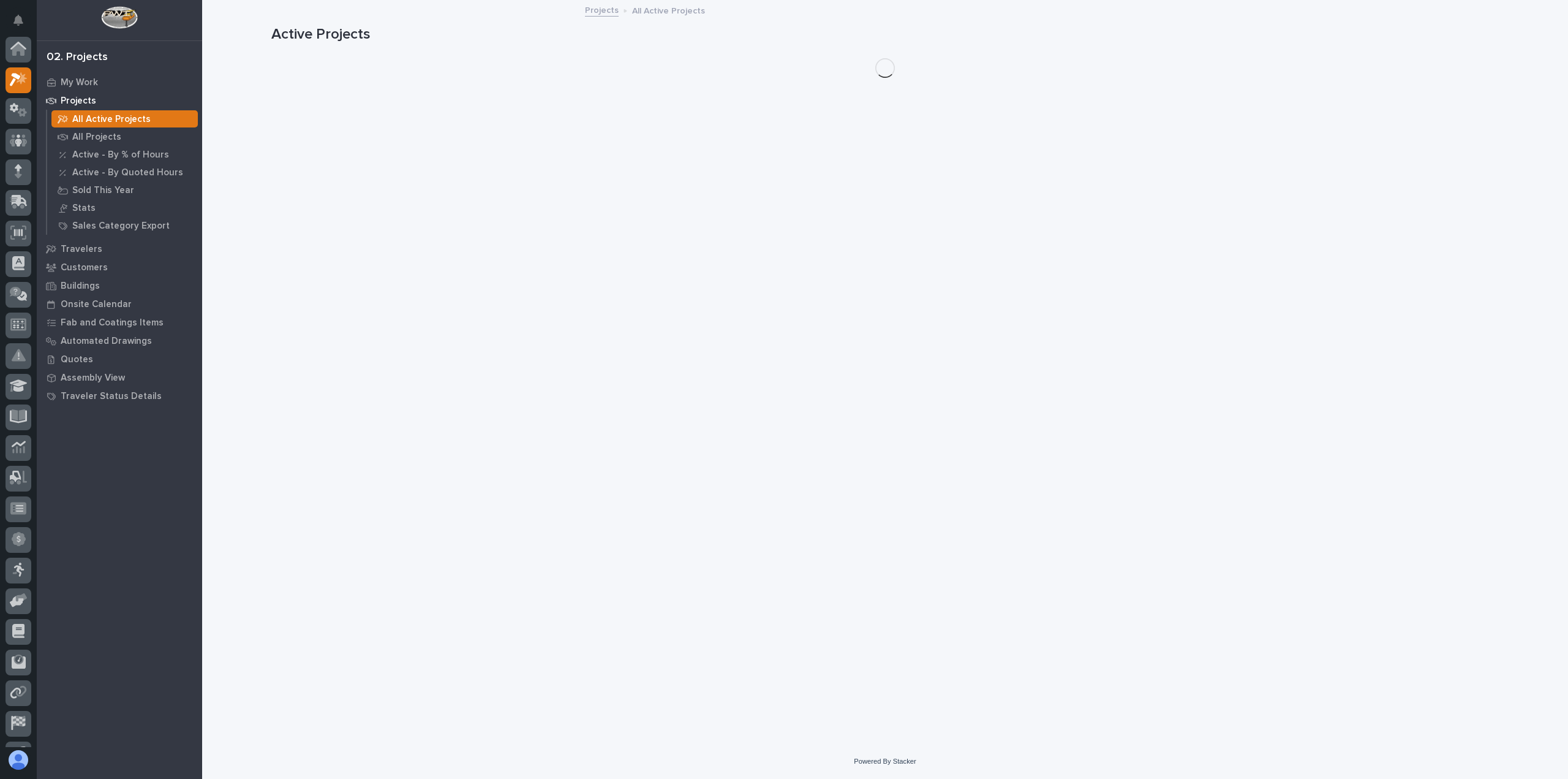
scroll to position [33, 0]
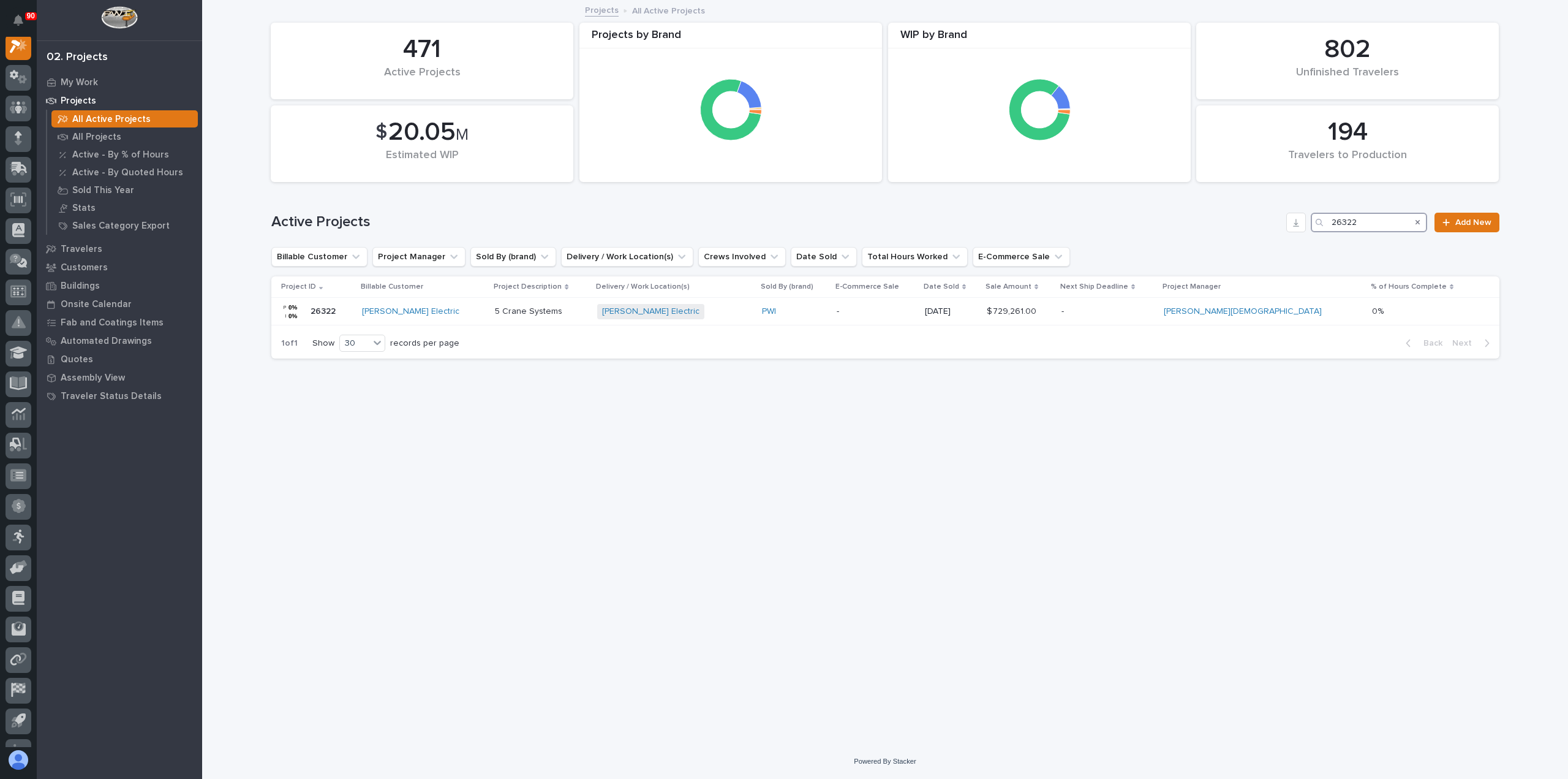
click at [1343, 220] on input "26322" at bounding box center [1369, 223] width 117 height 20
drag, startPoint x: 1342, startPoint y: 232, endPoint x: 1285, endPoint y: 229, distance: 57.1
click at [1285, 229] on div "Active Projects 26322 Add New" at bounding box center [885, 223] width 1228 height 20
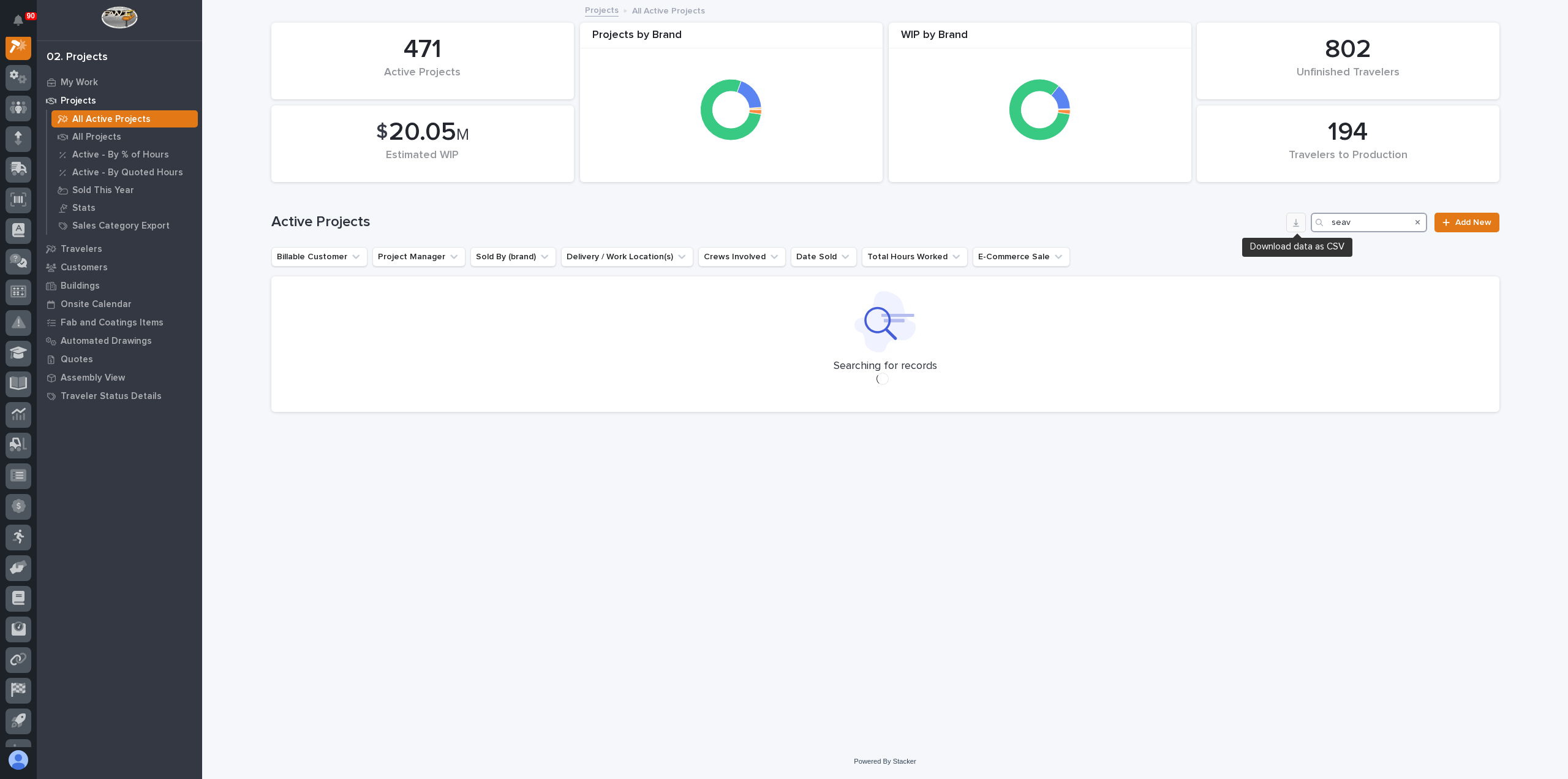
scroll to position [30, 0]
type input "s"
type input "[PERSON_NAME]"
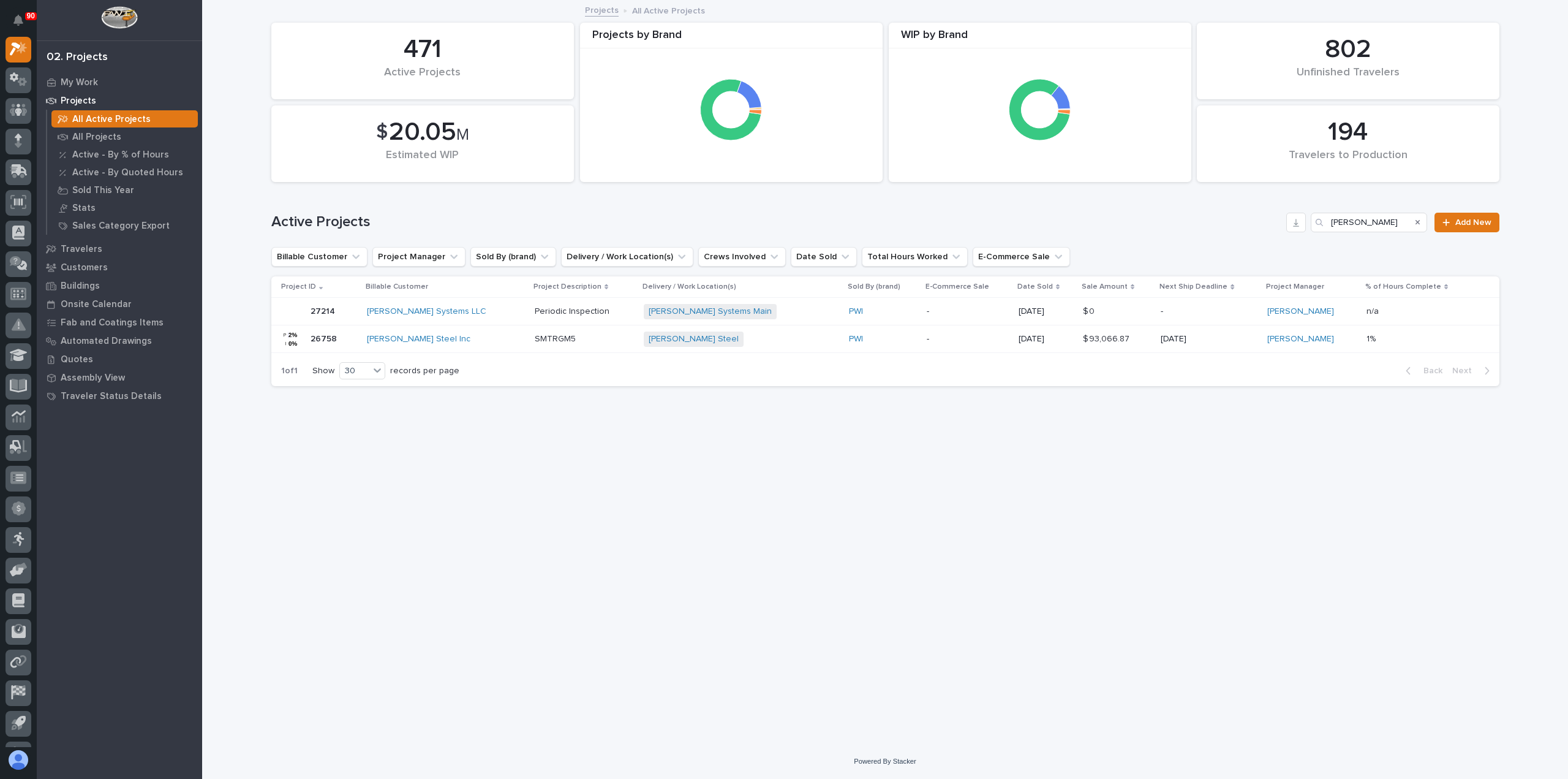
click at [473, 338] on div "[PERSON_NAME] Steel Inc" at bounding box center [446, 339] width 157 height 11
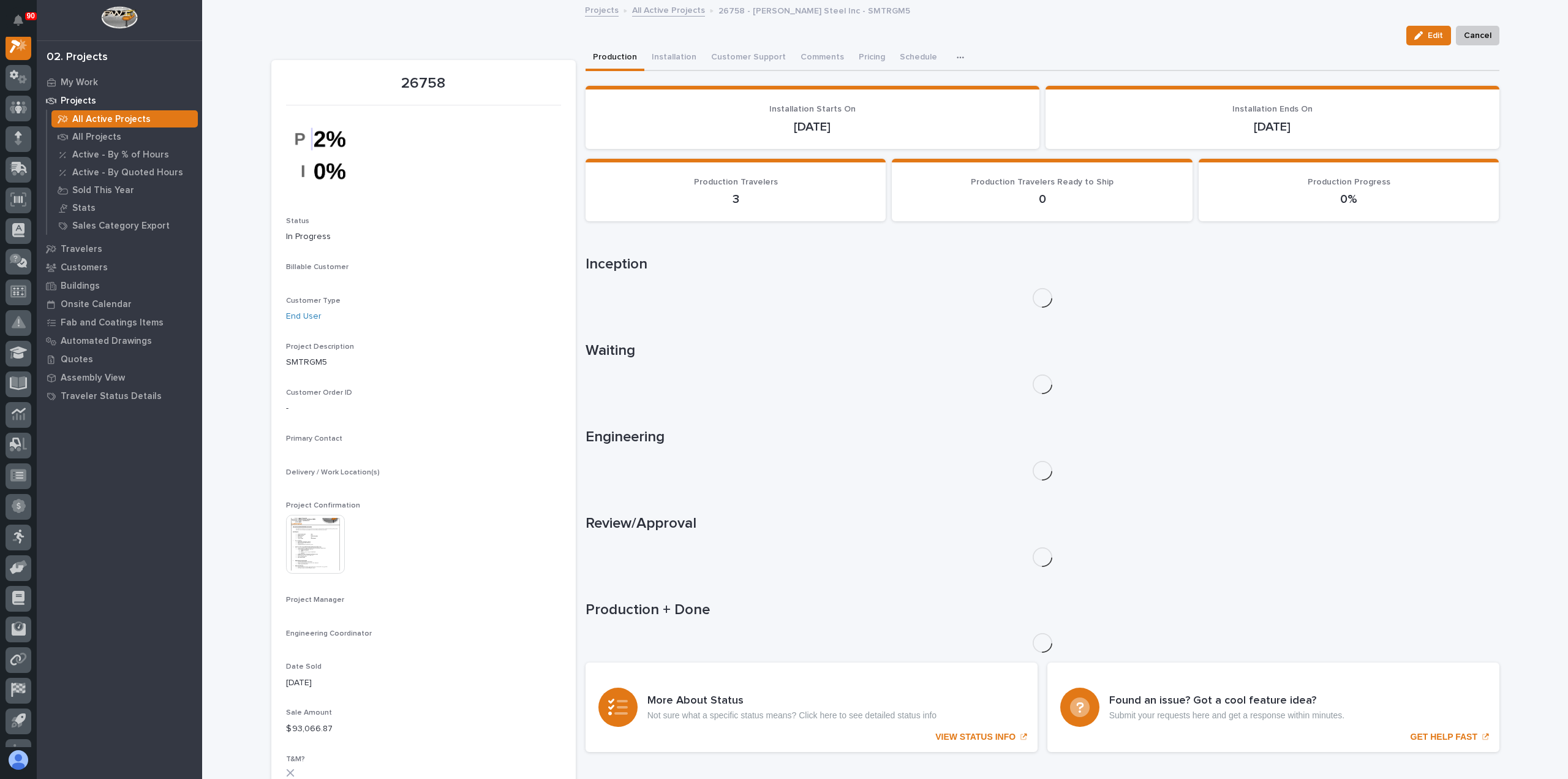
scroll to position [30, 0]
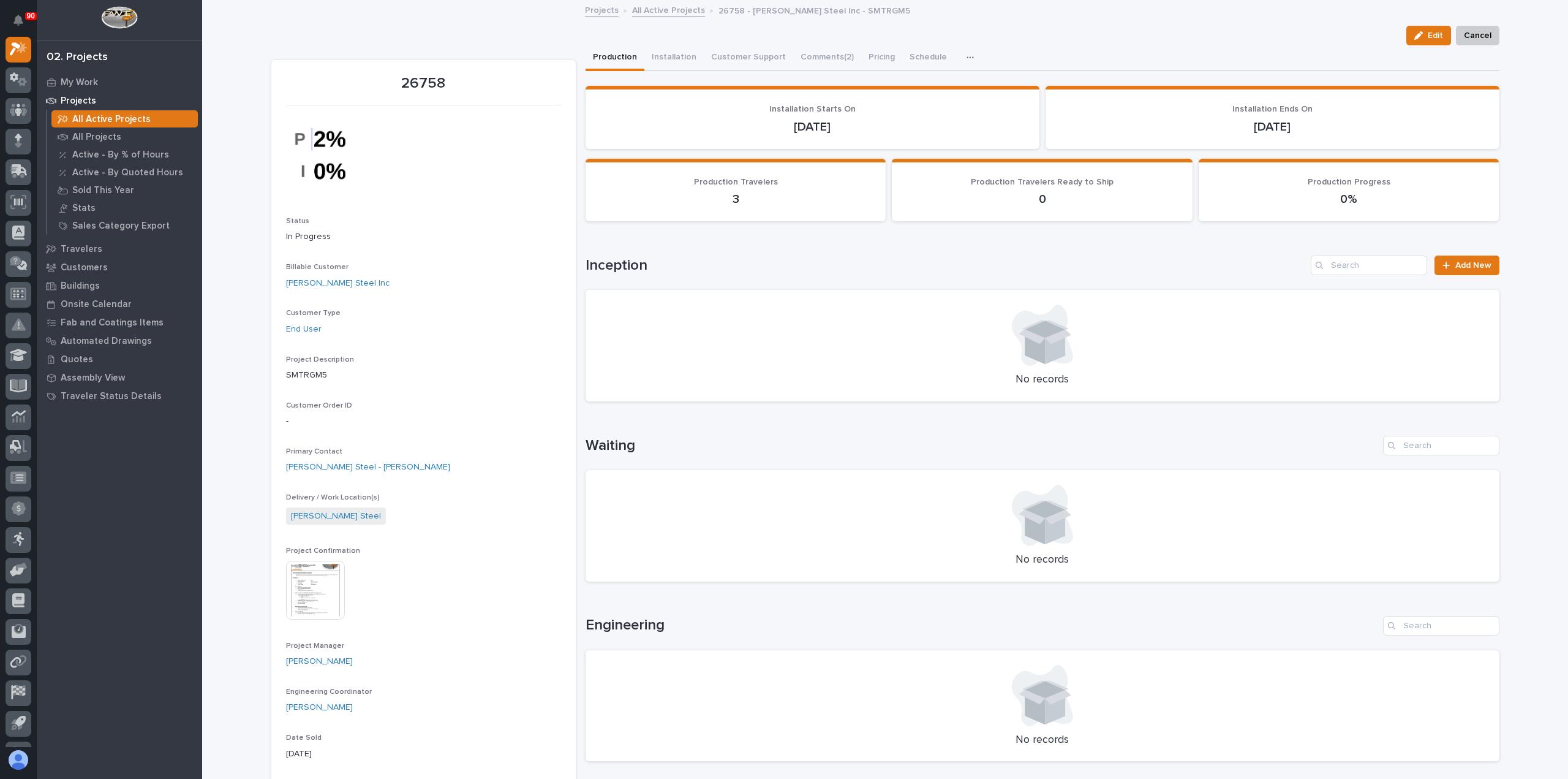
click at [304, 581] on img at bounding box center [316, 590] width 59 height 59
